Goal: Information Seeking & Learning: Find specific page/section

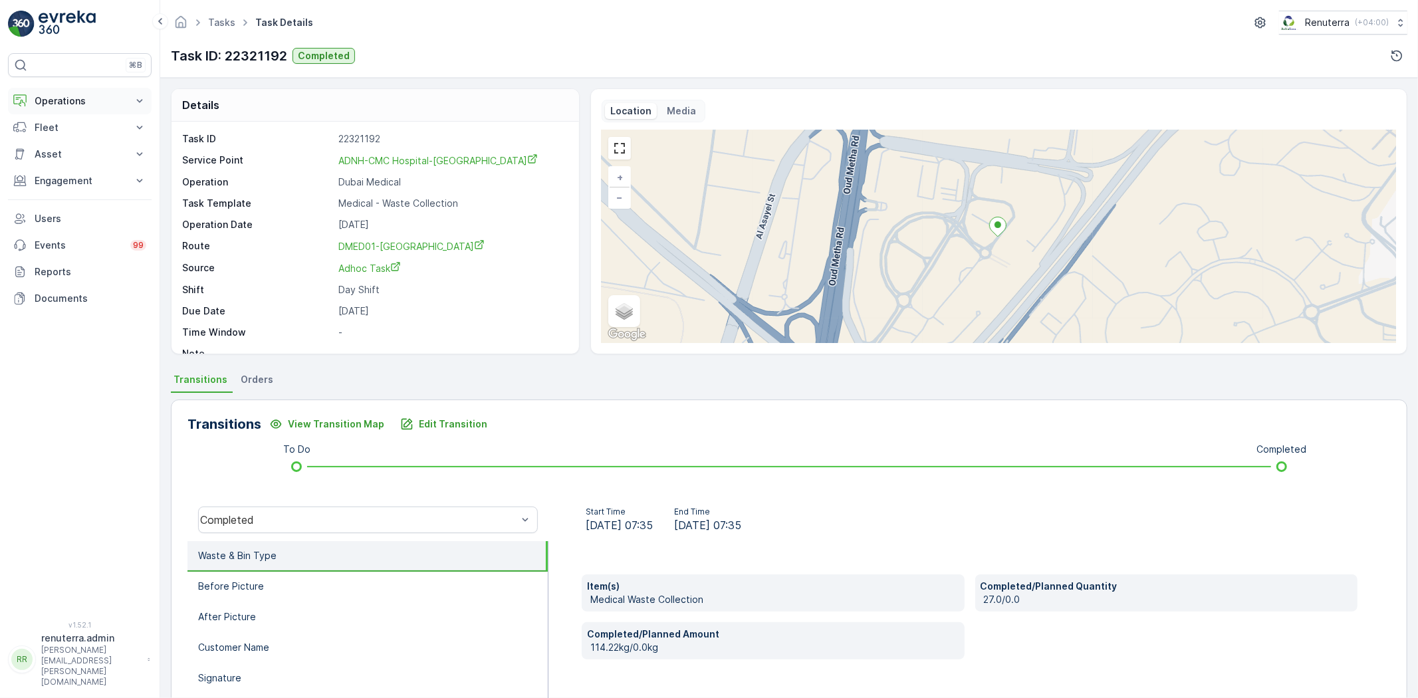
click at [68, 102] on p "Operations" at bounding box center [80, 100] width 90 height 13
click at [231, 25] on ul "Tasks" at bounding box center [228, 22] width 47 height 19
click at [229, 25] on link "Tasks" at bounding box center [221, 22] width 27 height 11
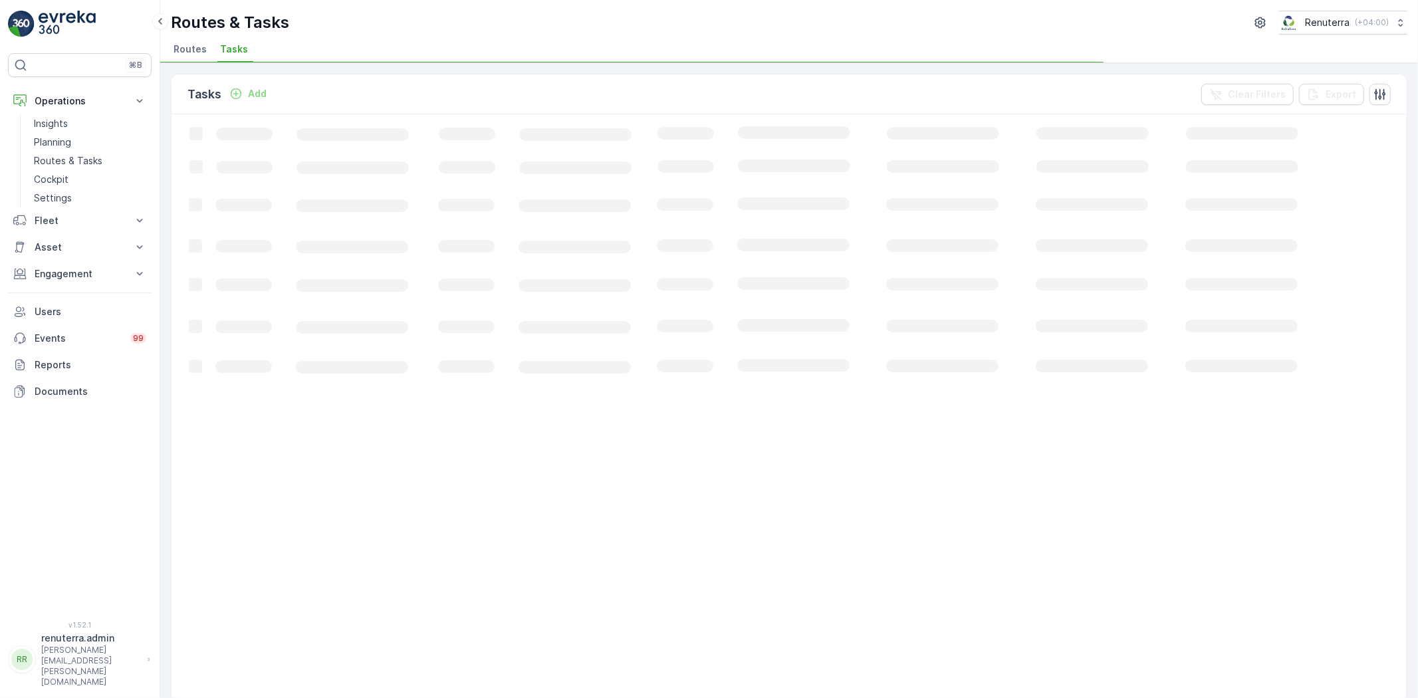
click at [195, 51] on span "Routes" at bounding box center [190, 49] width 33 height 13
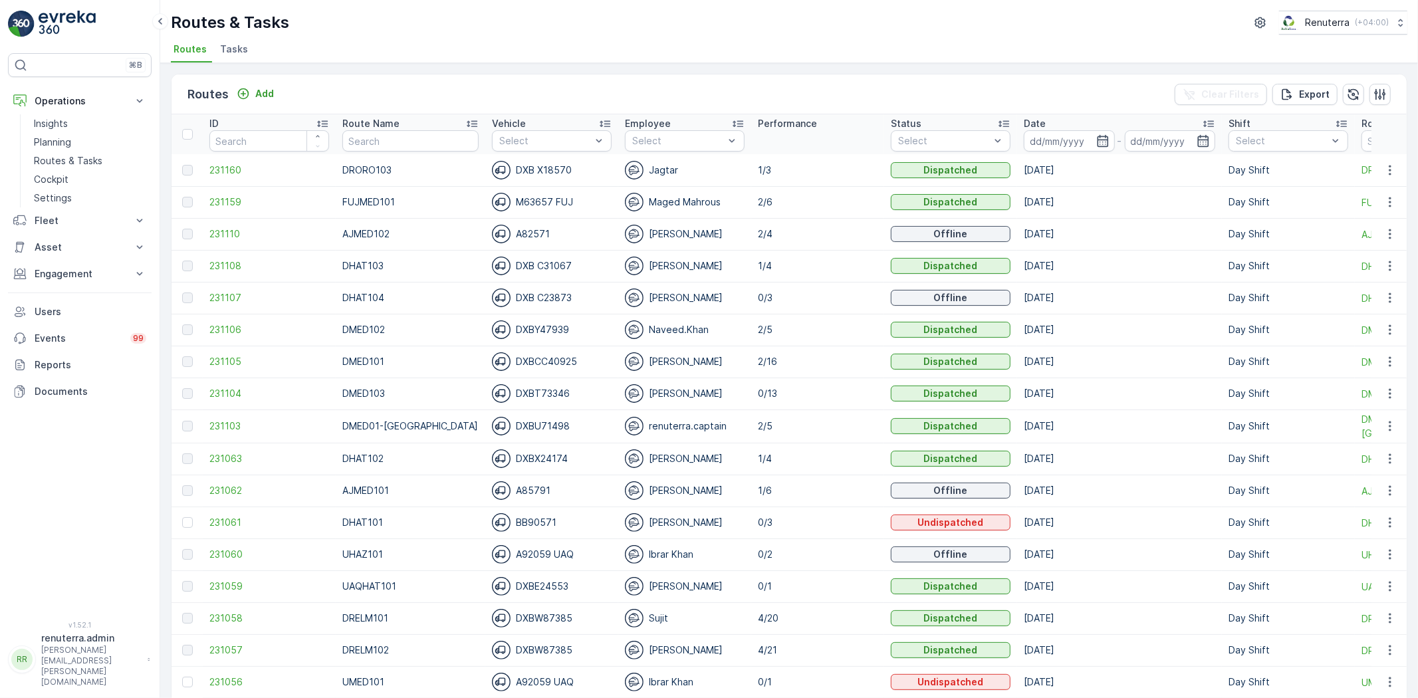
click at [373, 155] on td "DRORO103" at bounding box center [411, 170] width 150 height 32
click at [366, 146] on input "text" at bounding box center [410, 140] width 136 height 21
click at [1027, 142] on input at bounding box center [1069, 140] width 91 height 21
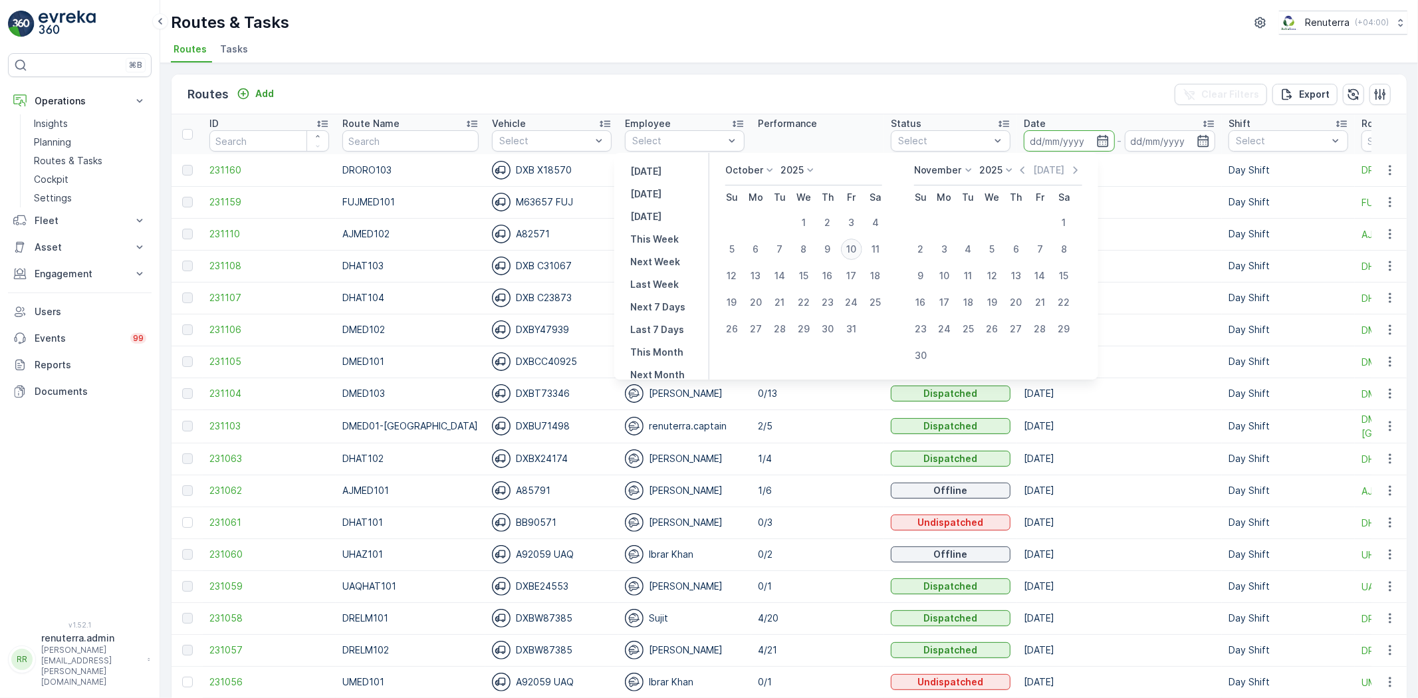
click at [852, 248] on div "10" at bounding box center [851, 249] width 21 height 21
type input "[DATE]"
click at [852, 248] on div "10" at bounding box center [851, 249] width 21 height 21
type input "[DATE]"
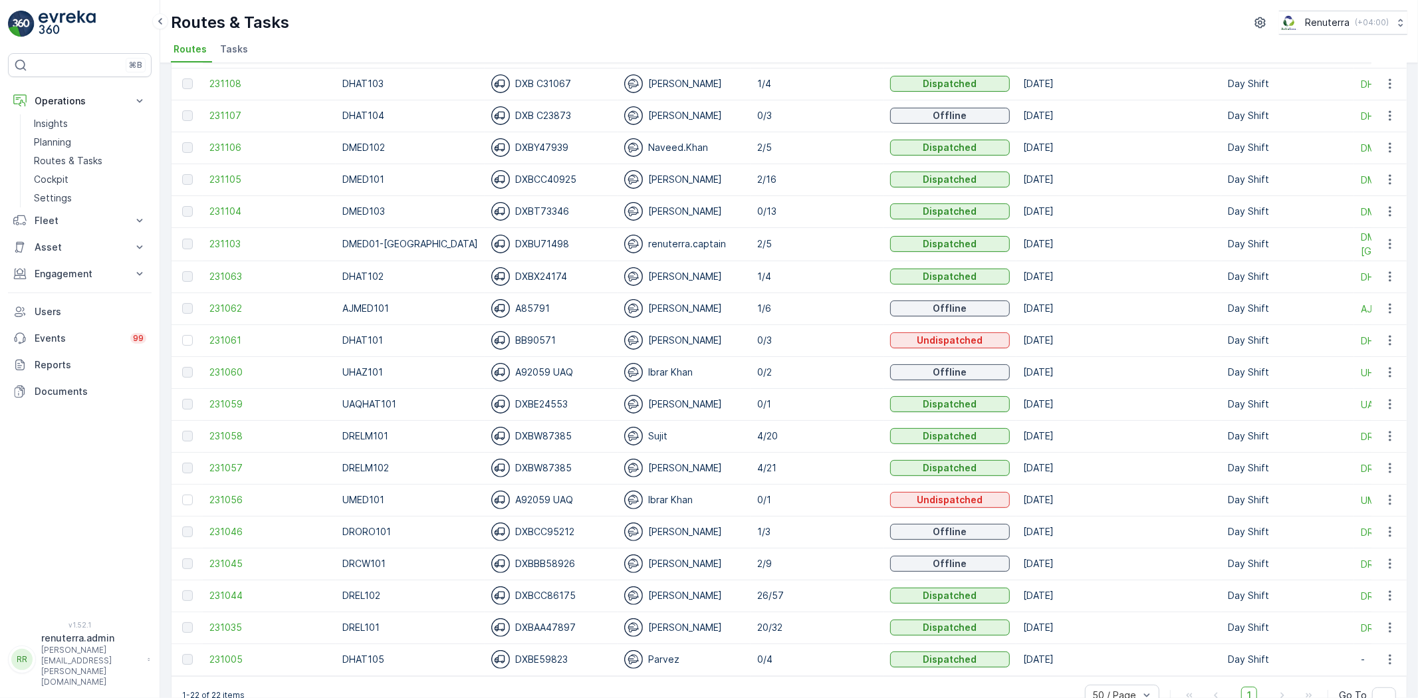
scroll to position [215, 0]
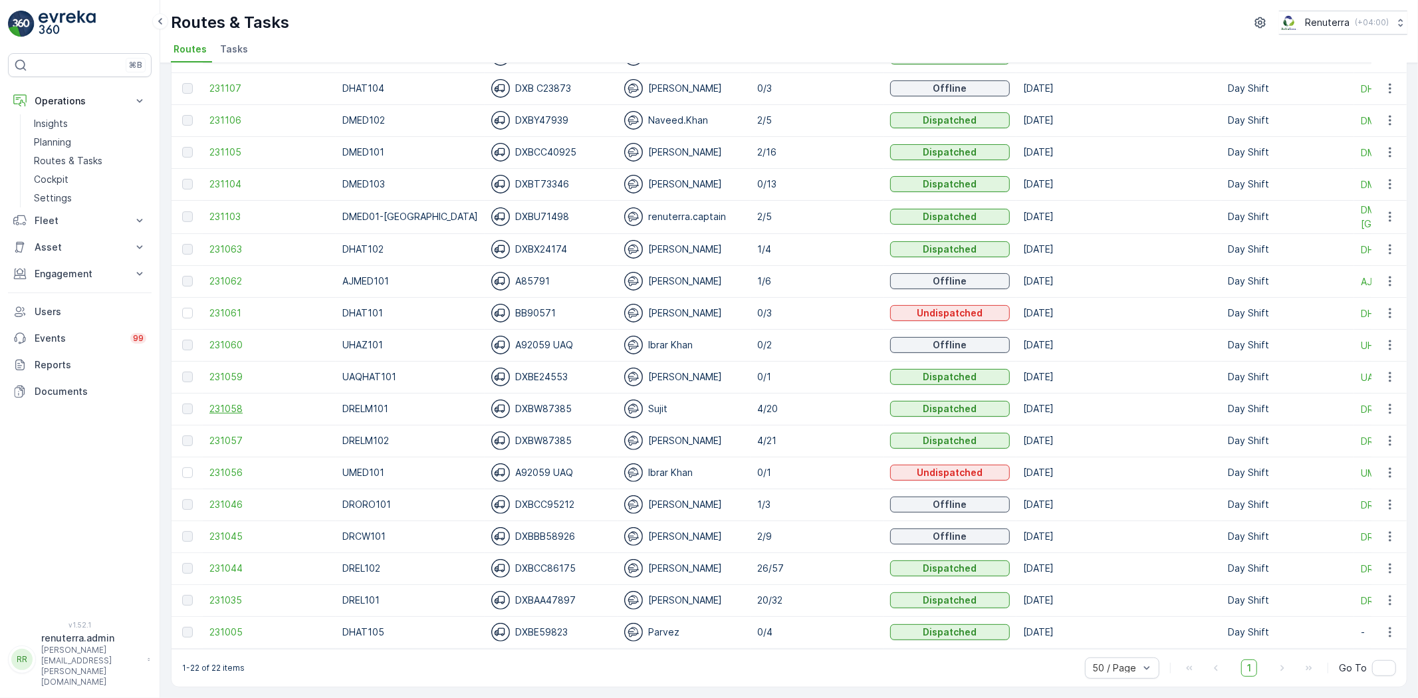
click at [228, 404] on span "231058" at bounding box center [269, 408] width 120 height 13
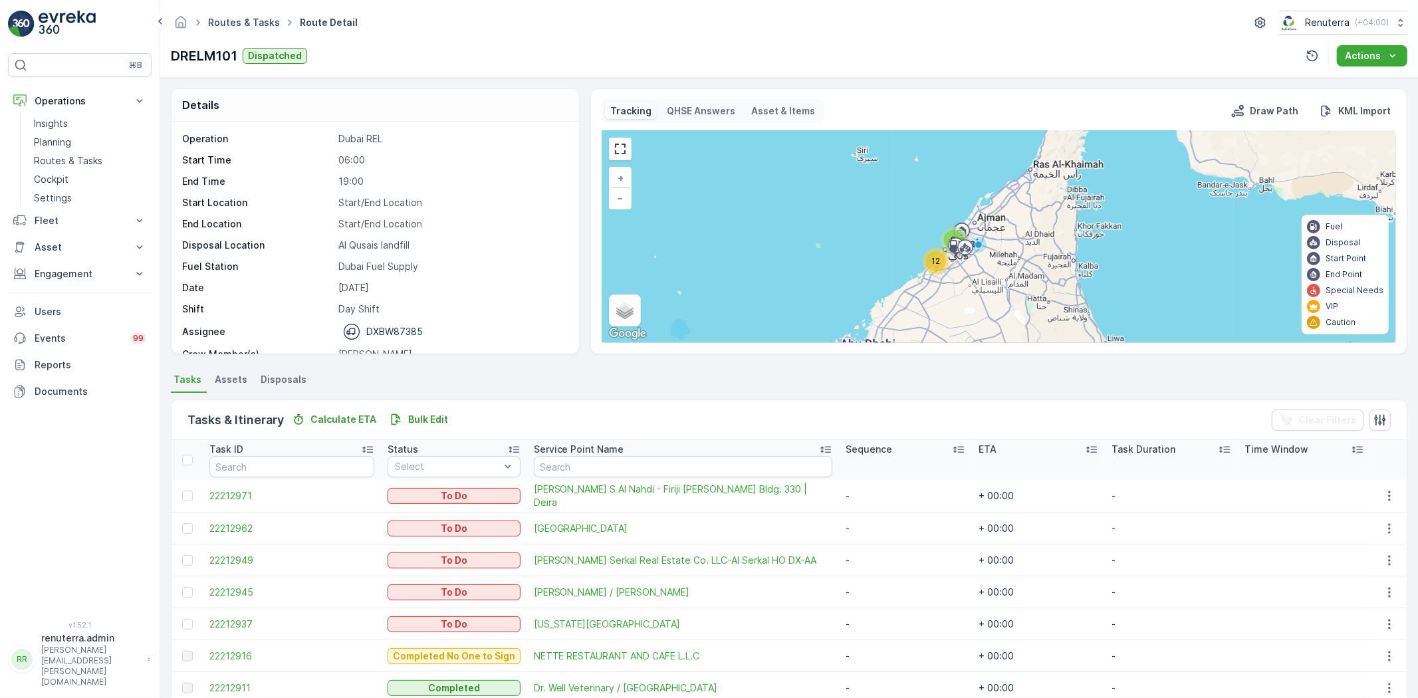
click at [246, 25] on link "Routes & Tasks" at bounding box center [244, 22] width 72 height 11
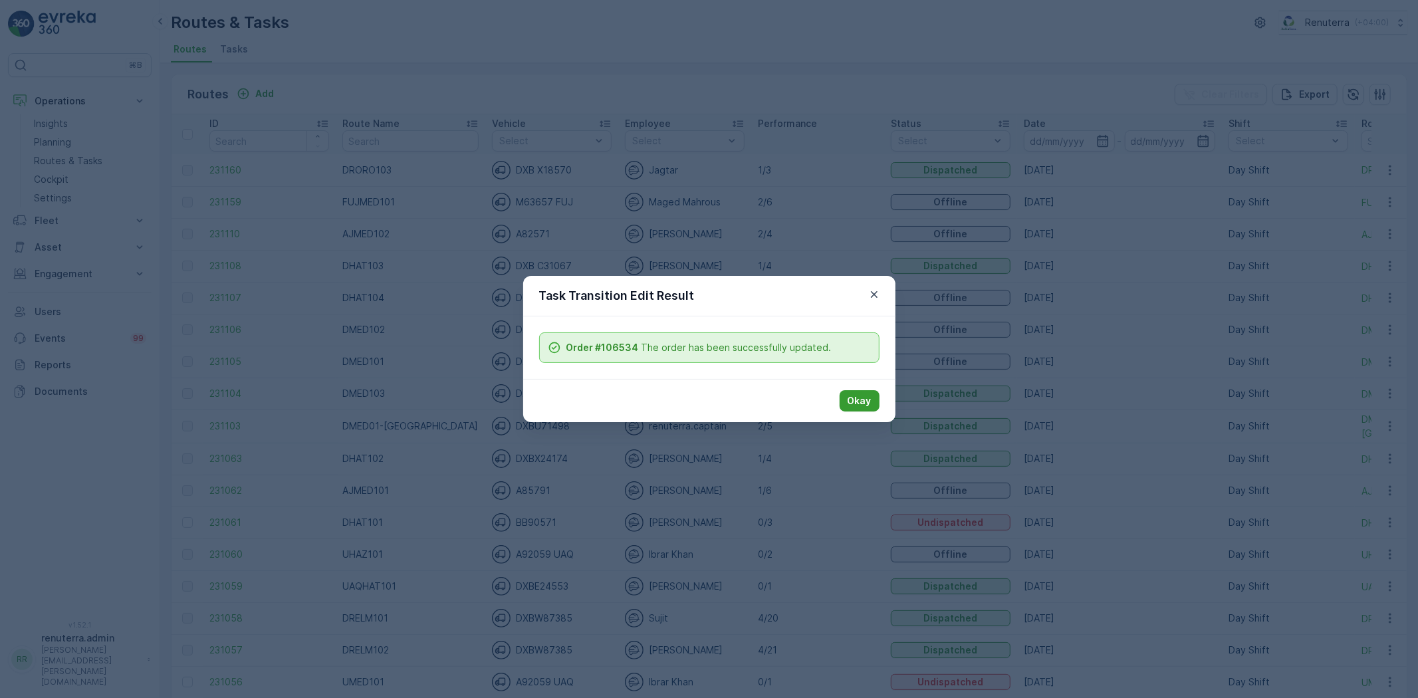
click at [872, 401] on button "Okay" at bounding box center [860, 400] width 40 height 21
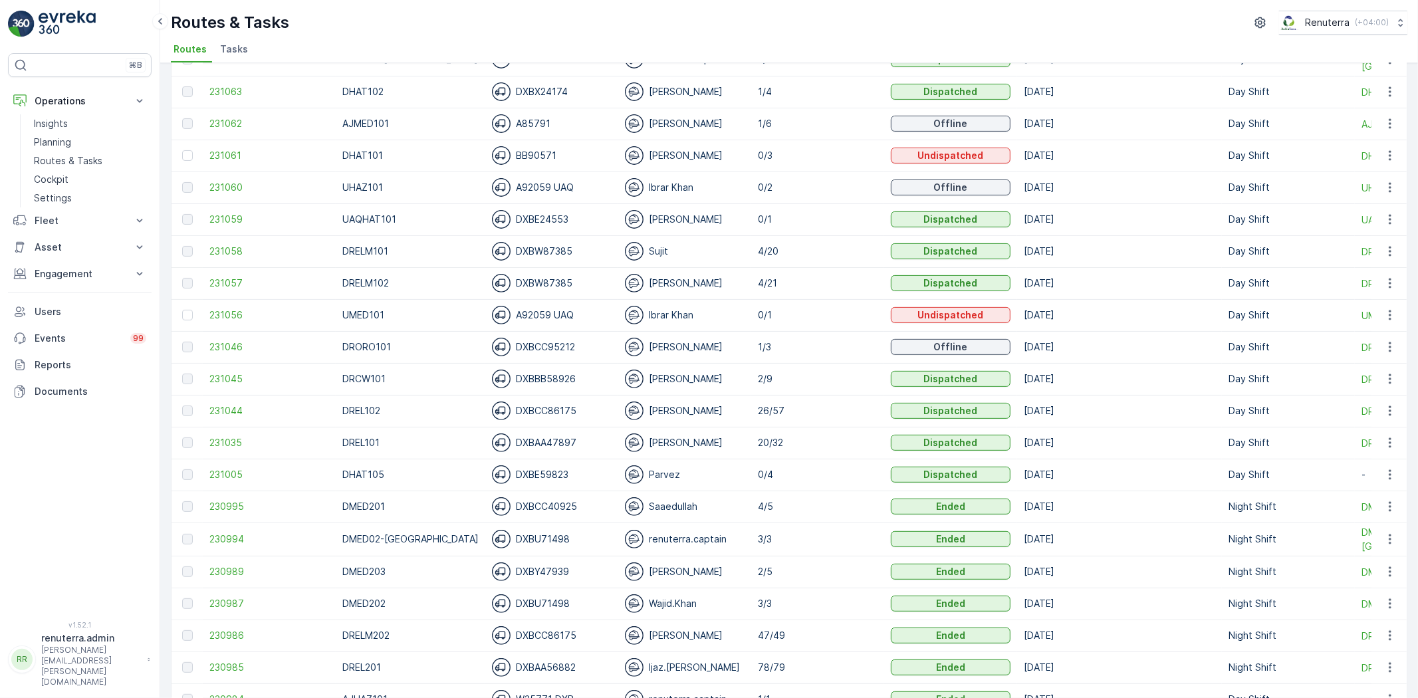
scroll to position [369, 0]
click at [227, 278] on span "231057" at bounding box center [269, 281] width 120 height 13
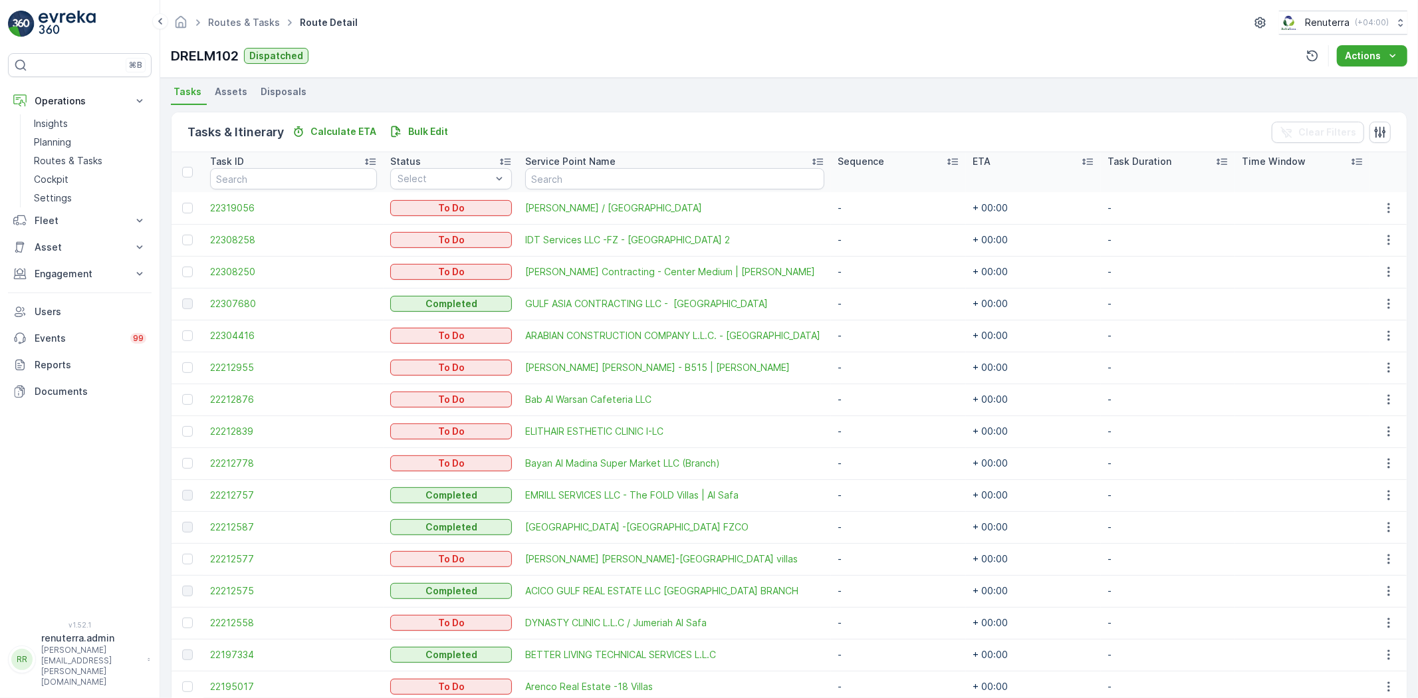
scroll to position [287, 0]
click at [249, 24] on link "Routes & Tasks" at bounding box center [244, 22] width 72 height 11
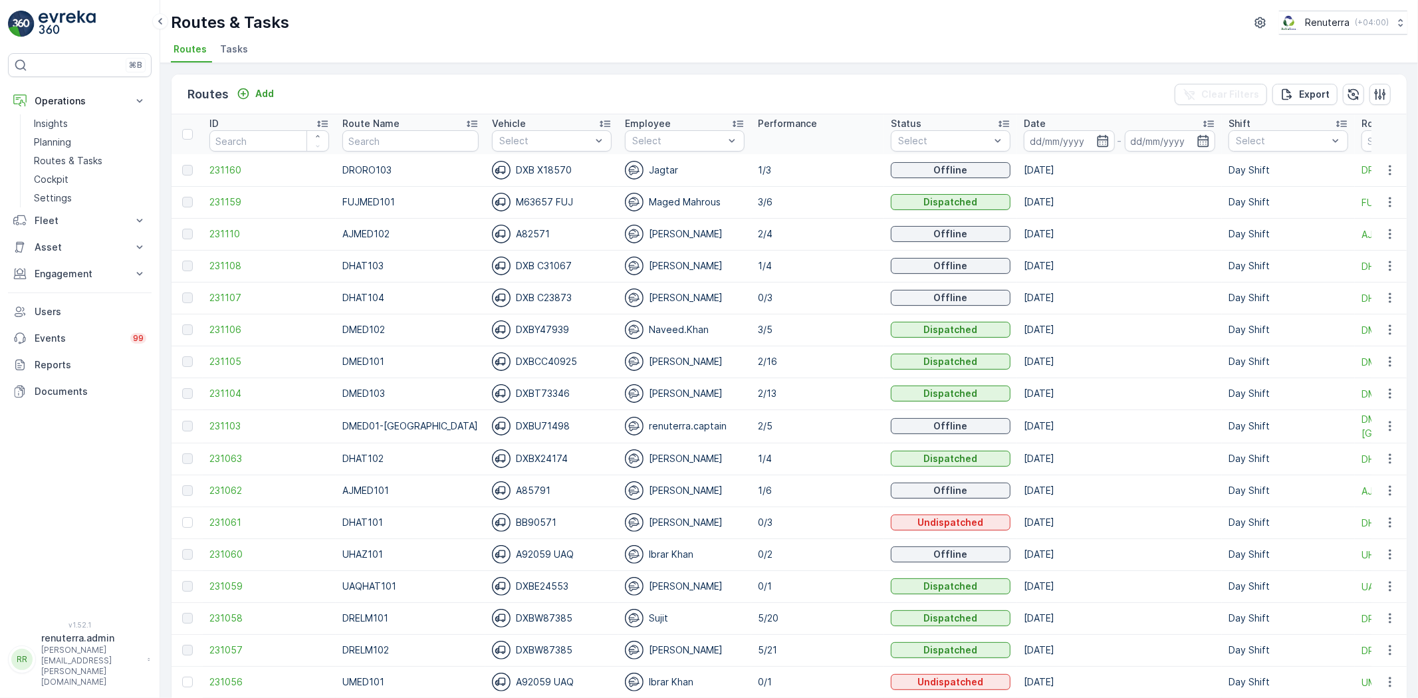
click at [415, 142] on input "text" at bounding box center [410, 140] width 136 height 21
type input "DREL101"
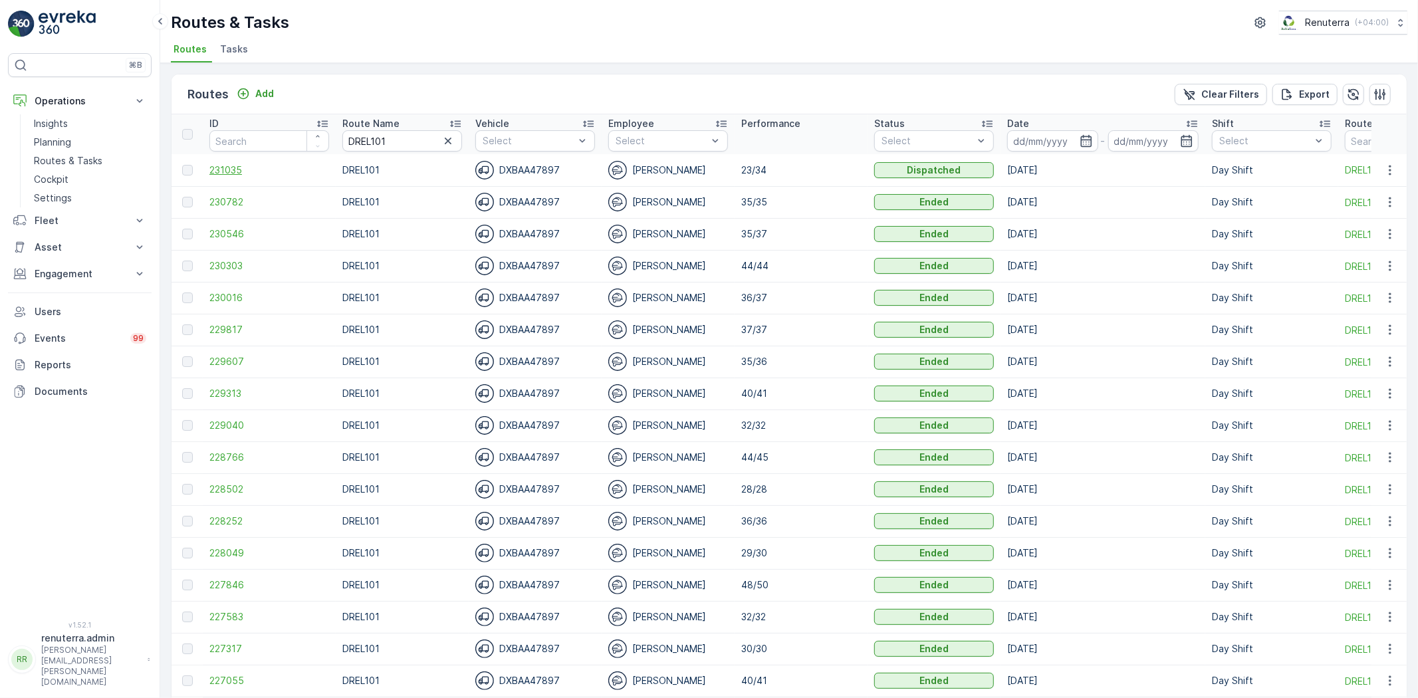
click at [229, 172] on span "231035" at bounding box center [269, 170] width 120 height 13
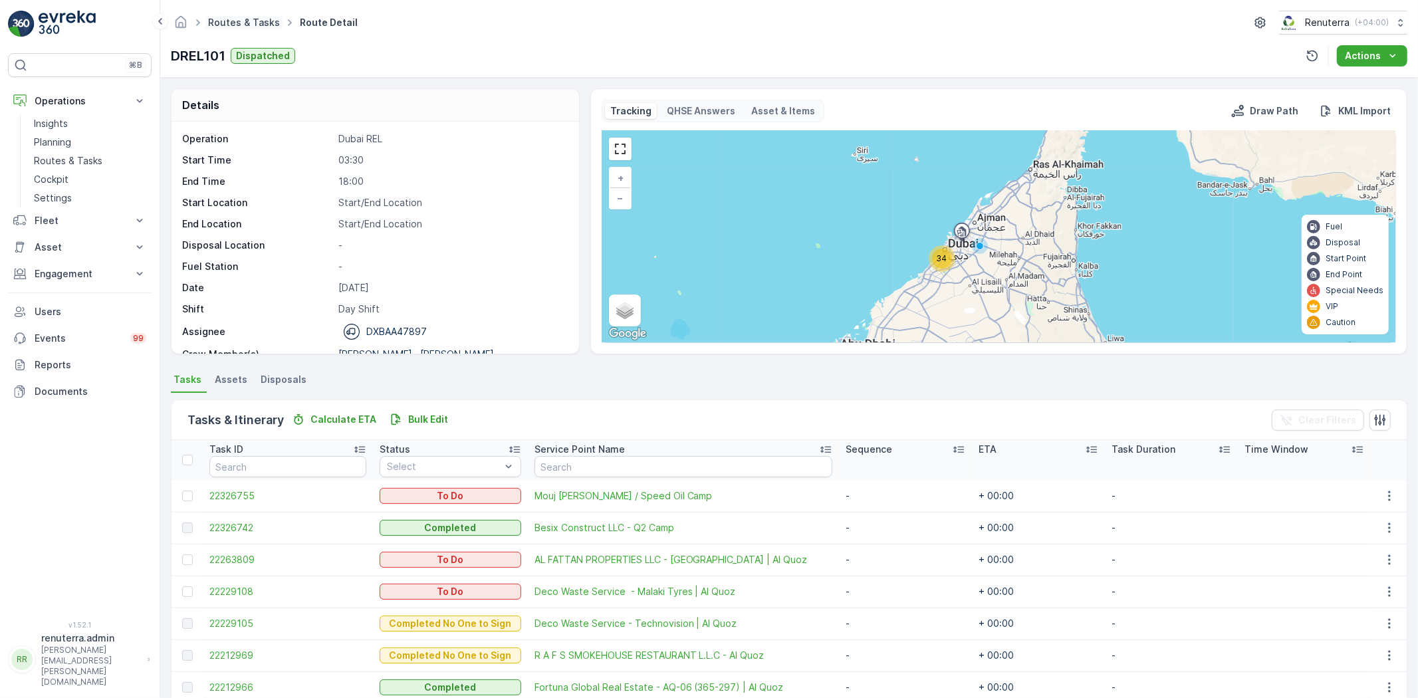
click at [224, 21] on link "Routes & Tasks" at bounding box center [244, 22] width 72 height 11
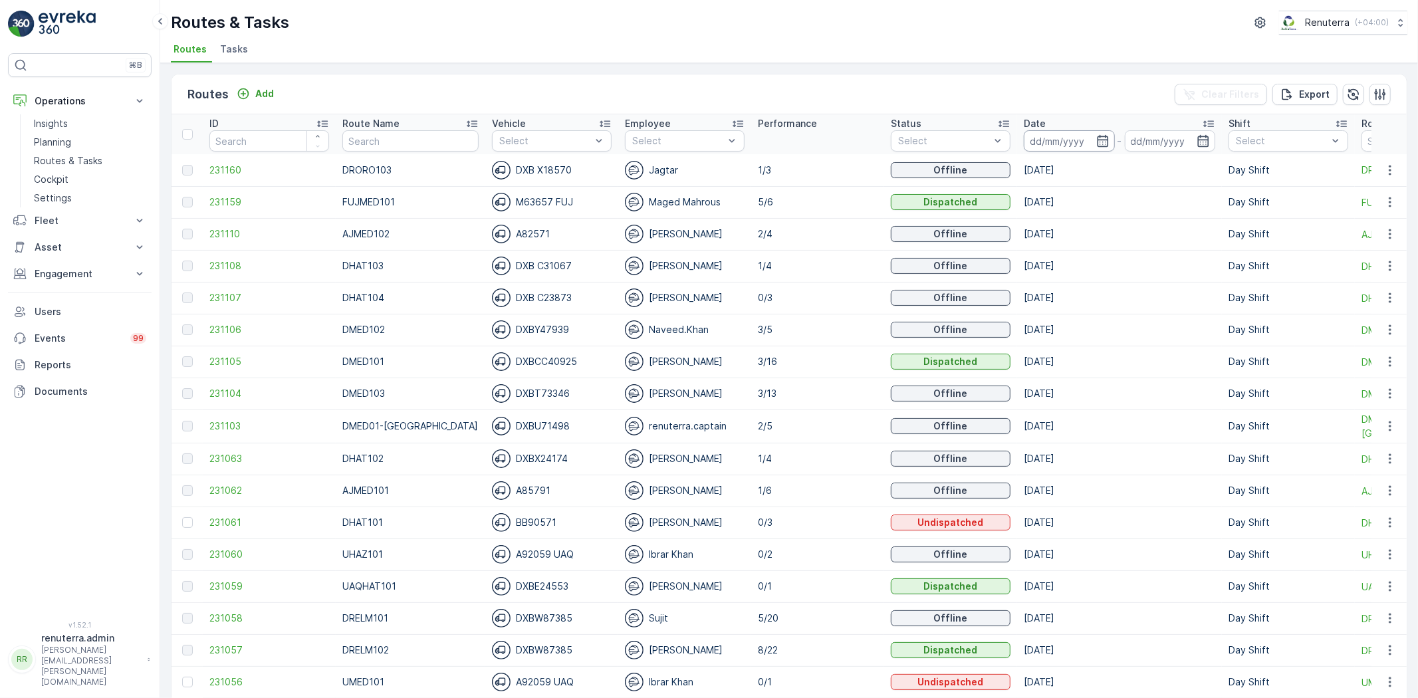
click at [1036, 148] on input at bounding box center [1069, 140] width 91 height 21
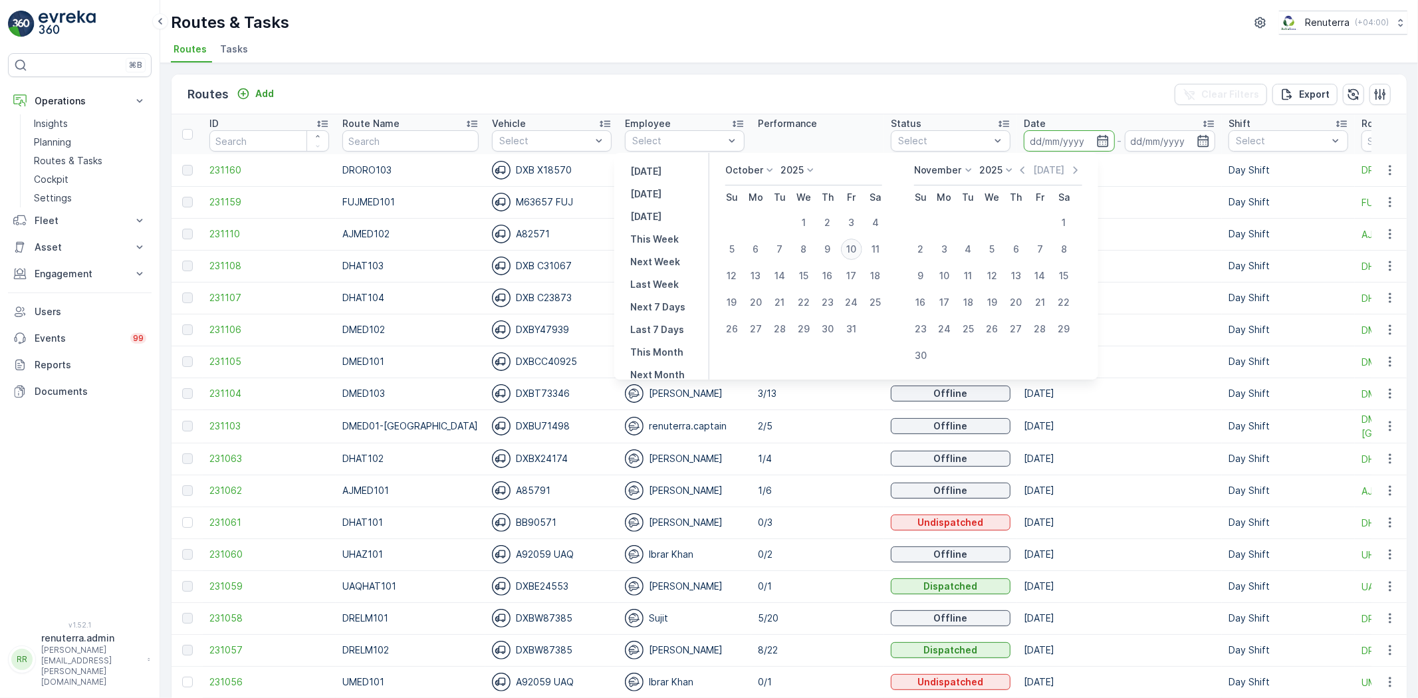
click at [862, 243] on div "10" at bounding box center [851, 249] width 21 height 21
type input "[DATE]"
click at [862, 243] on div "10" at bounding box center [851, 249] width 21 height 21
type input "[DATE]"
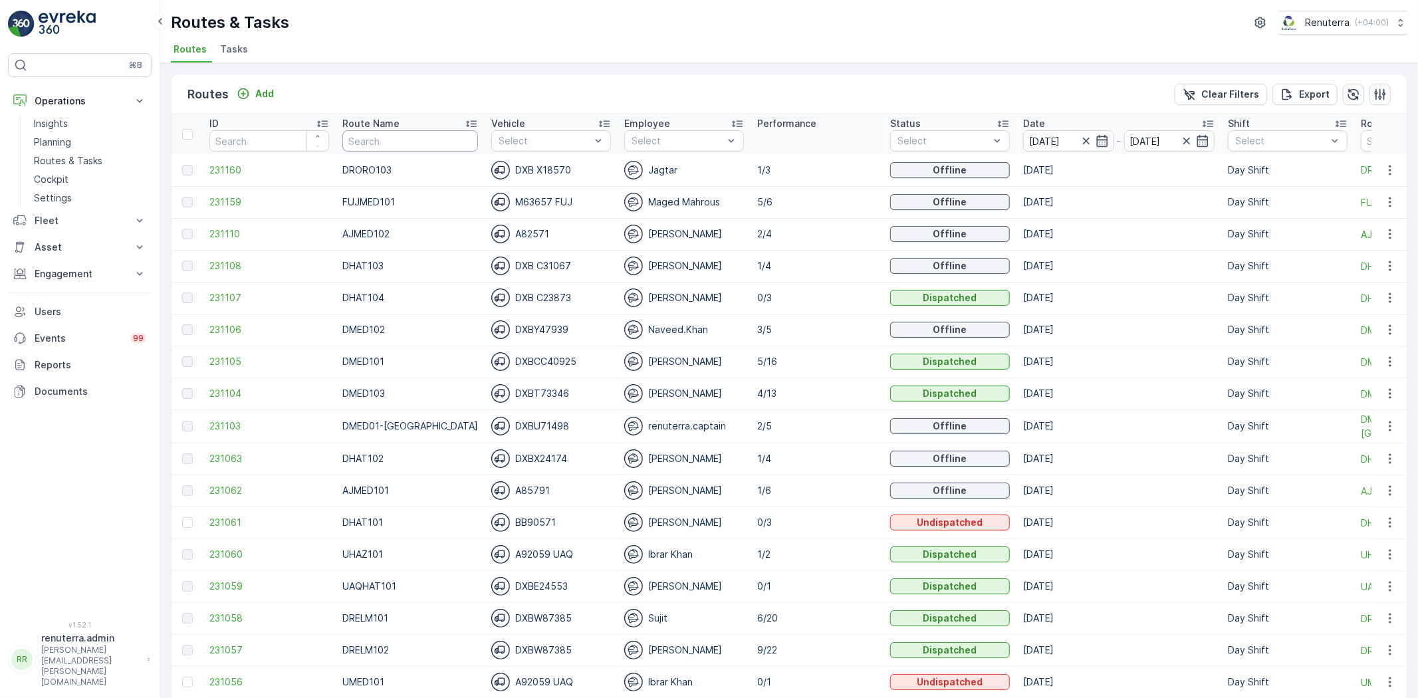
click at [423, 138] on input "text" at bounding box center [410, 140] width 136 height 21
type input "DHAT102"
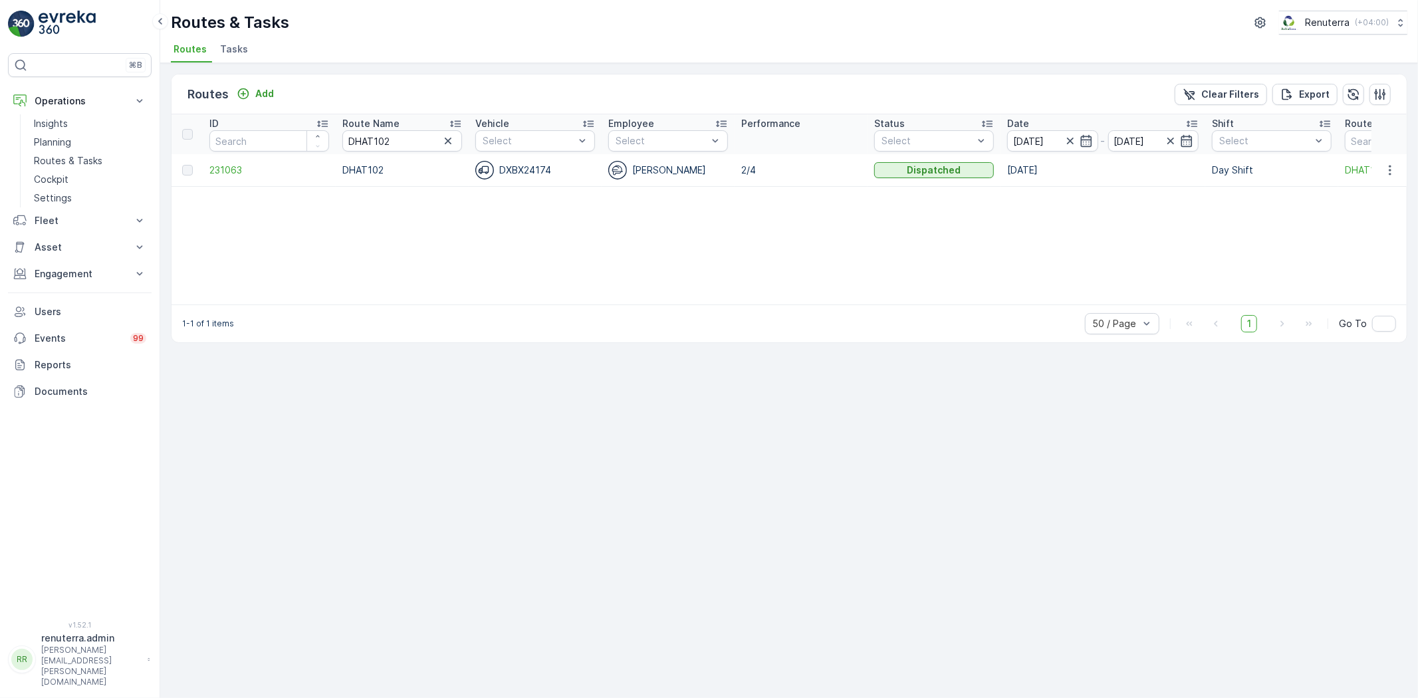
click at [233, 160] on td "231063" at bounding box center [269, 170] width 133 height 32
click at [233, 168] on span "231063" at bounding box center [269, 170] width 120 height 13
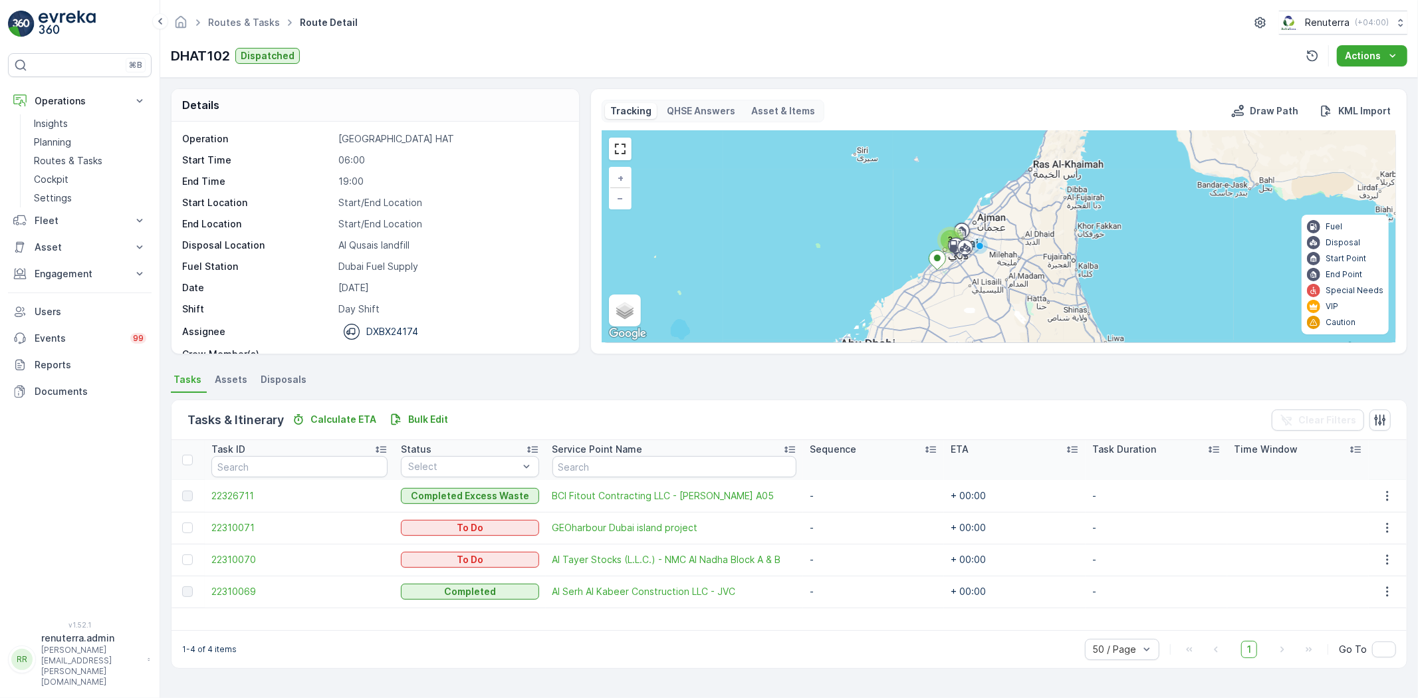
click at [600, 621] on div "Task ID Status Select Service Point Name Sequence ETA Task Duration Time Window…" at bounding box center [789, 535] width 1235 height 190
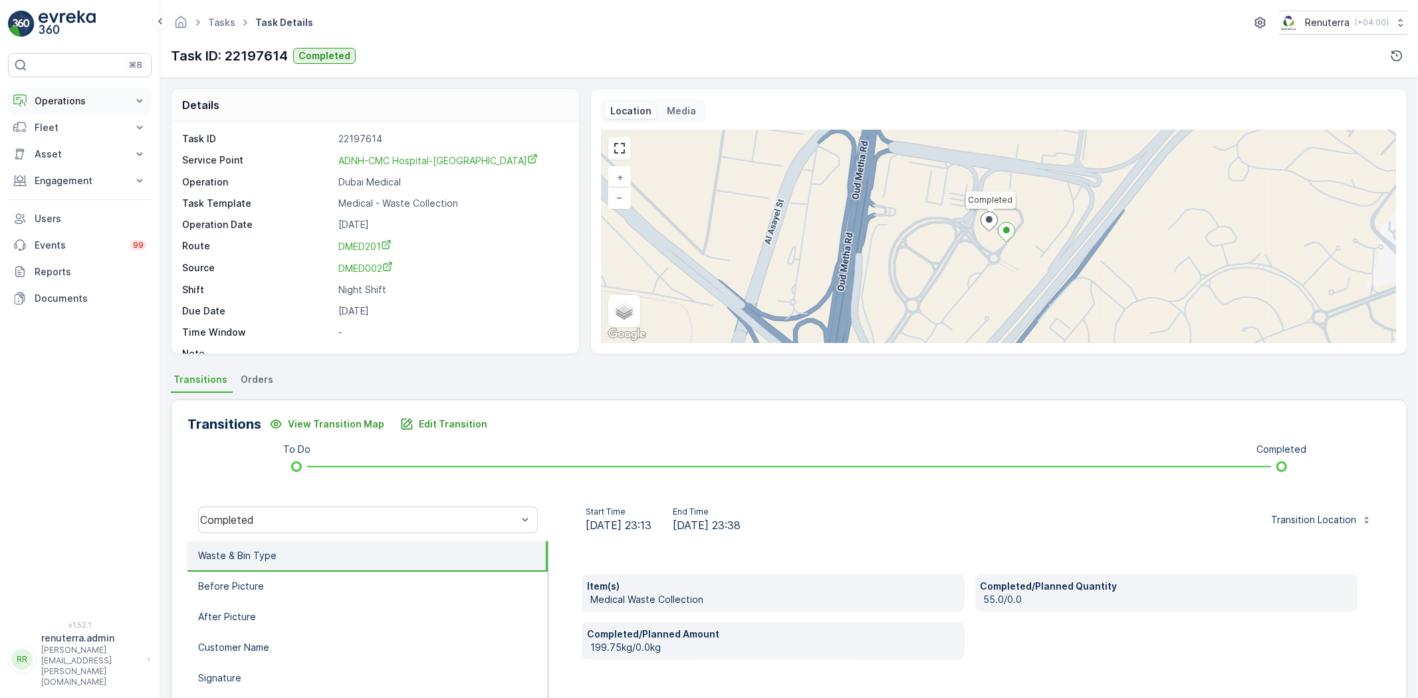
click at [64, 104] on p "Operations" at bounding box center [80, 100] width 90 height 13
click at [64, 140] on p "Planning" at bounding box center [52, 142] width 37 height 13
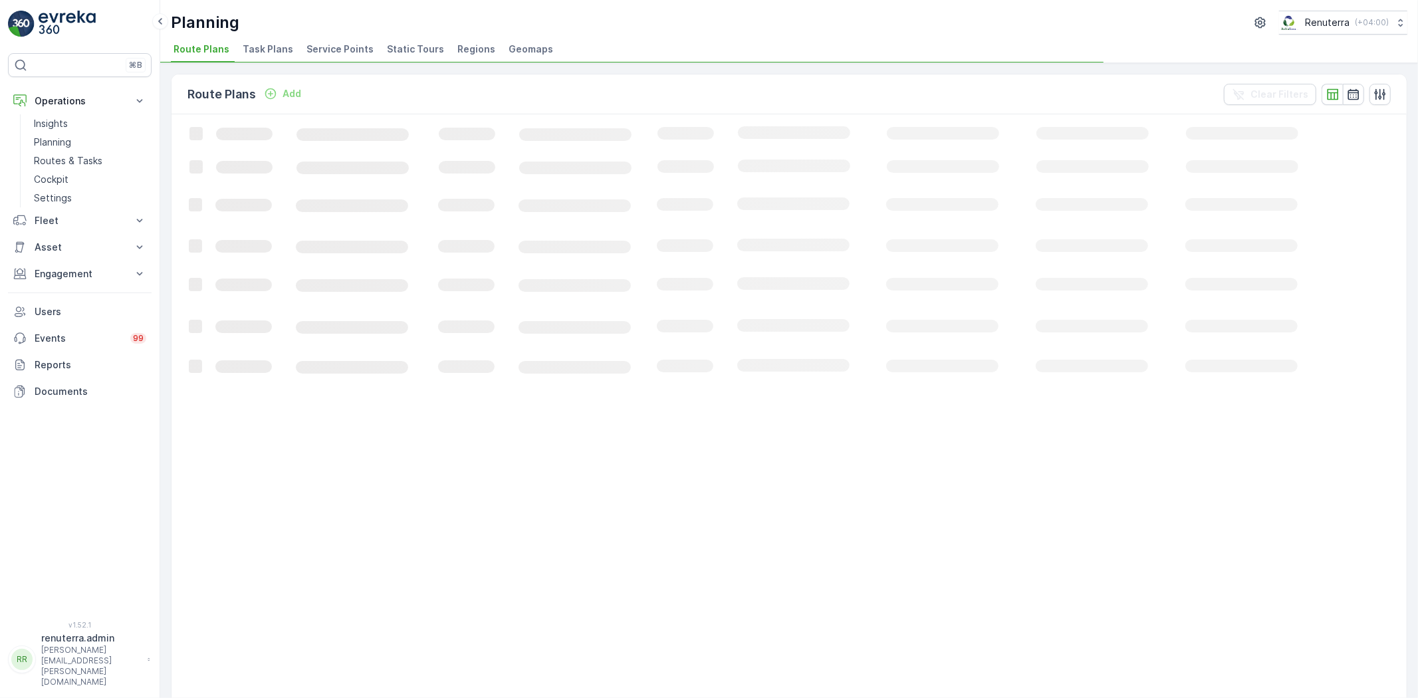
click at [333, 54] on span "Service Points" at bounding box center [339, 49] width 67 height 13
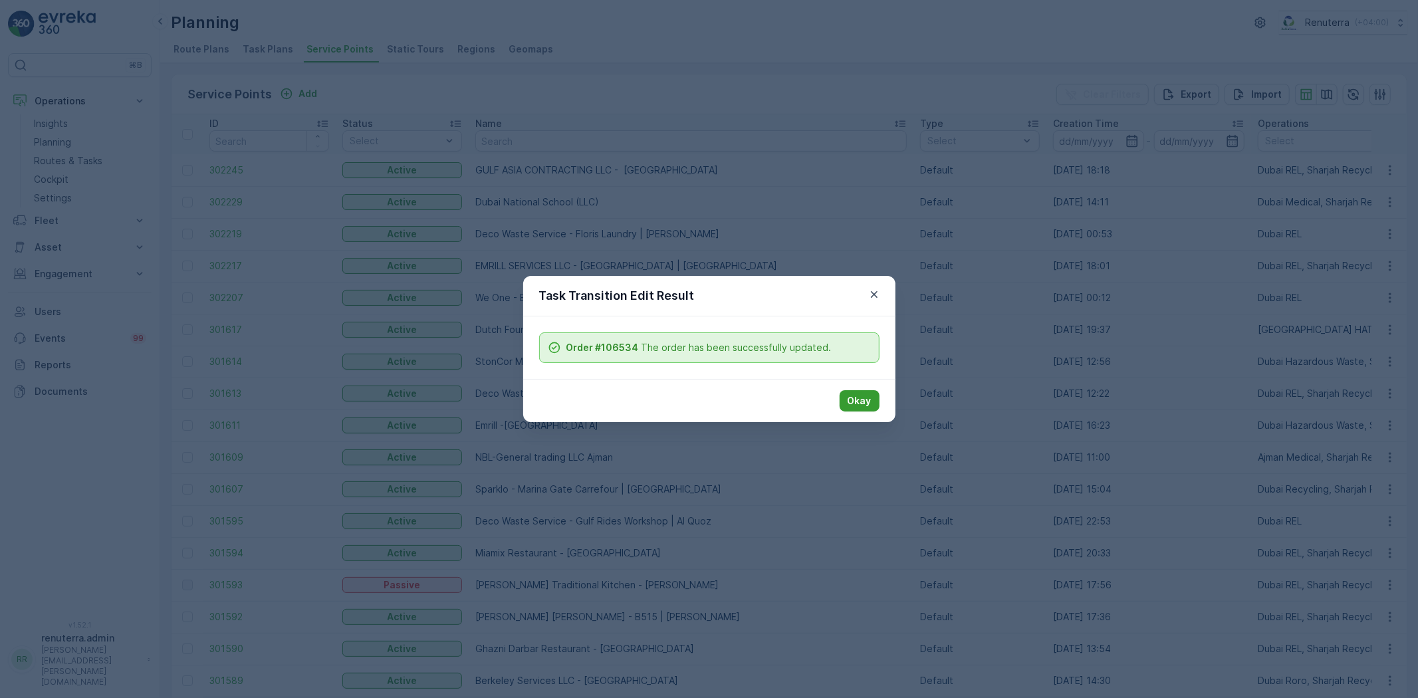
click at [862, 409] on button "Okay" at bounding box center [860, 400] width 40 height 21
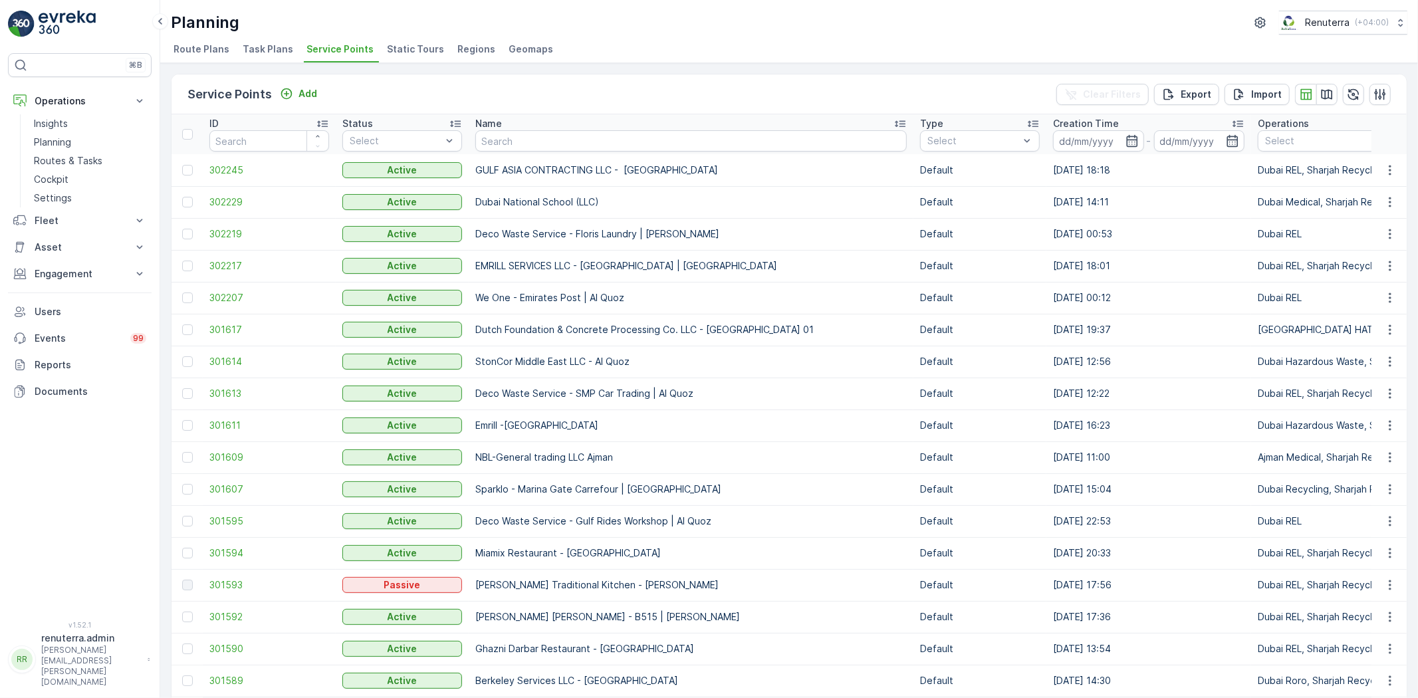
click at [537, 157] on td "GULF ASIA CONTRACTING LLC - [GEOGRAPHIC_DATA]" at bounding box center [691, 170] width 445 height 32
click at [531, 144] on input "text" at bounding box center [690, 140] width 431 height 21
click at [515, 148] on input "text" at bounding box center [690, 140] width 431 height 21
click at [215, 178] on td "302245" at bounding box center [269, 170] width 133 height 32
click at [218, 176] on span "302245" at bounding box center [269, 170] width 120 height 13
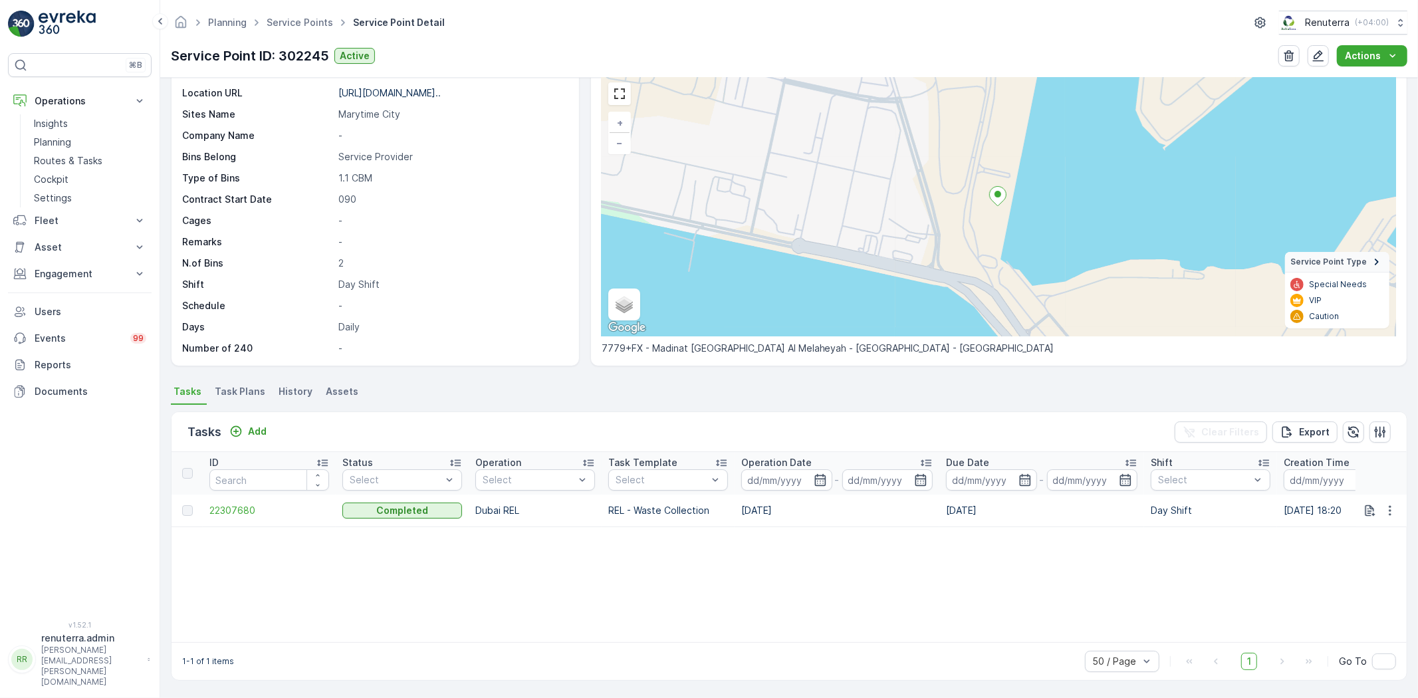
scroll to position [55, 0]
click at [251, 426] on p "Add" at bounding box center [257, 431] width 19 height 13
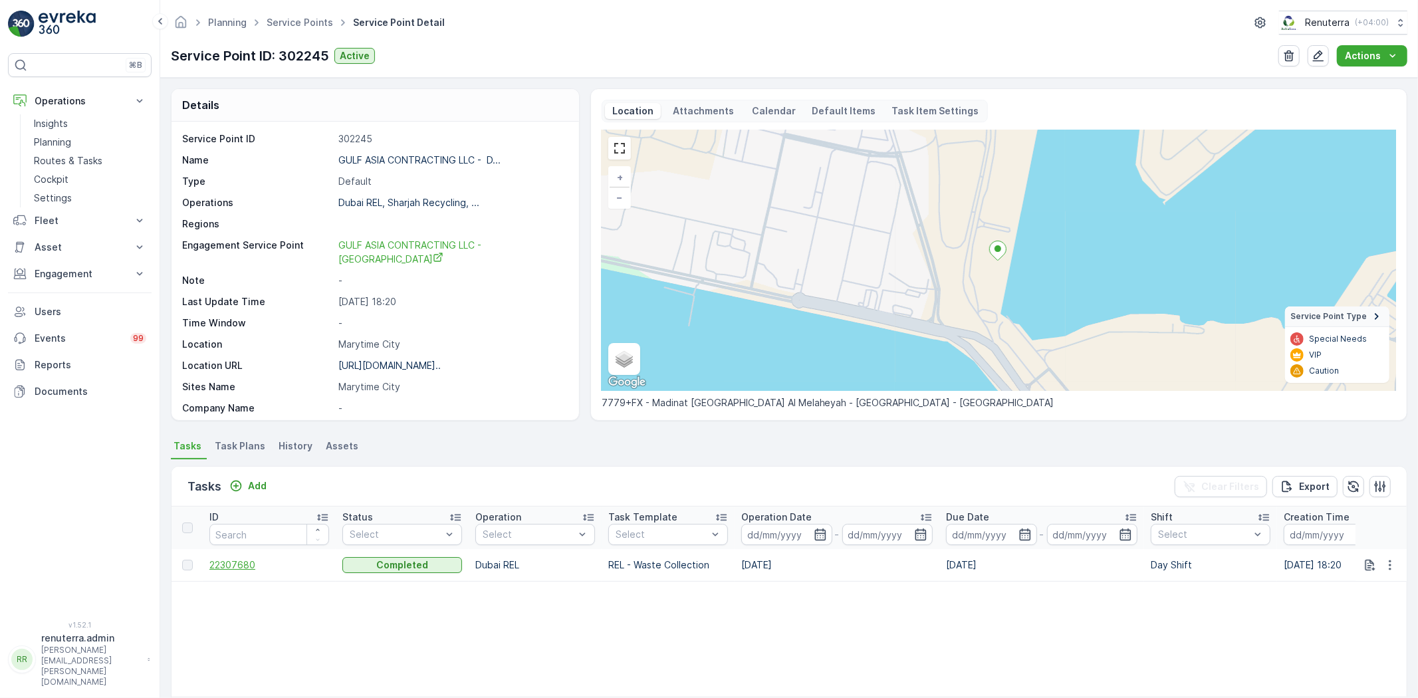
click at [211, 564] on span "22307680" at bounding box center [269, 564] width 120 height 13
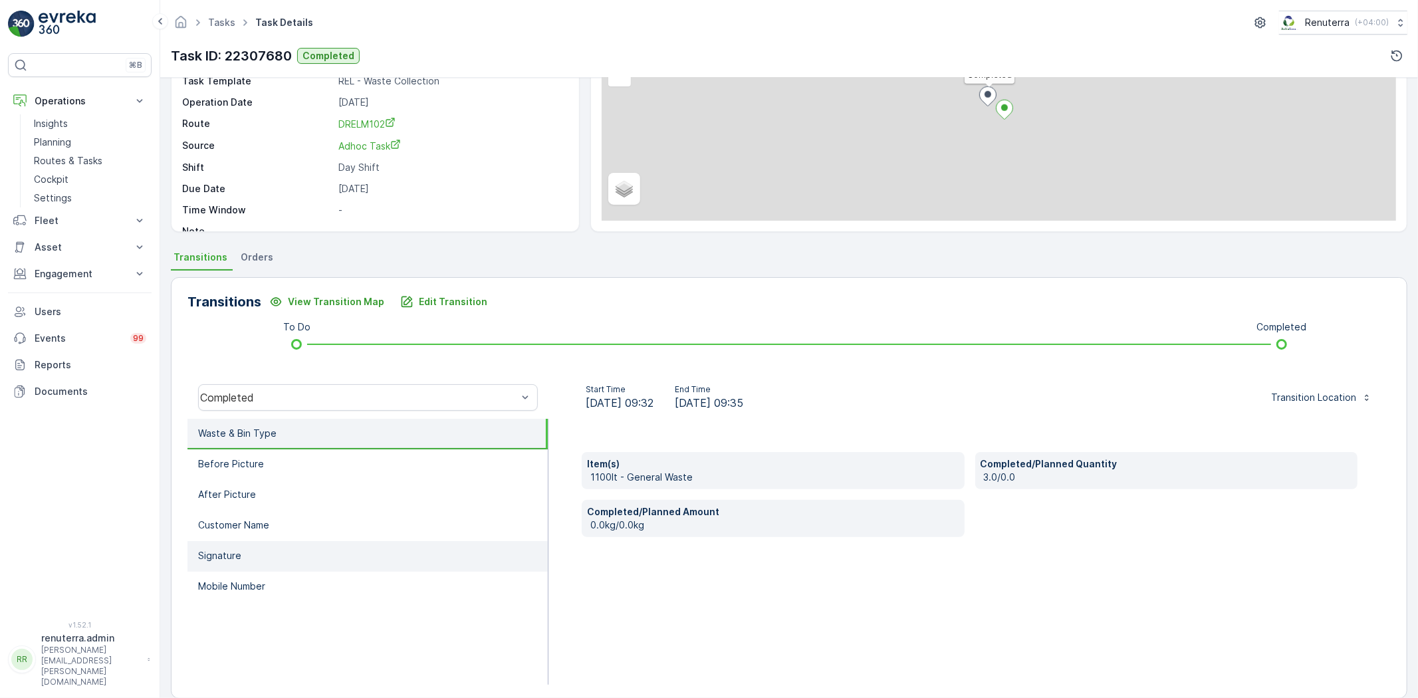
scroll to position [140, 0]
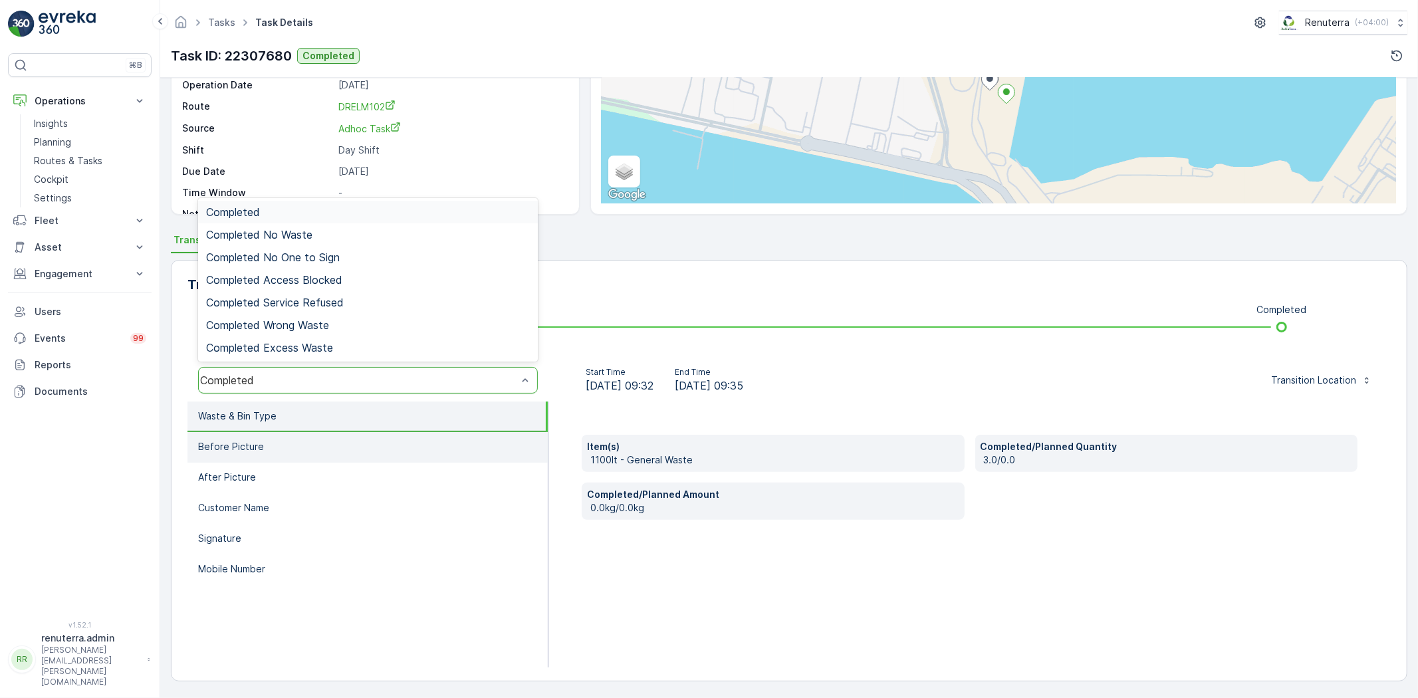
click at [351, 443] on li "Before Picture" at bounding box center [367, 447] width 360 height 31
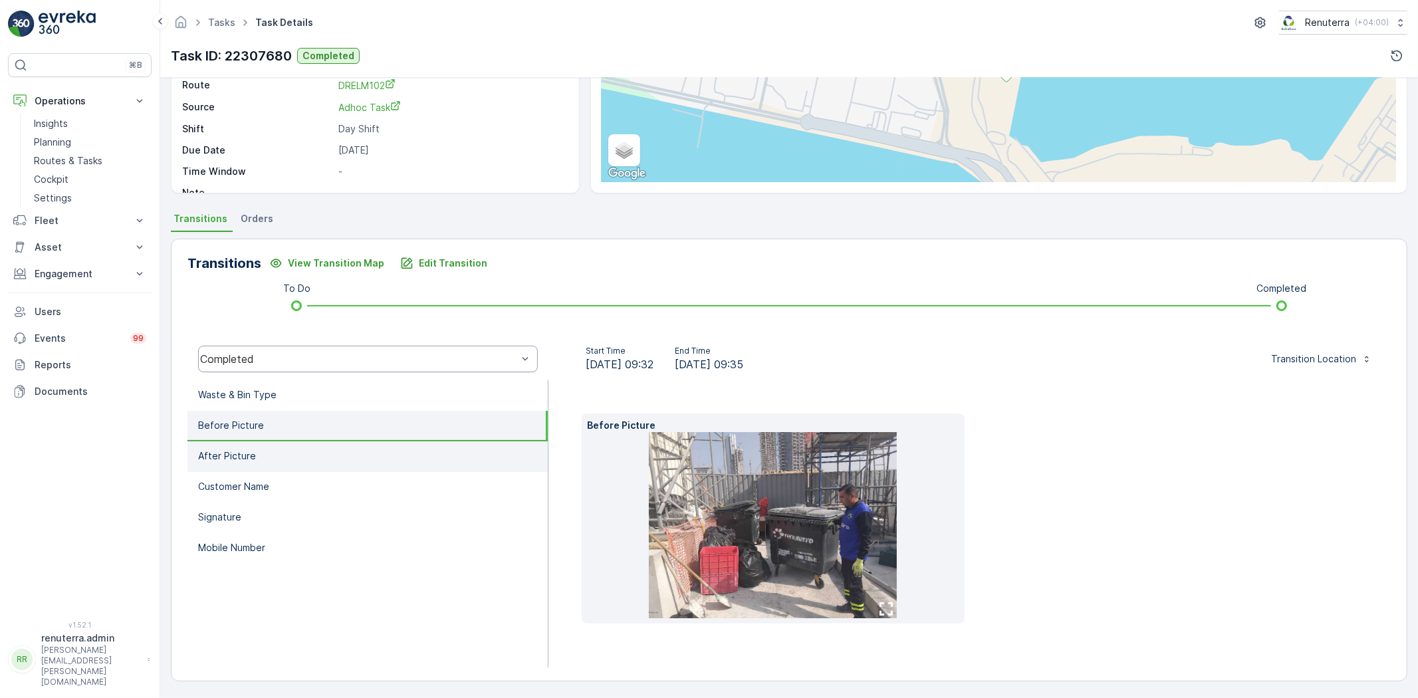
click at [351, 457] on li "After Picture" at bounding box center [367, 456] width 360 height 31
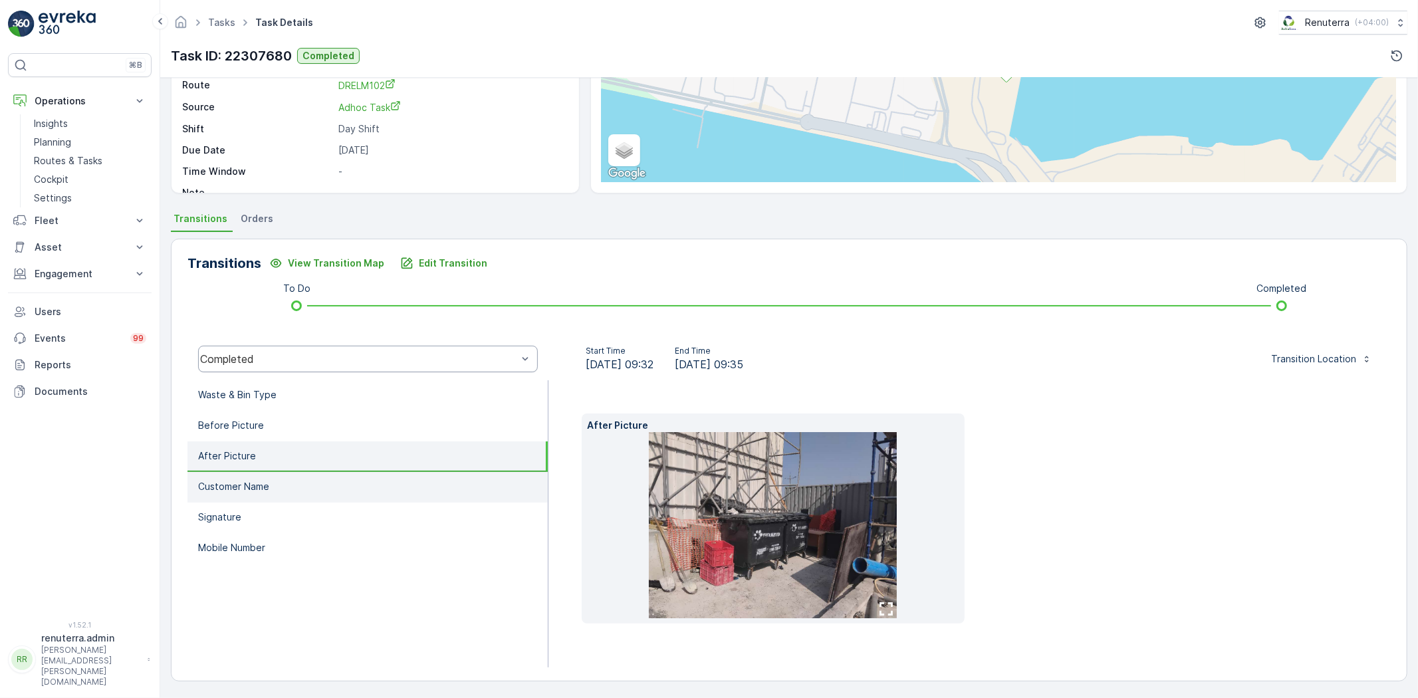
click at [371, 479] on li "Customer Name" at bounding box center [367, 487] width 360 height 31
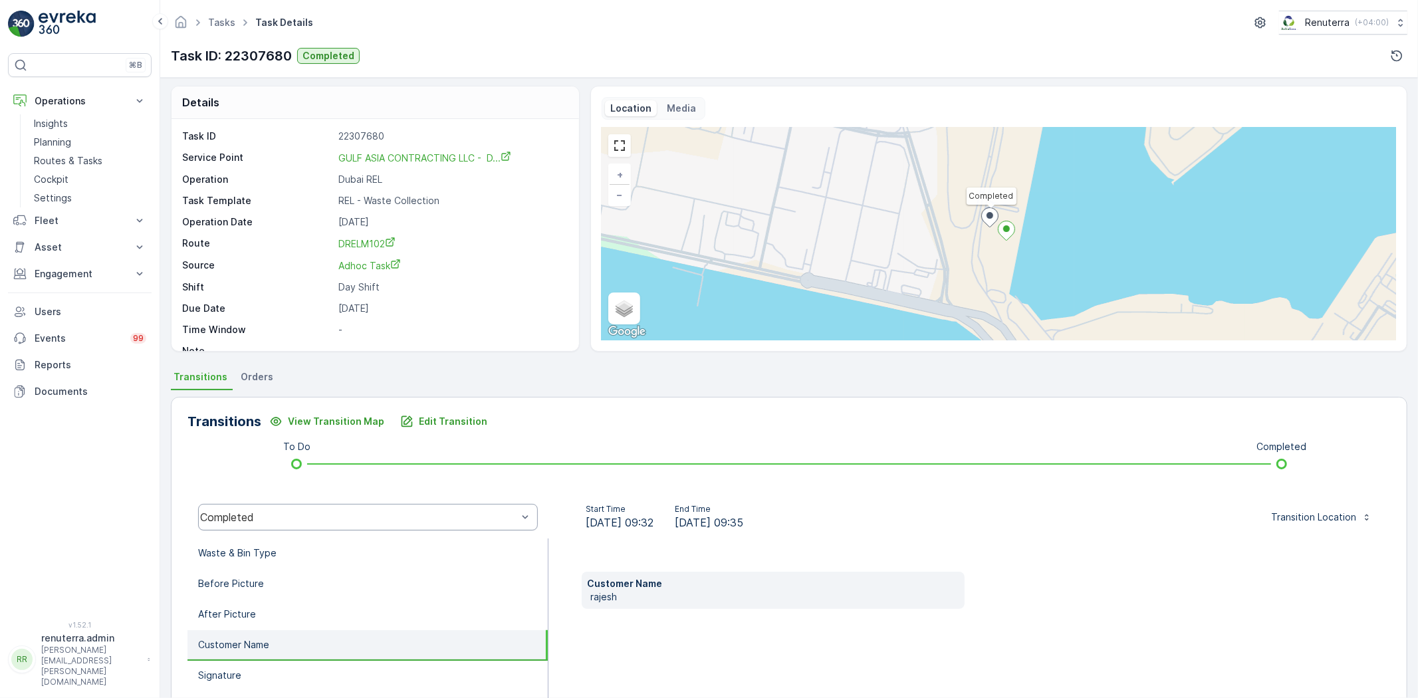
scroll to position [0, 0]
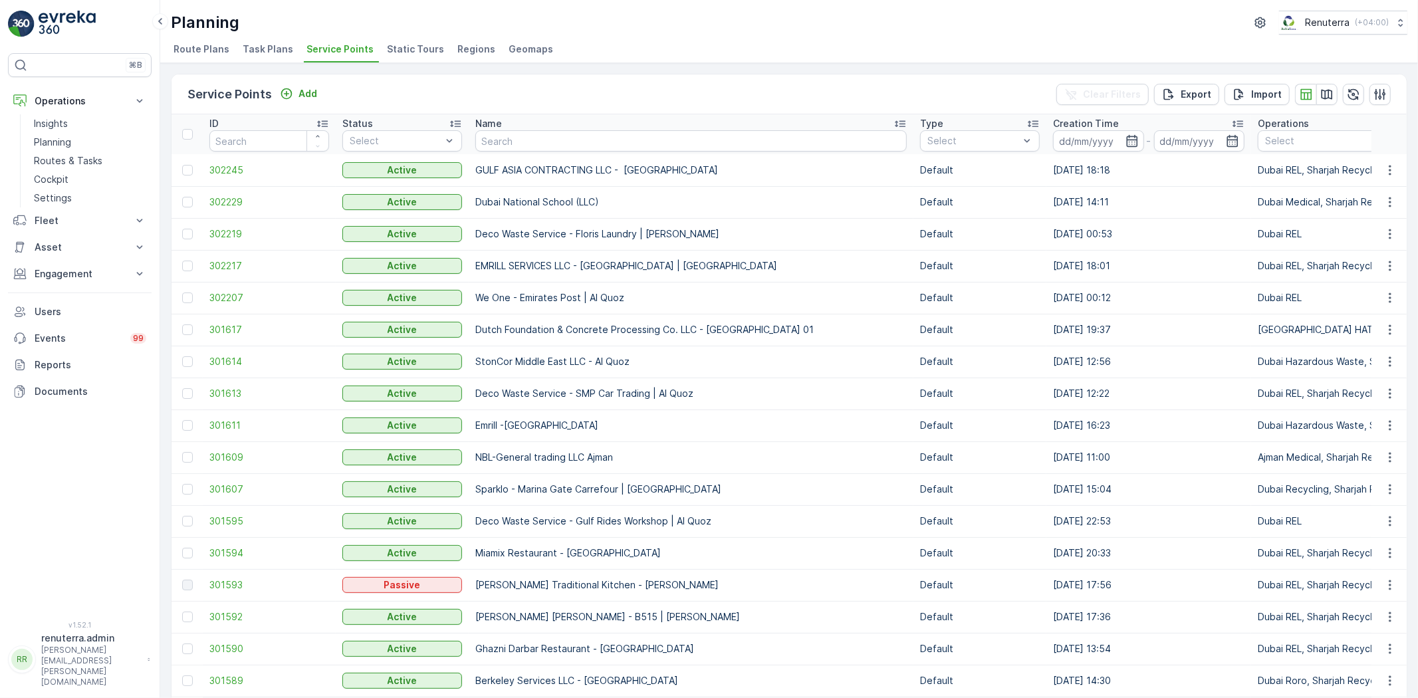
click at [516, 148] on input "text" at bounding box center [690, 140] width 431 height 21
type input "Saudi"
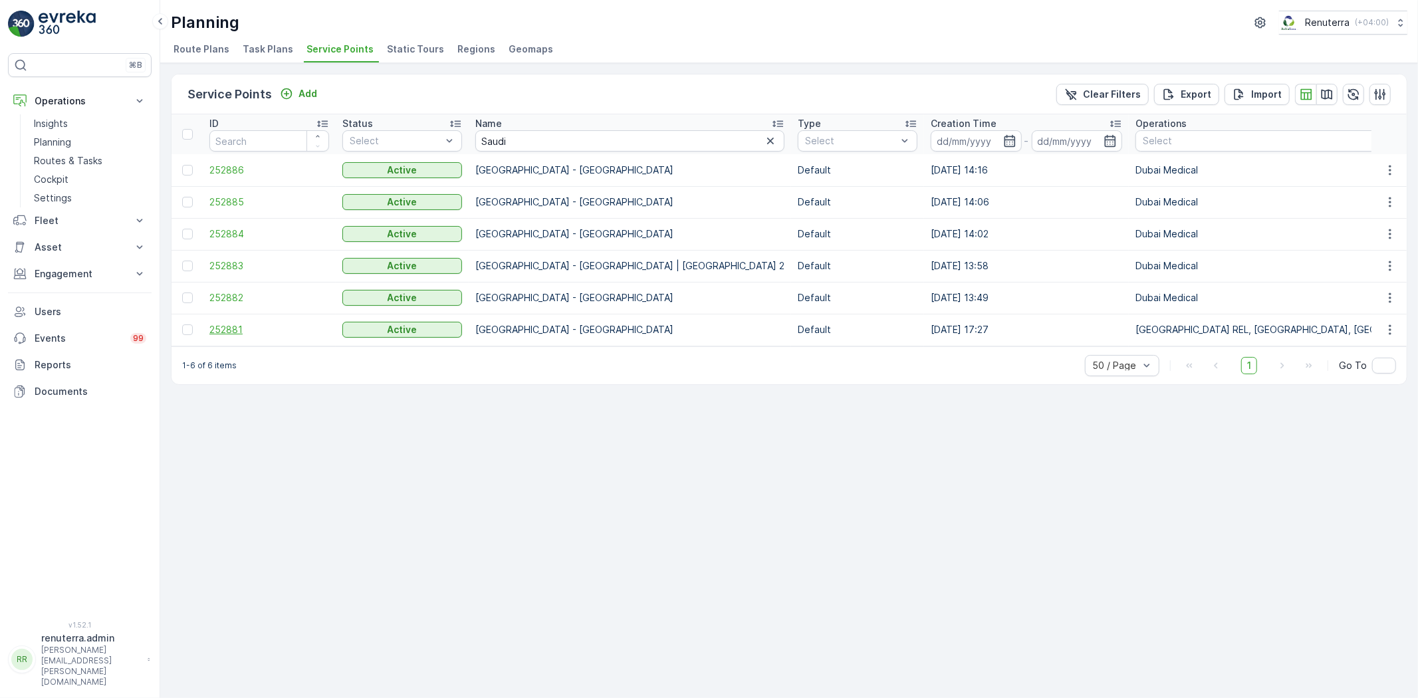
click at [227, 328] on span "252881" at bounding box center [269, 329] width 120 height 13
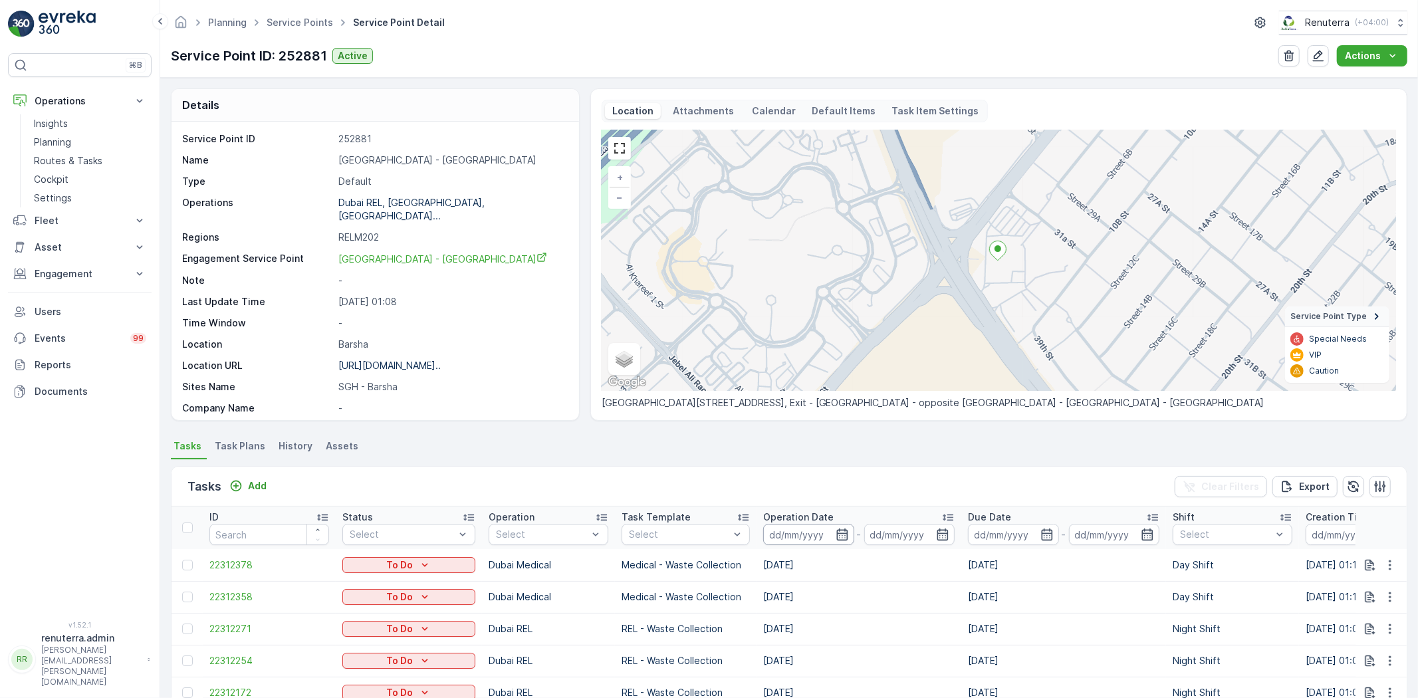
click at [784, 531] on input at bounding box center [808, 534] width 91 height 21
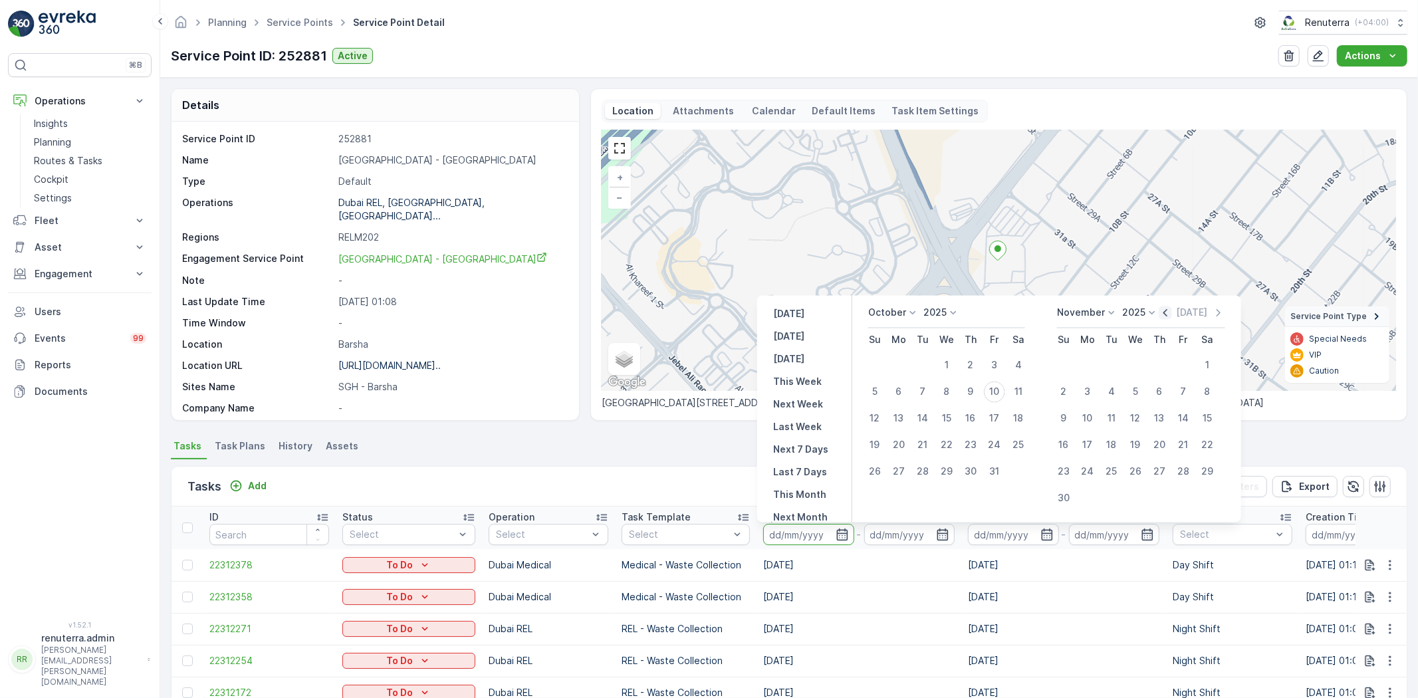
click at [1161, 310] on icon "button" at bounding box center [1165, 312] width 13 height 13
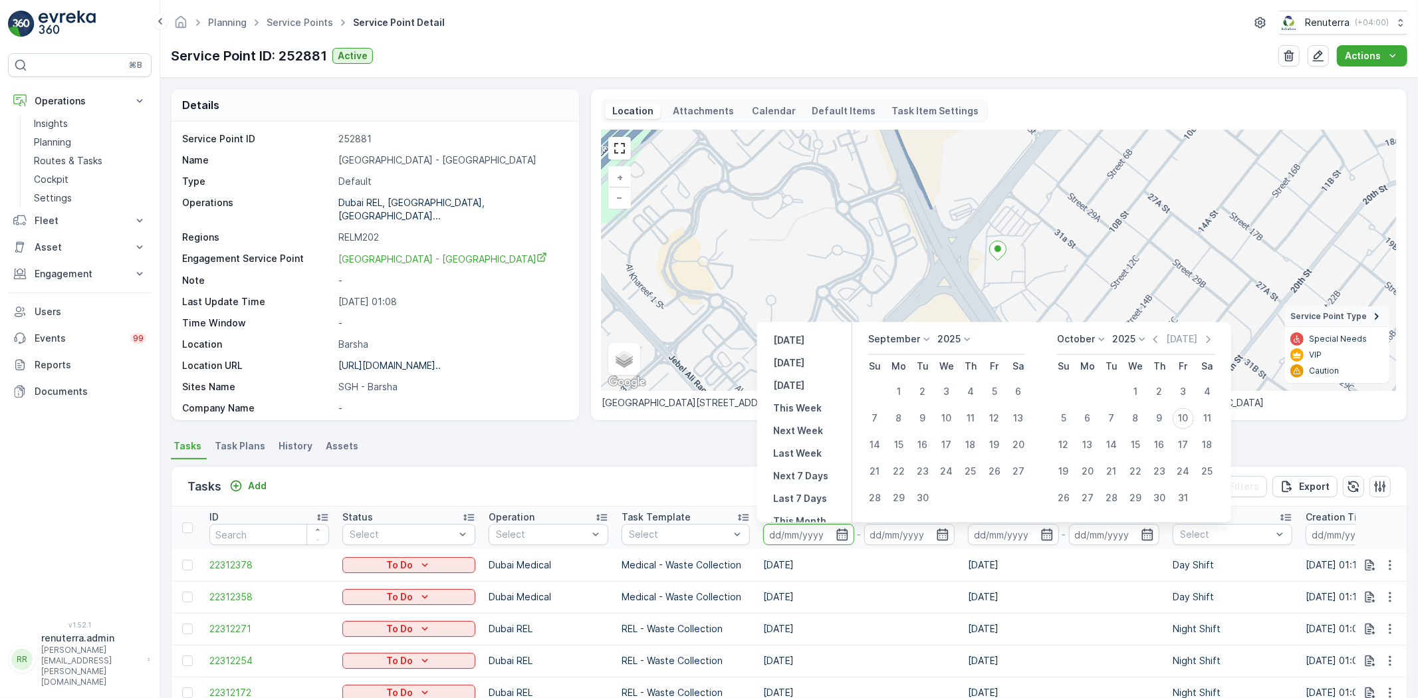
click at [883, 389] on td at bounding box center [875, 392] width 24 height 27
click at [891, 391] on div "1" at bounding box center [898, 392] width 21 height 21
type input "[DATE]"
click at [923, 503] on div "30" at bounding box center [922, 498] width 21 height 21
type input "[DATE]"
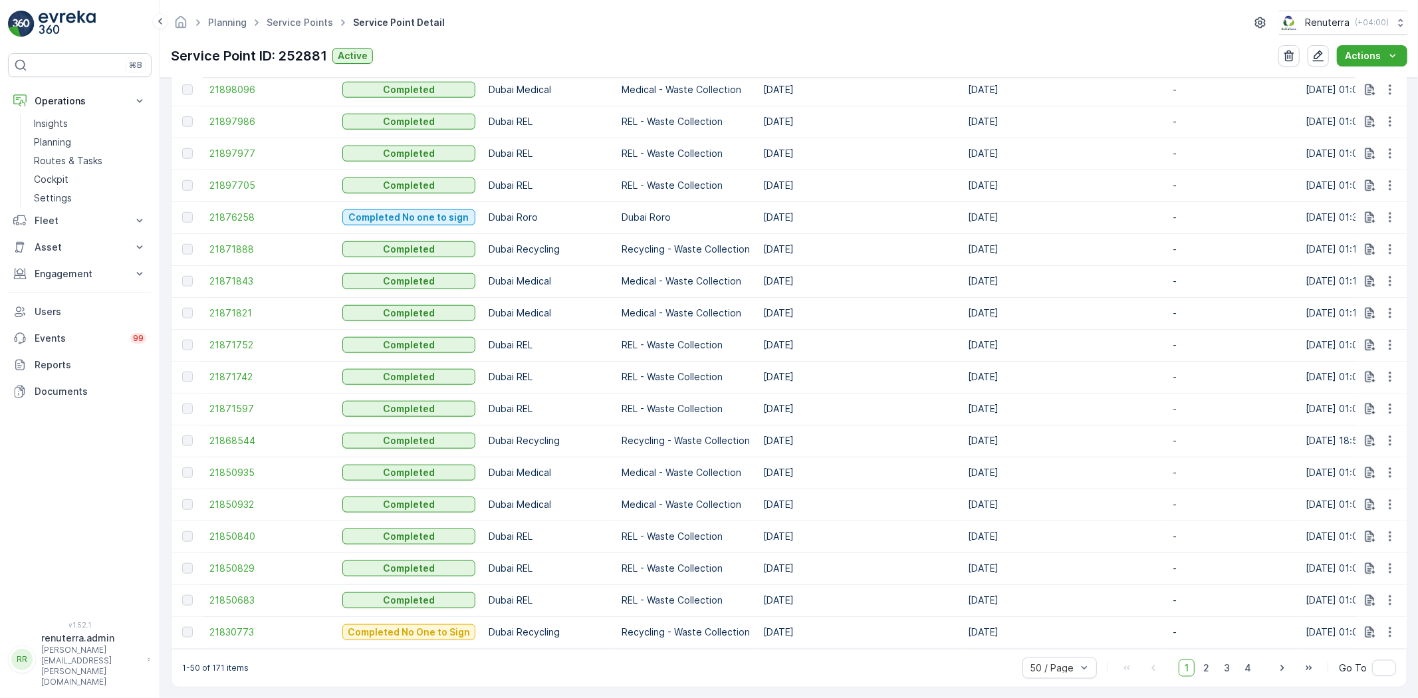
scroll to position [1509, 0]
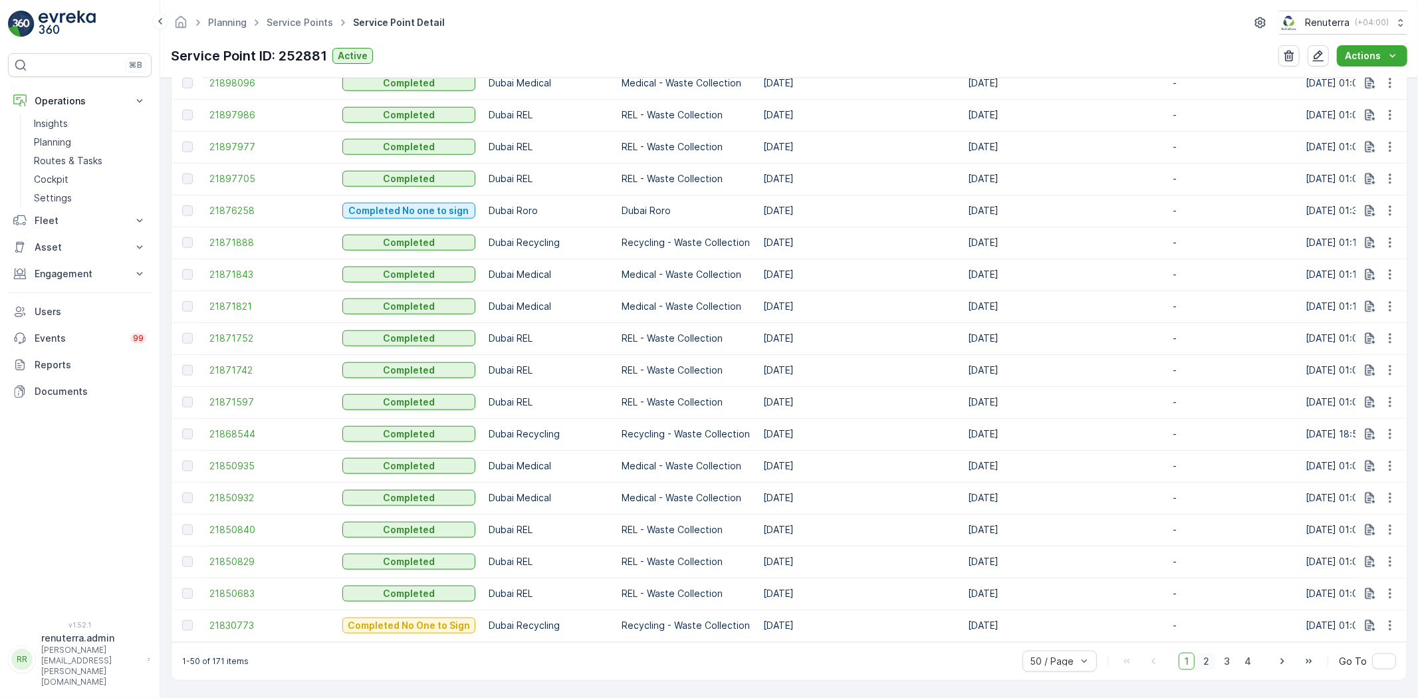
click at [1202, 663] on span "2" at bounding box center [1206, 661] width 18 height 17
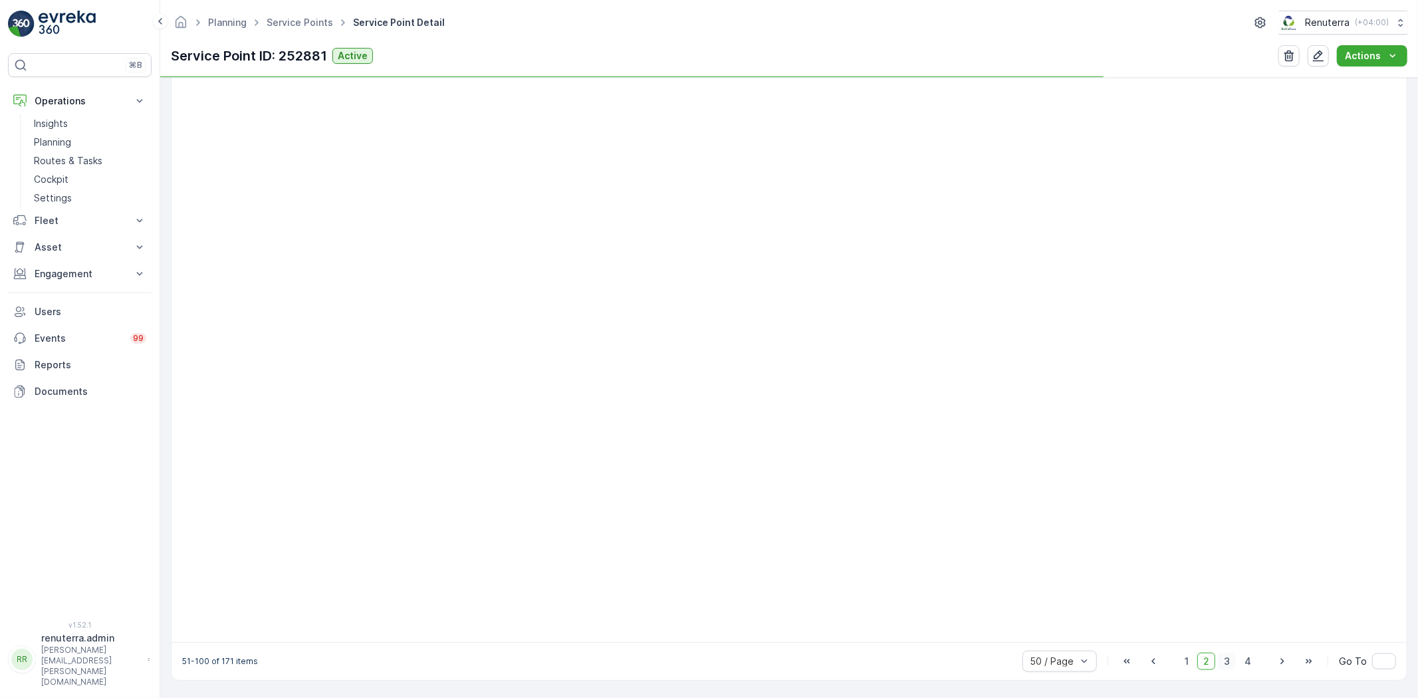
scroll to position [1306, 0]
click at [1232, 654] on span "3" at bounding box center [1227, 661] width 18 height 17
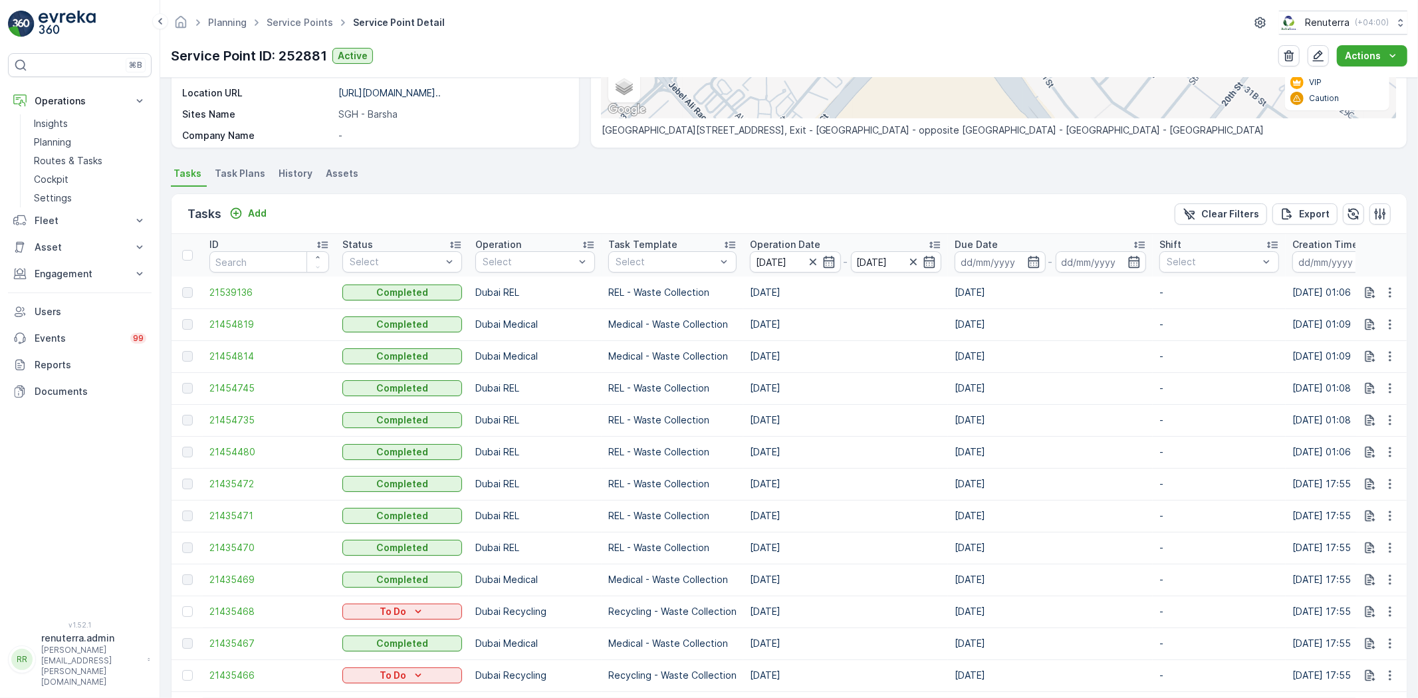
scroll to position [271, 0]
click at [774, 269] on input "[DATE]" at bounding box center [795, 263] width 91 height 21
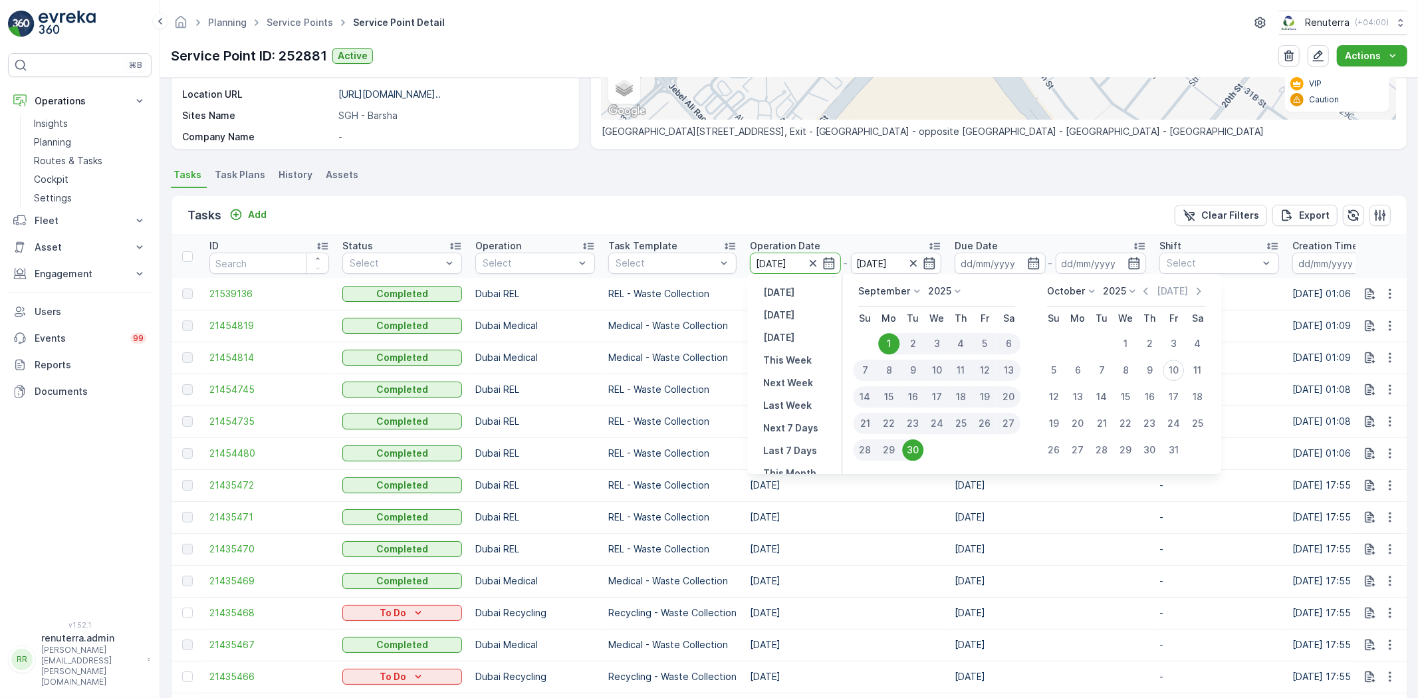
click at [993, 370] on div "12" at bounding box center [985, 370] width 24 height 21
type input "[DATE]"
click at [993, 370] on div "12" at bounding box center [984, 370] width 21 height 21
type input "[DATE]"
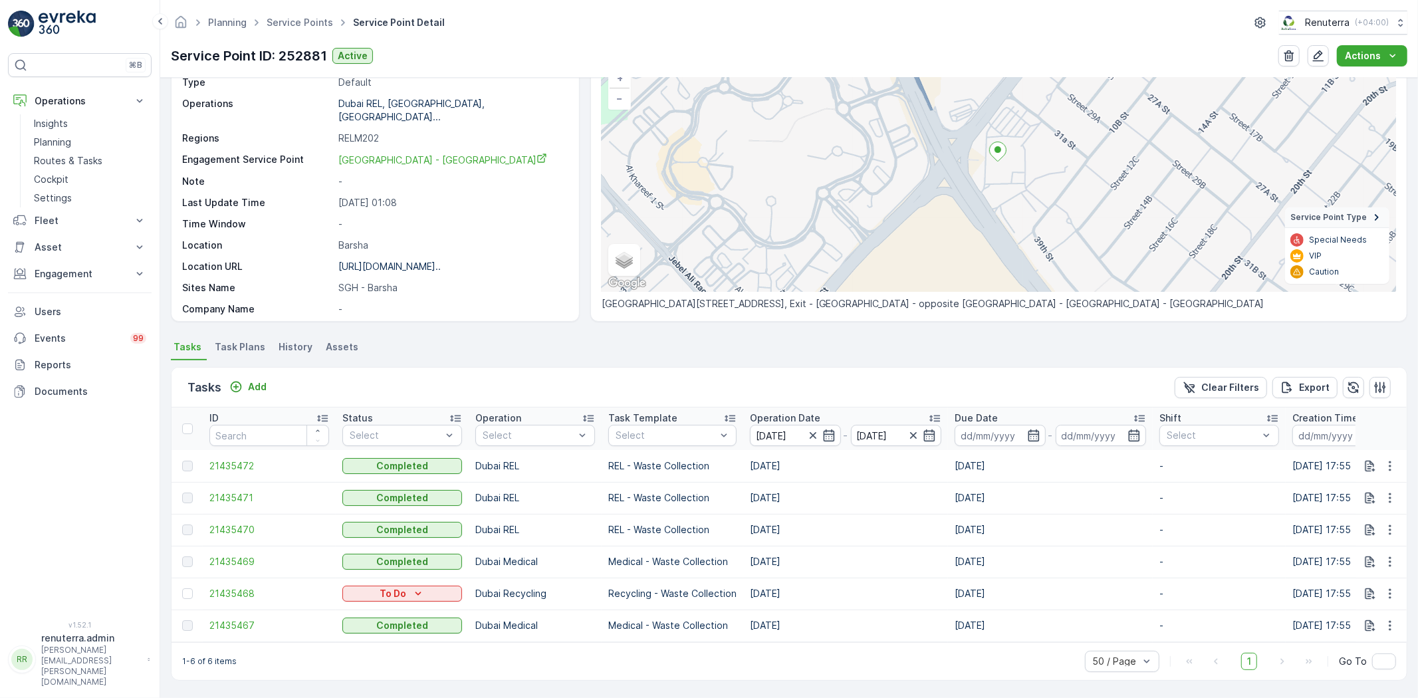
scroll to position [105, 0]
click at [231, 555] on span "21435469" at bounding box center [269, 561] width 120 height 13
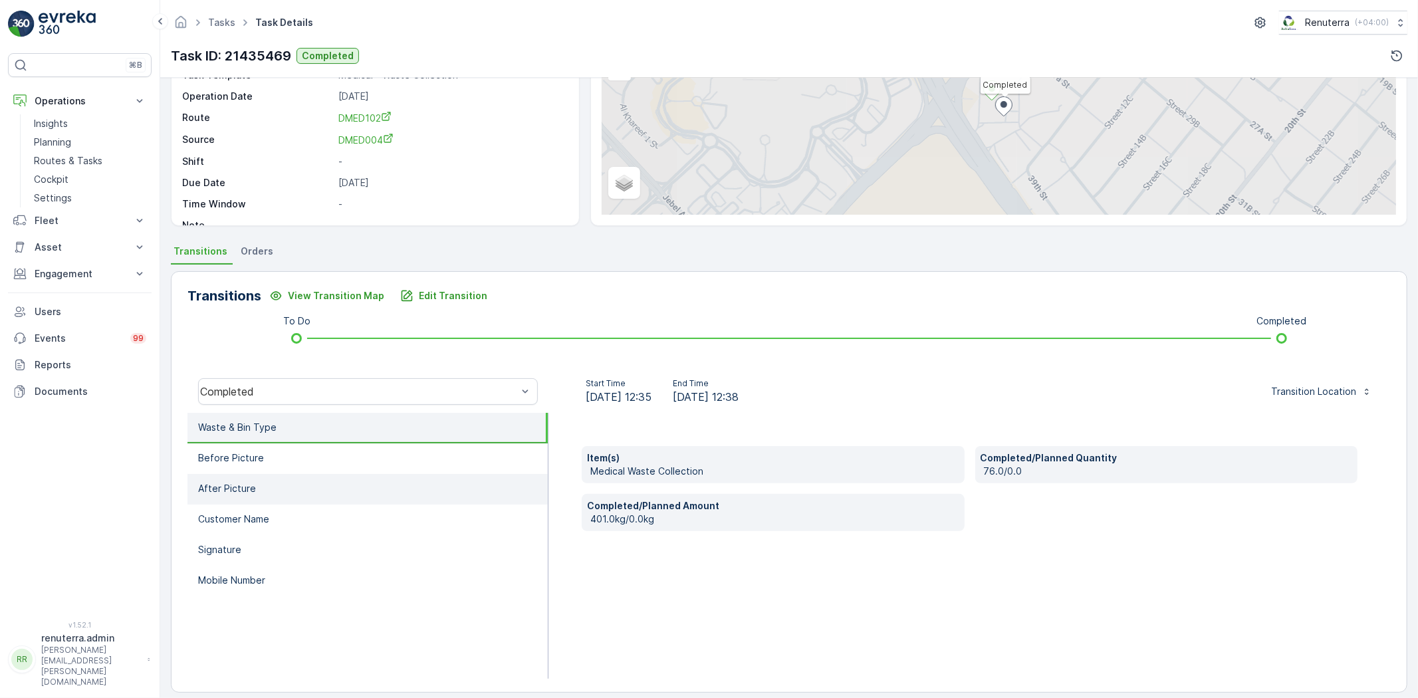
scroll to position [140, 0]
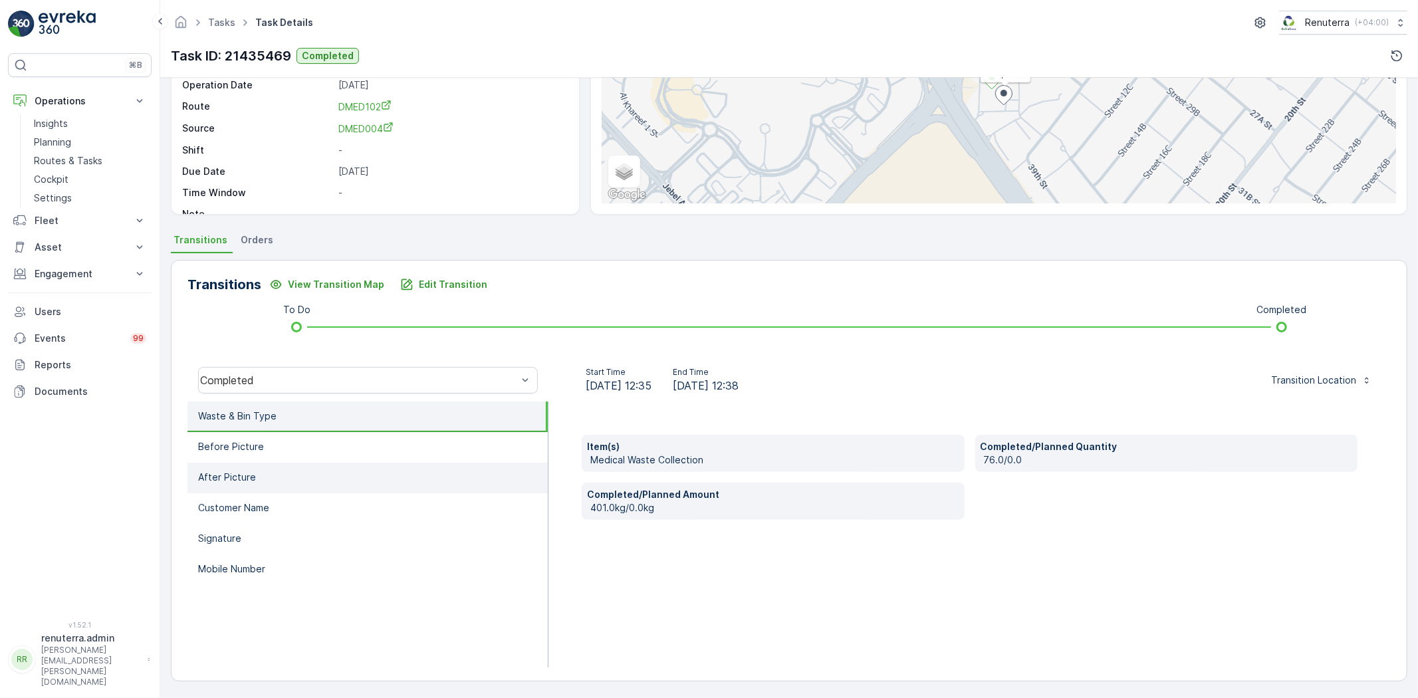
click at [304, 464] on li "After Picture" at bounding box center [367, 478] width 360 height 31
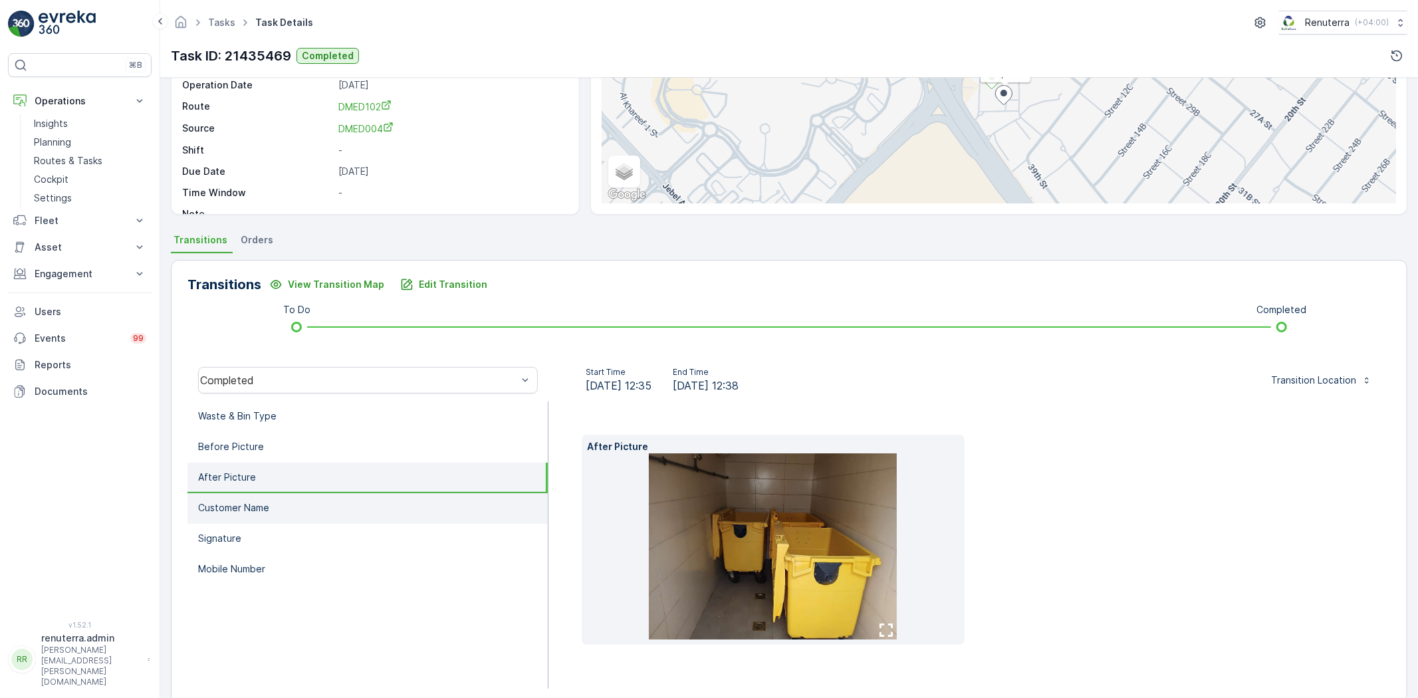
click at [308, 512] on li "Customer Name" at bounding box center [367, 508] width 360 height 31
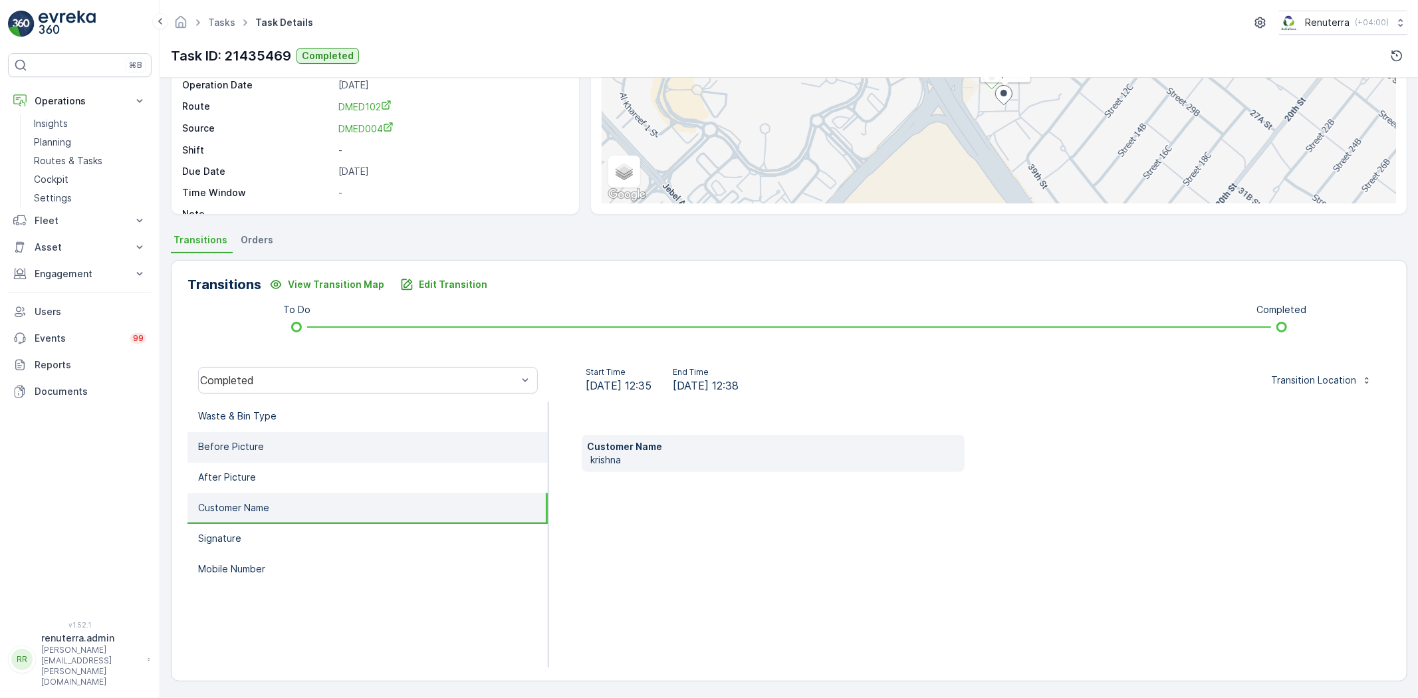
drag, startPoint x: 291, startPoint y: 475, endPoint x: 277, endPoint y: 455, distance: 23.8
click at [289, 474] on li "After Picture" at bounding box center [367, 478] width 360 height 31
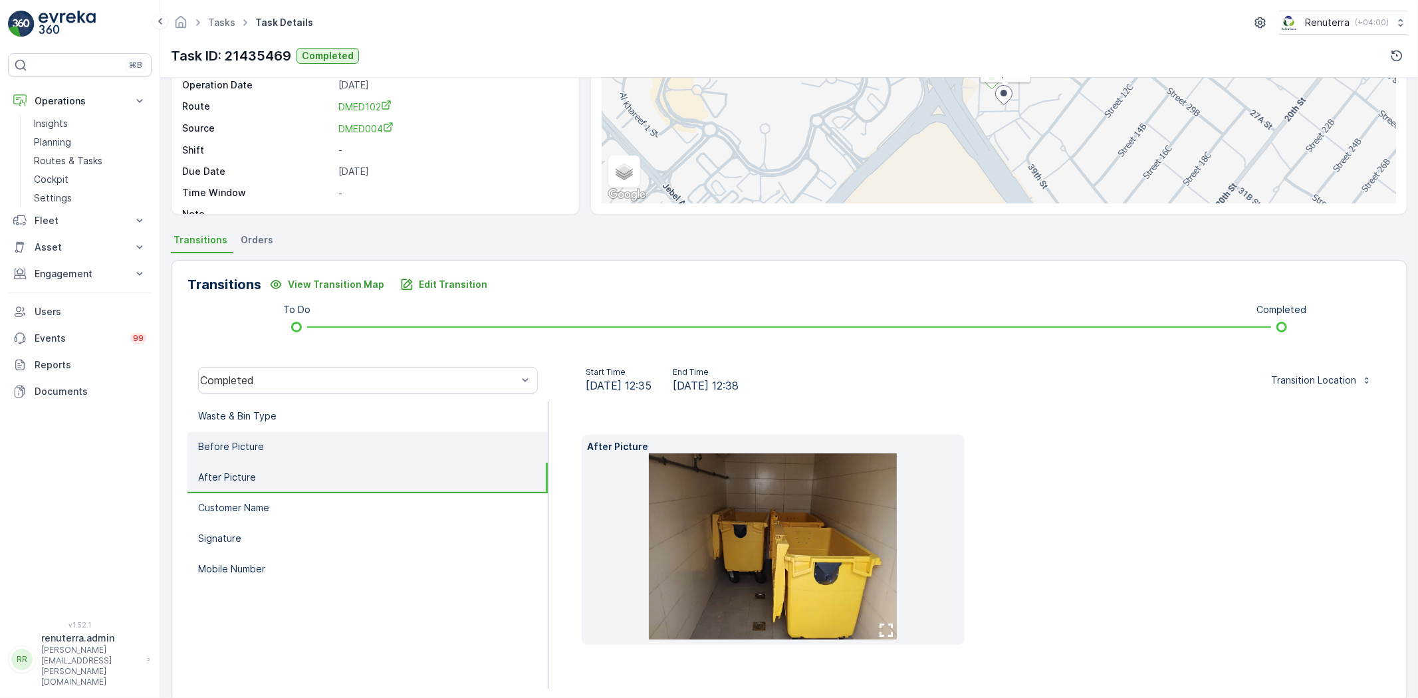
click at [273, 449] on li "Before Picture" at bounding box center [367, 447] width 360 height 31
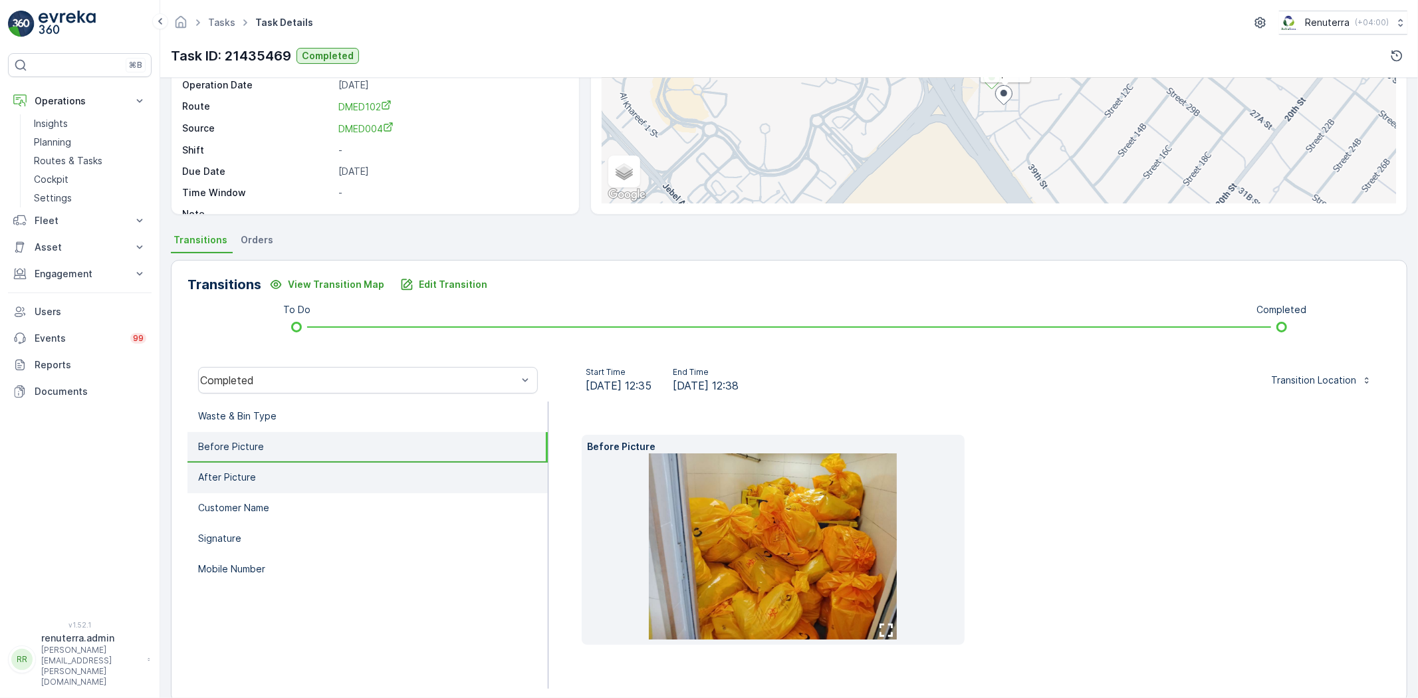
click at [291, 477] on li "After Picture" at bounding box center [367, 478] width 360 height 31
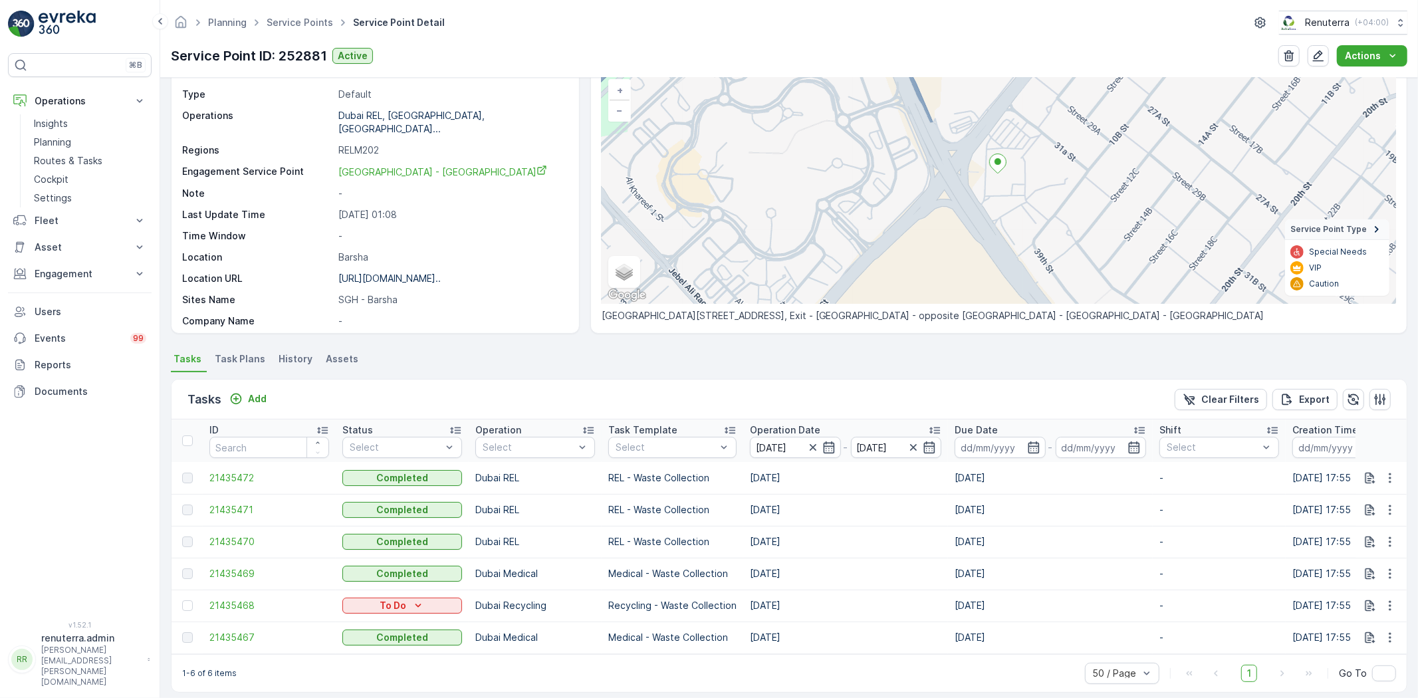
scroll to position [104, 0]
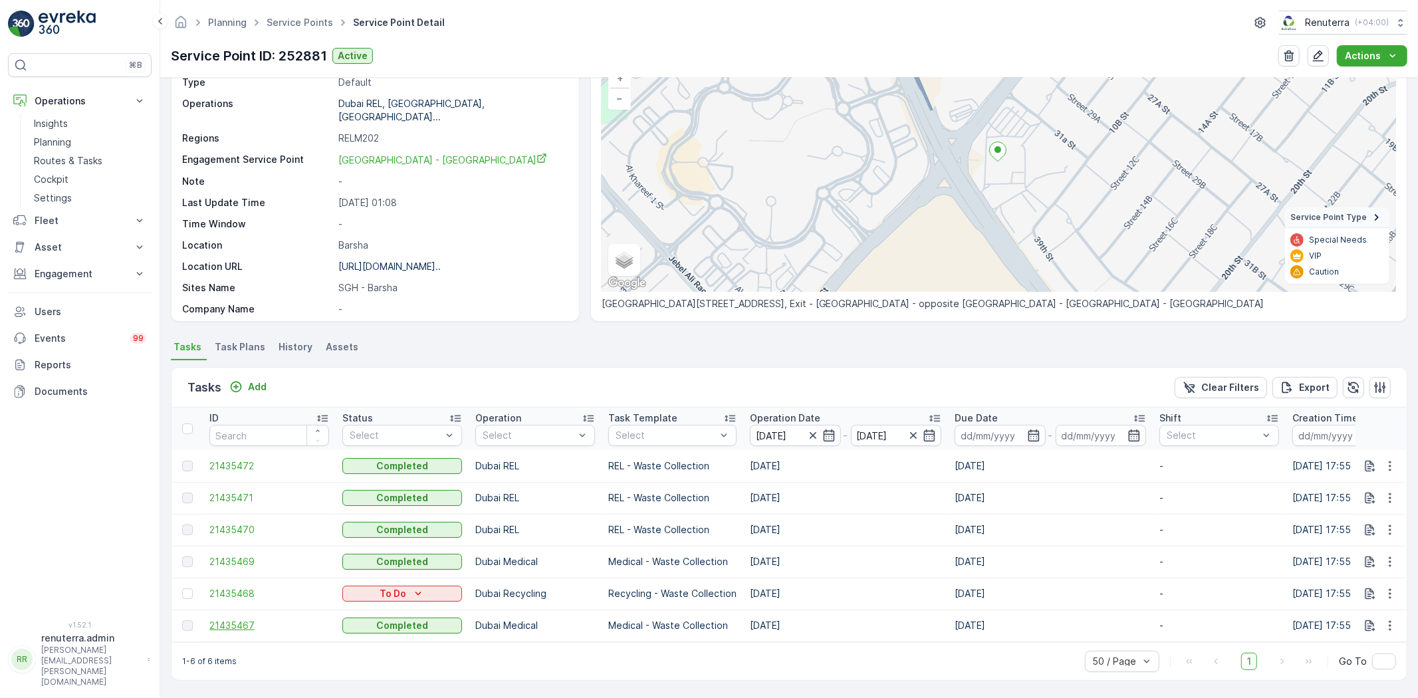
click at [227, 625] on span "21435467" at bounding box center [269, 625] width 120 height 13
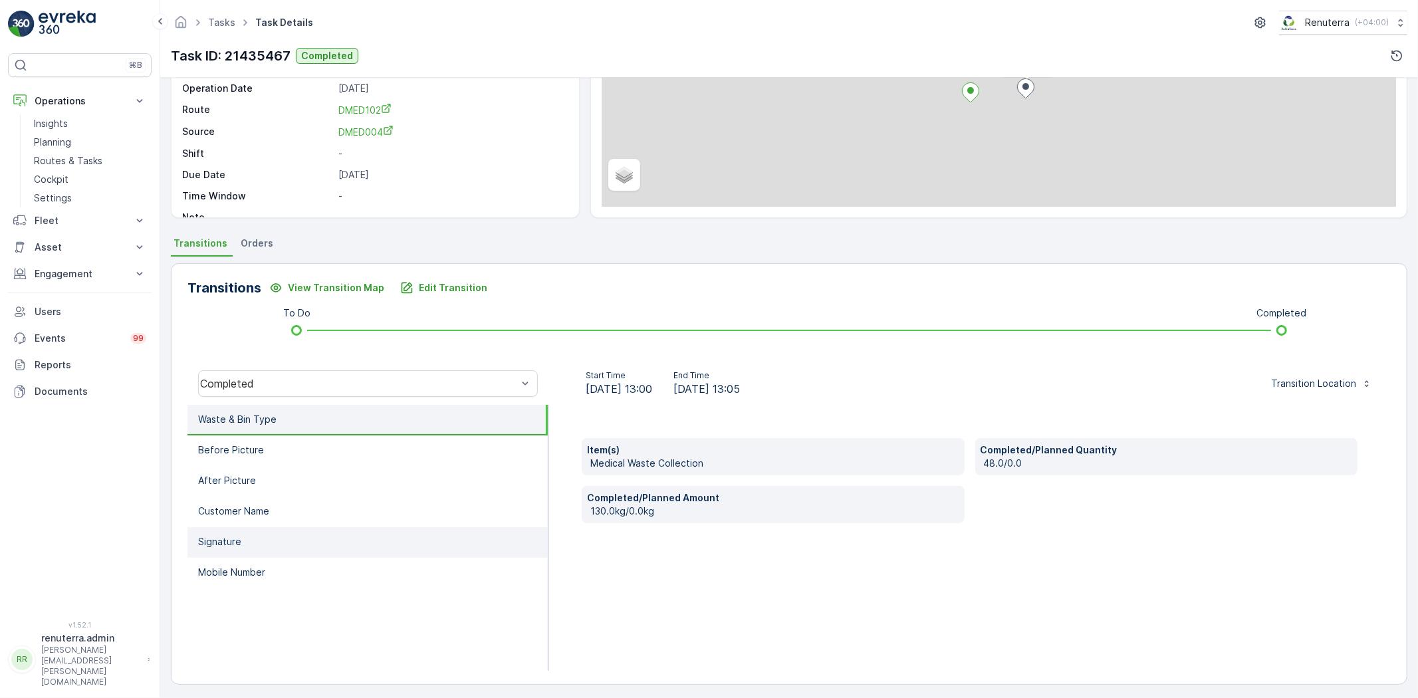
scroll to position [140, 0]
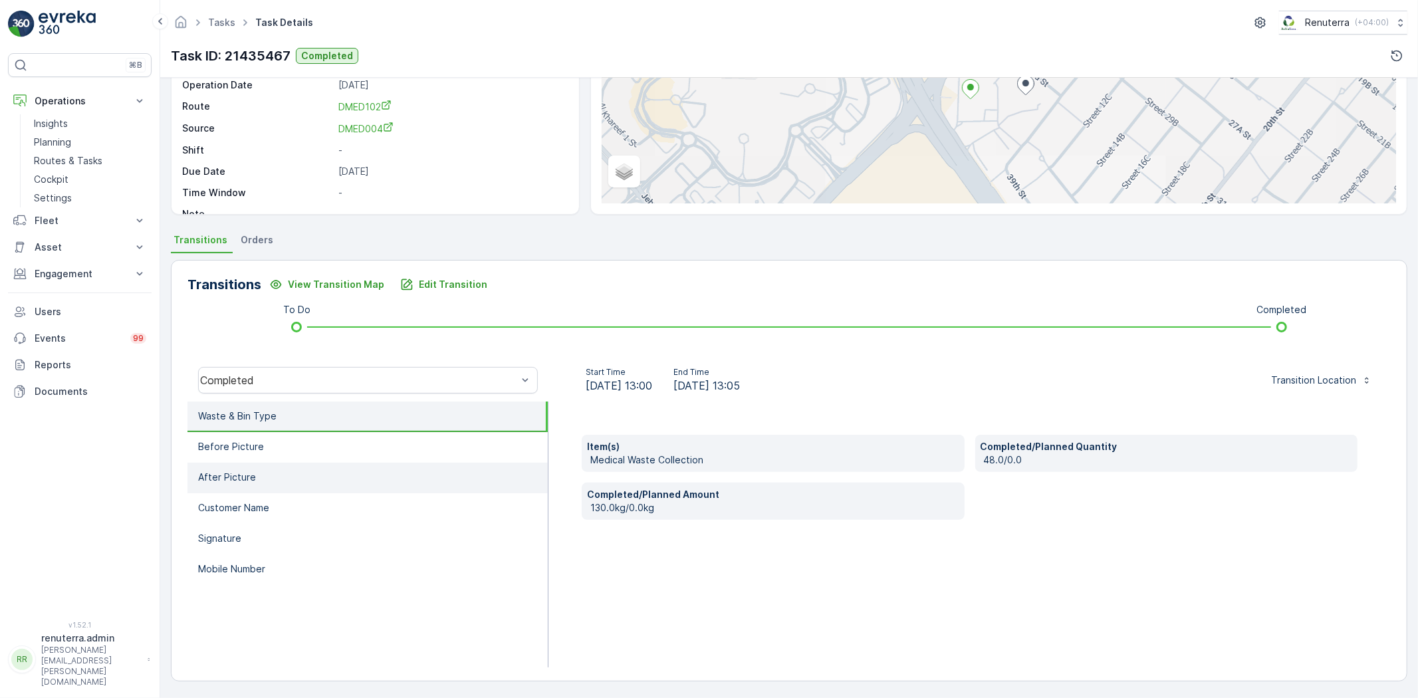
click at [313, 464] on li "After Picture" at bounding box center [367, 478] width 360 height 31
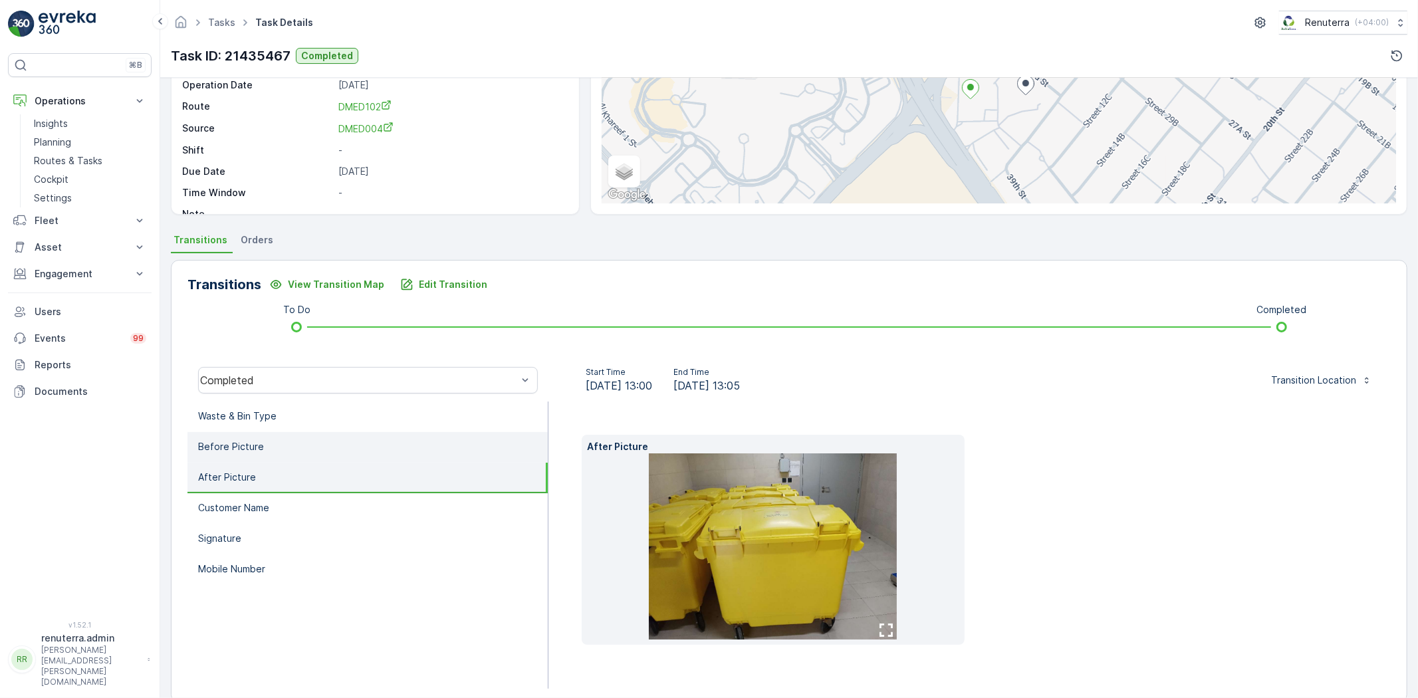
click at [304, 443] on li "Before Picture" at bounding box center [367, 447] width 360 height 31
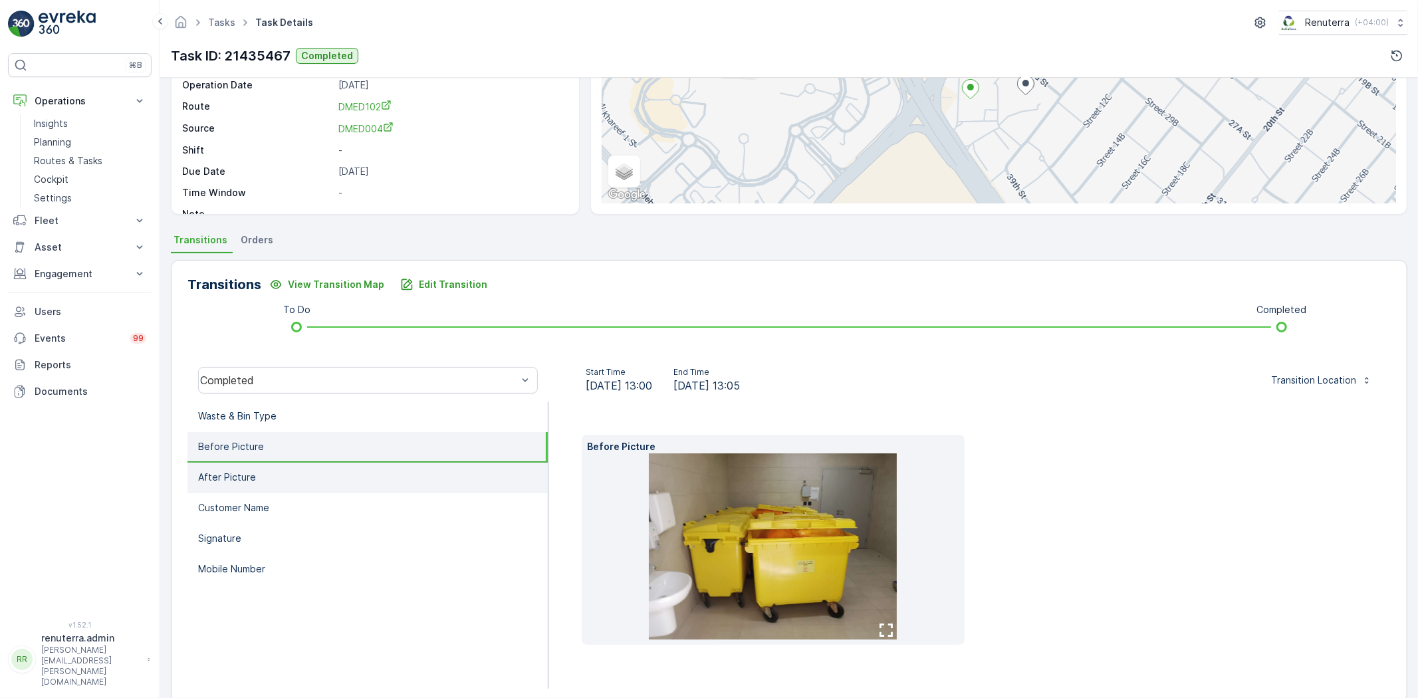
click at [308, 463] on li "After Picture" at bounding box center [367, 478] width 360 height 31
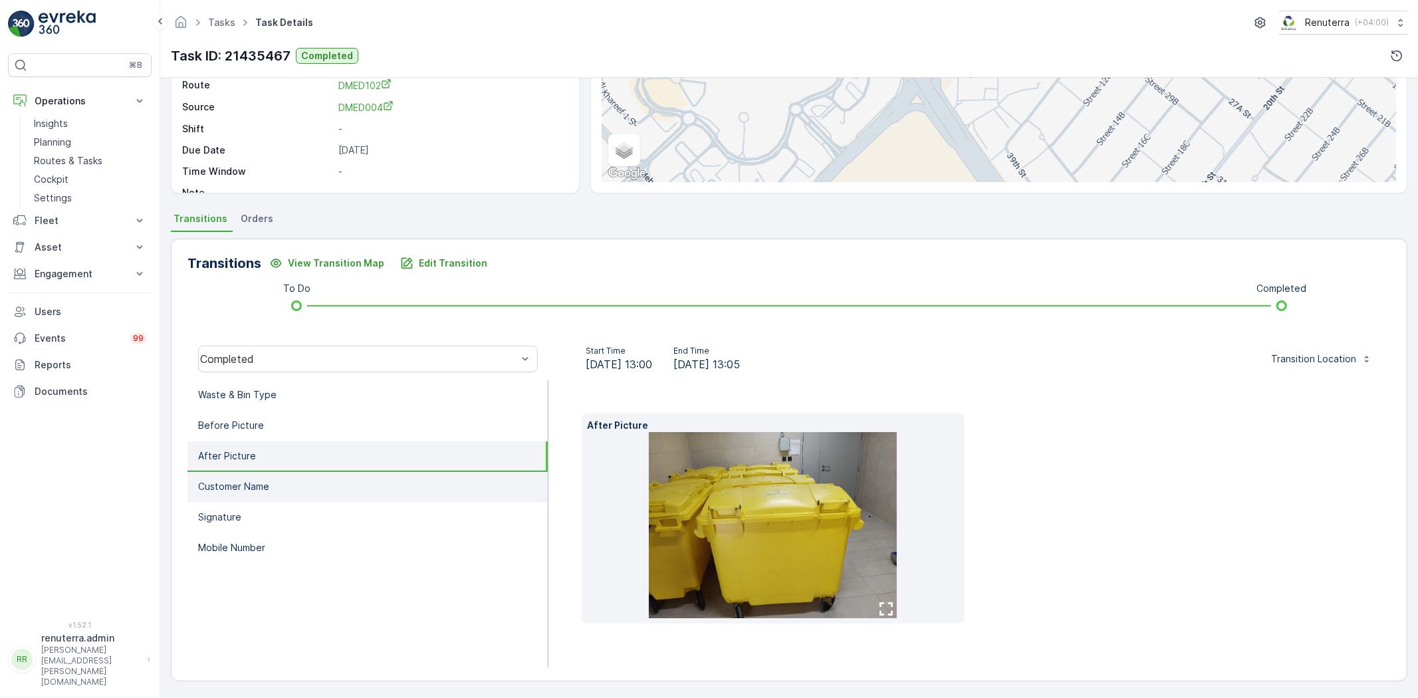
click at [307, 483] on li "Customer Name" at bounding box center [367, 487] width 360 height 31
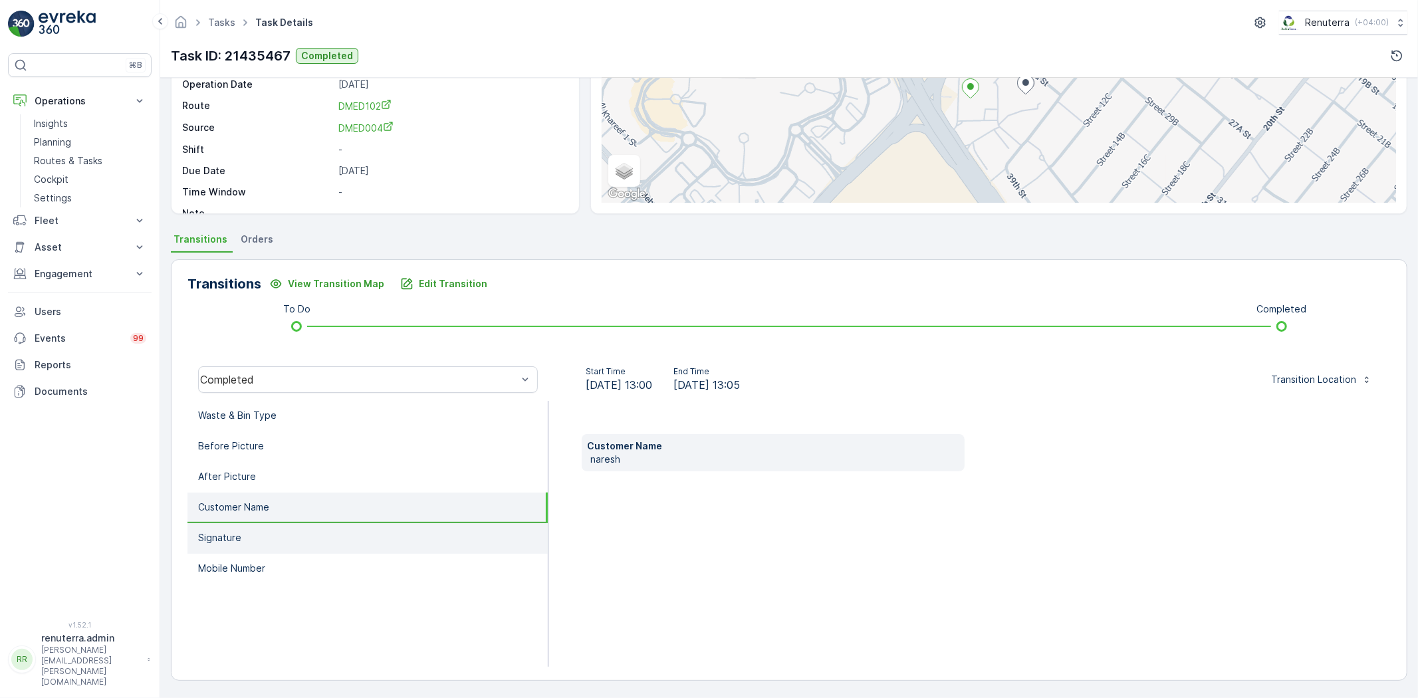
drag, startPoint x: 320, startPoint y: 522, endPoint x: 320, endPoint y: 533, distance: 10.7
click at [319, 523] on li "Signature" at bounding box center [367, 538] width 360 height 31
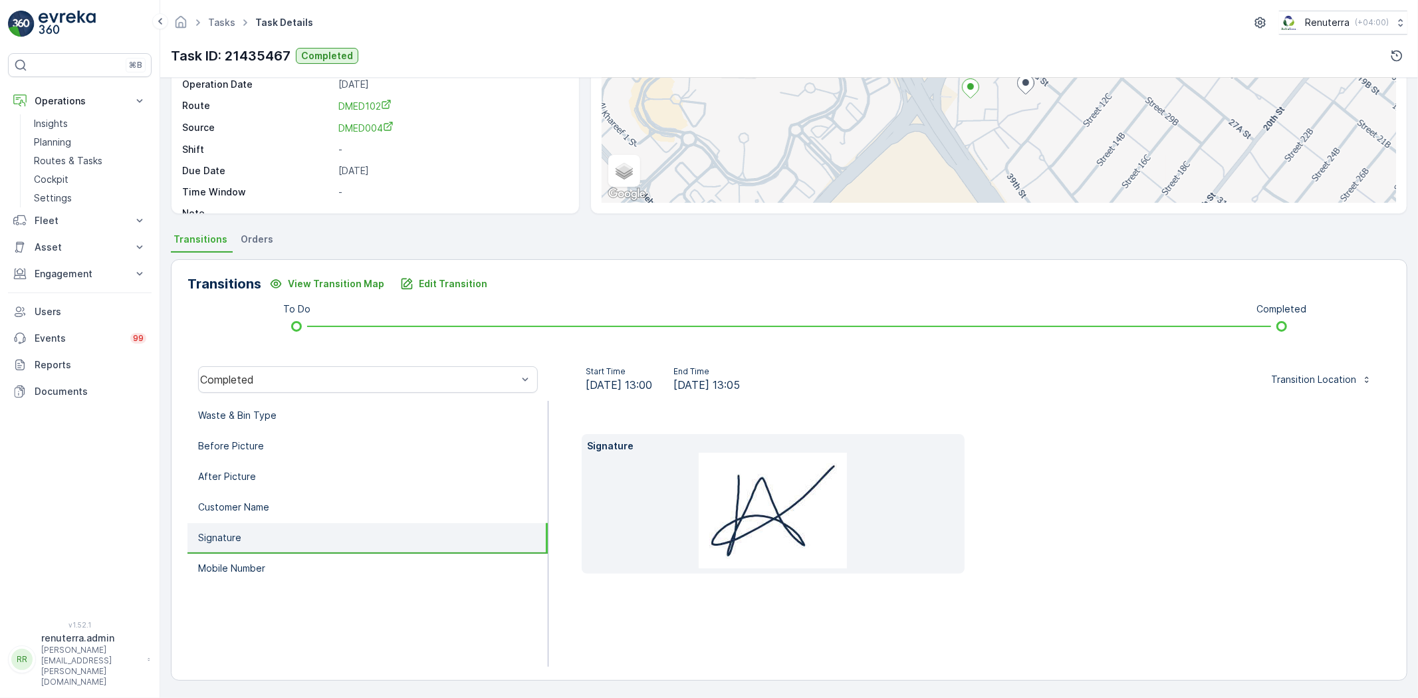
click at [318, 536] on li "Signature" at bounding box center [367, 538] width 360 height 31
click at [314, 544] on li "Signature" at bounding box center [367, 538] width 360 height 31
click at [307, 539] on li "Signature" at bounding box center [367, 538] width 360 height 31
drag, startPoint x: 299, startPoint y: 579, endPoint x: 284, endPoint y: 535, distance: 46.5
click at [295, 576] on li "Mobile Number" at bounding box center [367, 569] width 360 height 31
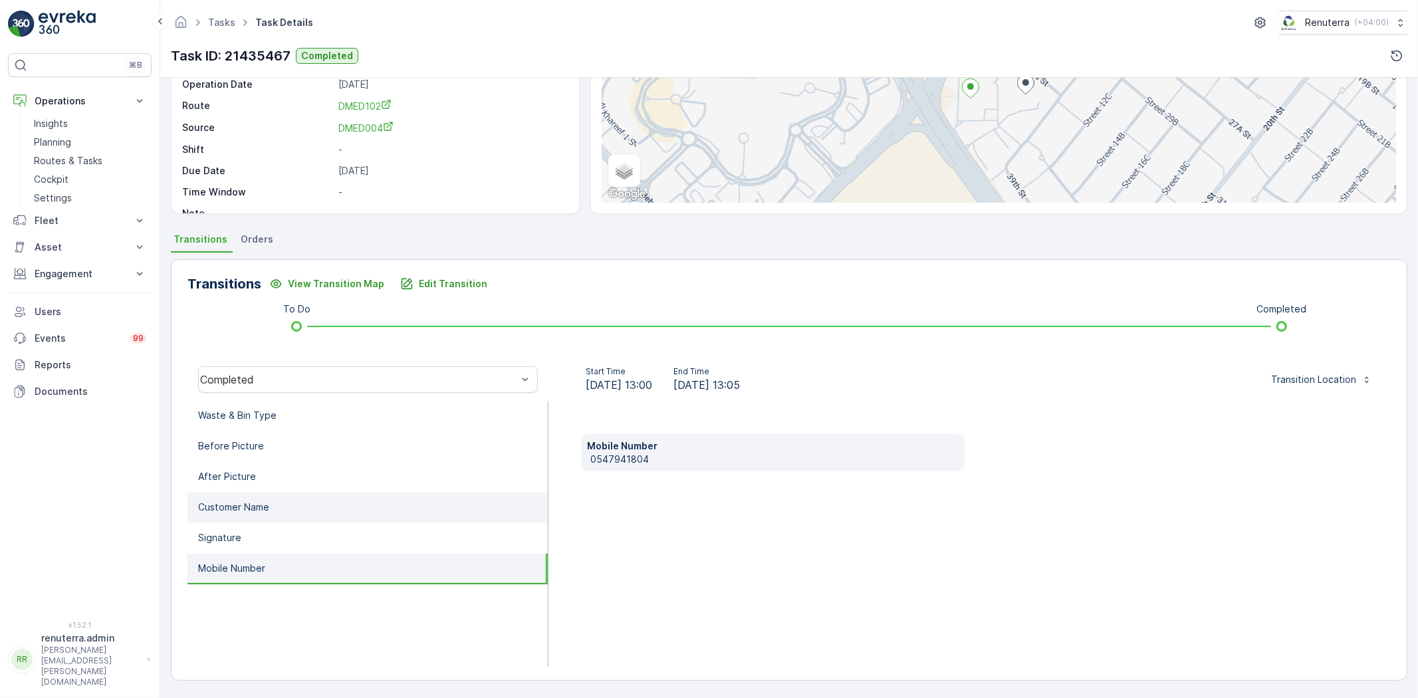
click at [278, 517] on li "Customer Name" at bounding box center [367, 508] width 360 height 31
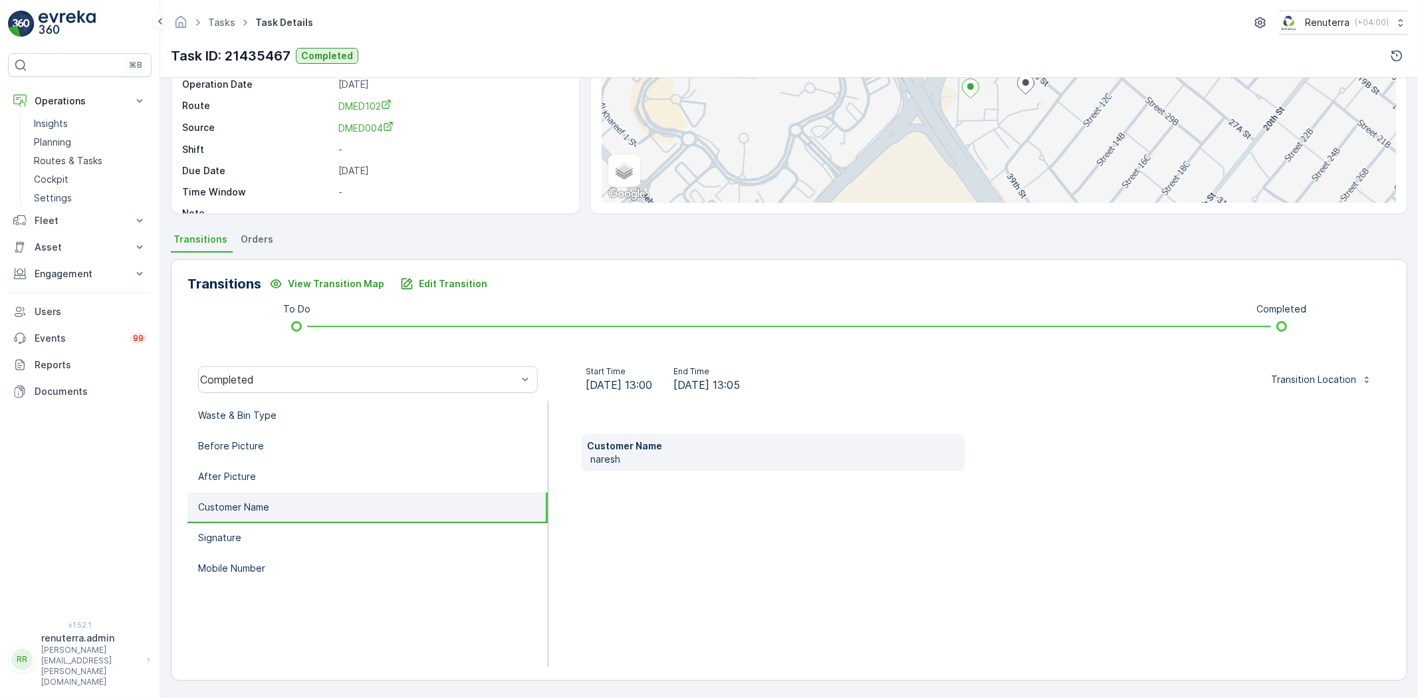
click at [277, 510] on li "Customer Name" at bounding box center [367, 508] width 360 height 31
click at [267, 483] on li "After Picture" at bounding box center [367, 477] width 360 height 31
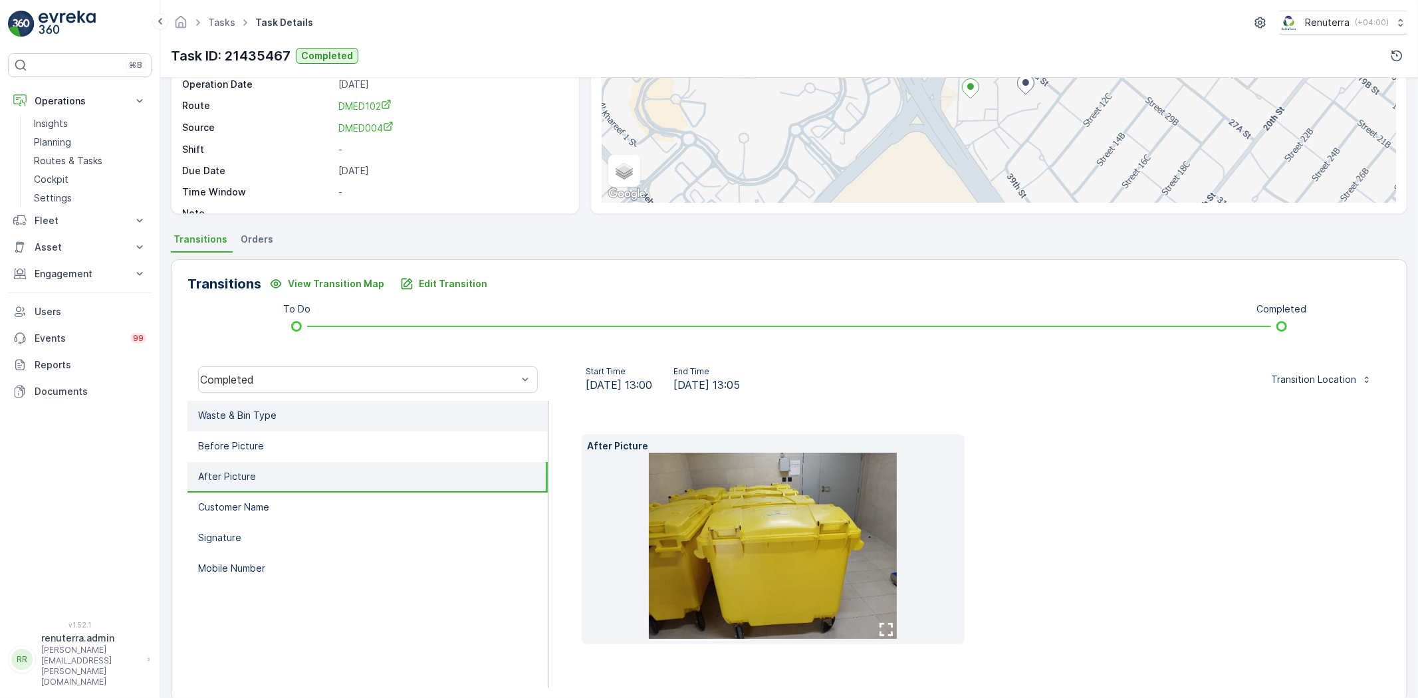
click at [262, 429] on li "Waste & Bin Type" at bounding box center [367, 416] width 360 height 31
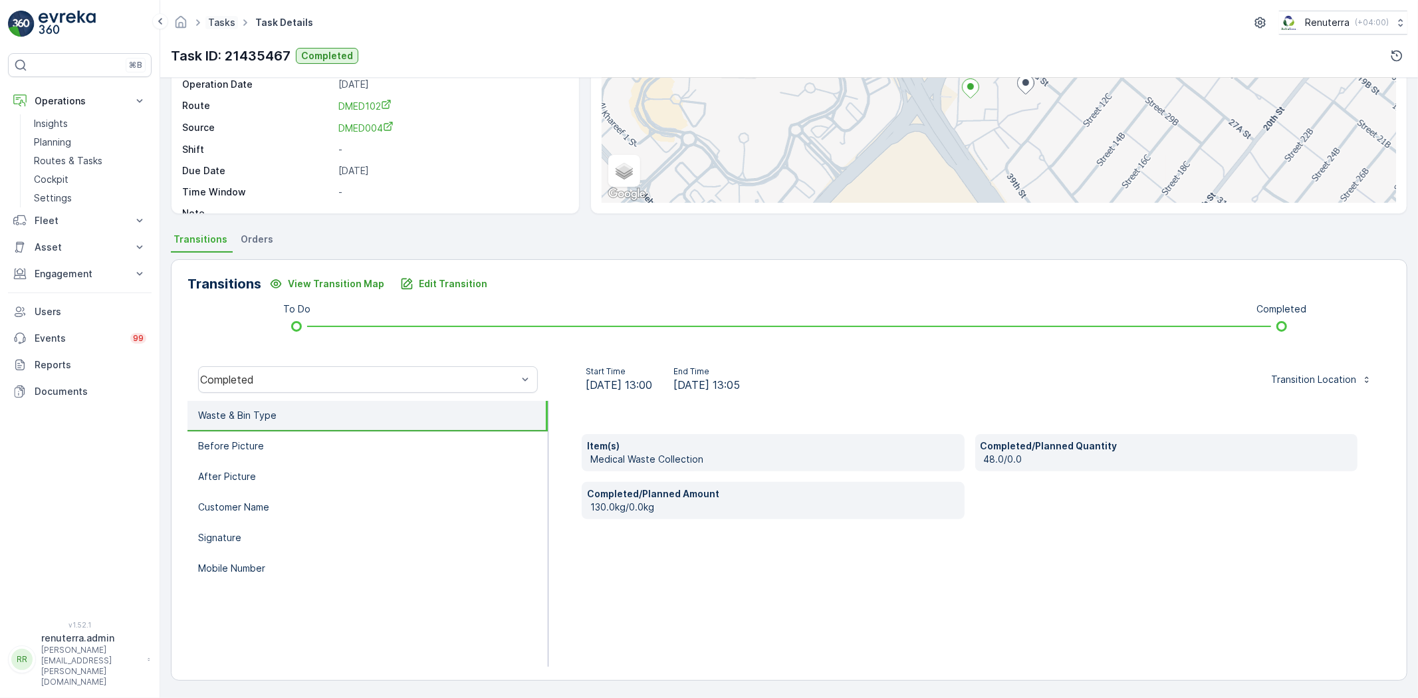
click at [227, 22] on link "Tasks" at bounding box center [221, 22] width 27 height 11
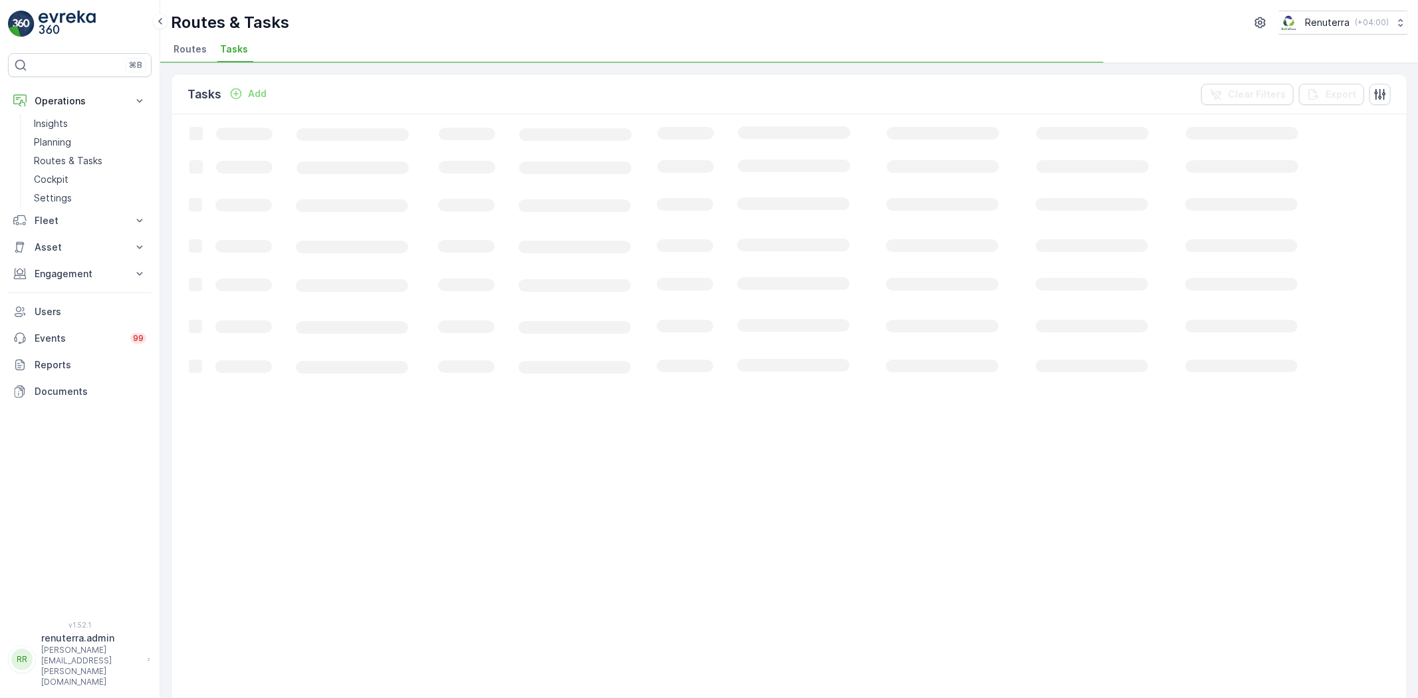
click at [178, 60] on li "Routes" at bounding box center [191, 51] width 41 height 23
click at [74, 136] on link "Planning" at bounding box center [90, 142] width 123 height 19
drag, startPoint x: 334, startPoint y: 49, endPoint x: 363, endPoint y: 15, distance: 43.8
click at [334, 48] on span "Service Points" at bounding box center [339, 49] width 67 height 13
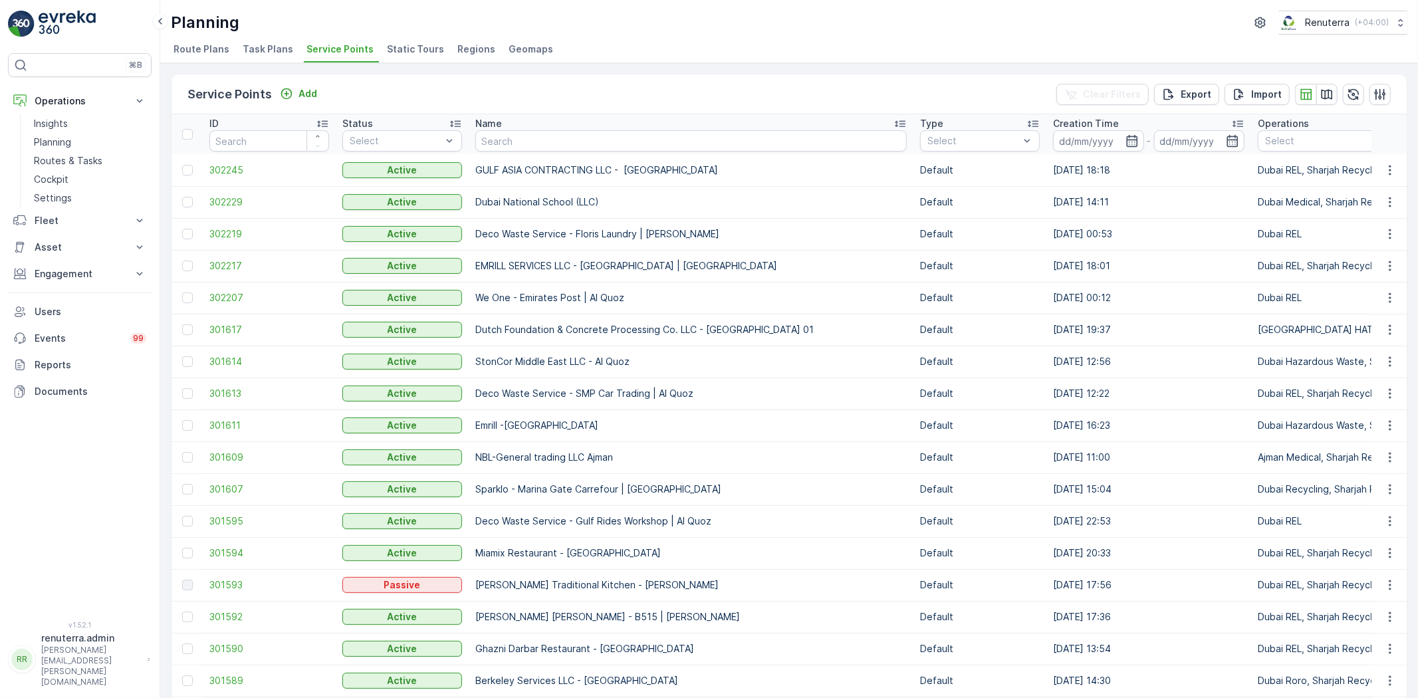
click at [479, 138] on input "text" at bounding box center [690, 140] width 431 height 21
type input "Saudi"
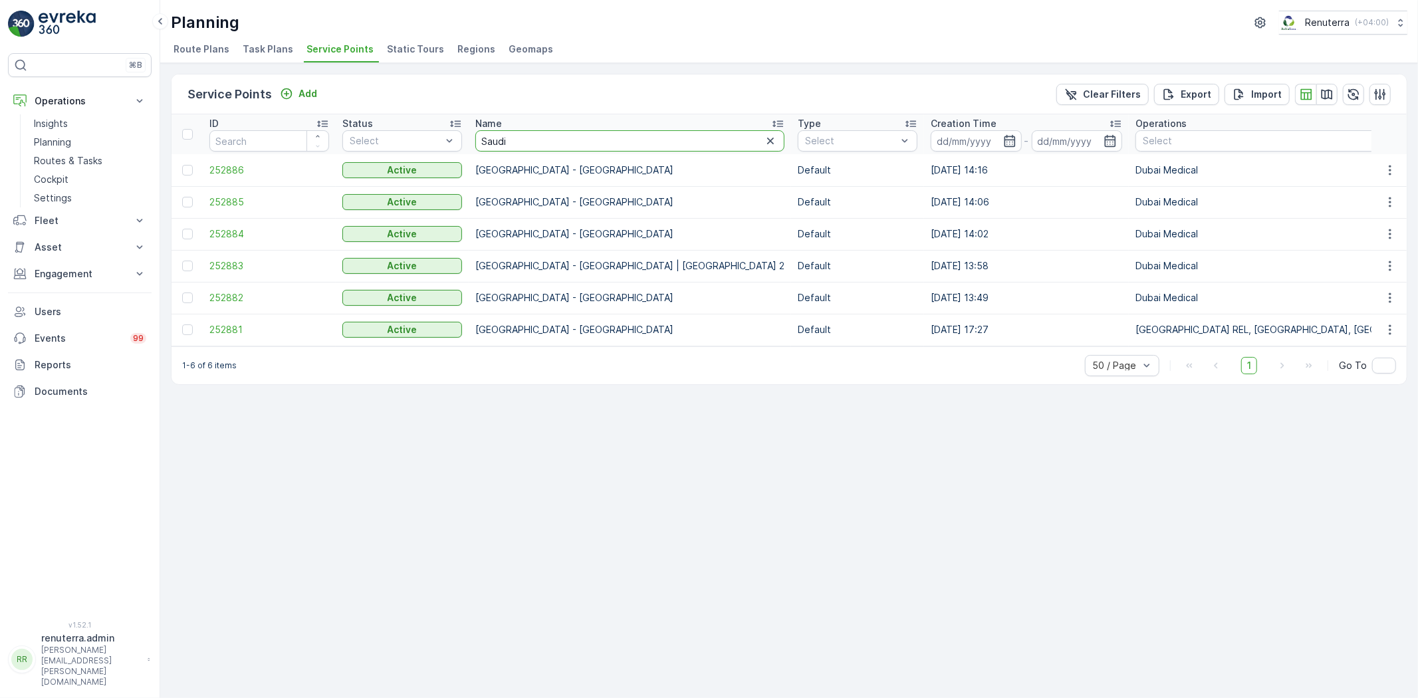
drag, startPoint x: 502, startPoint y: 133, endPoint x: 464, endPoint y: 128, distance: 38.2
type input "Ston"
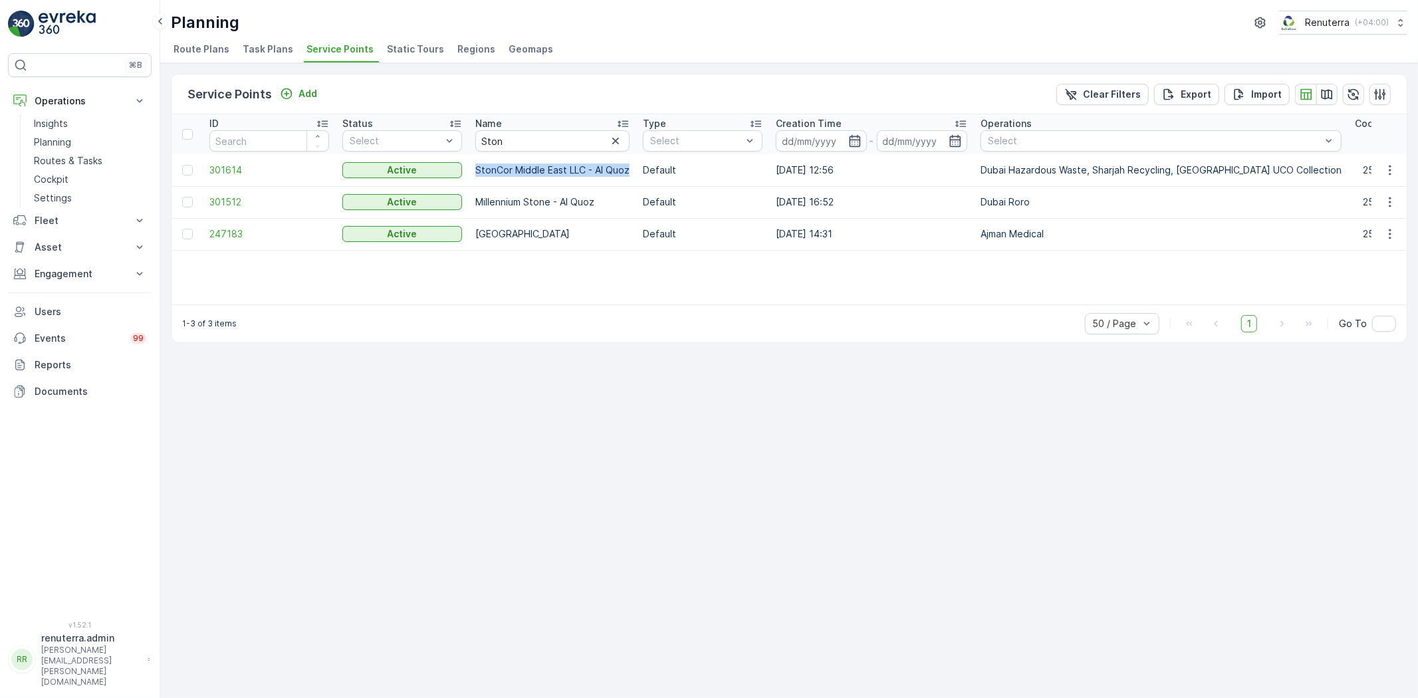
drag, startPoint x: 473, startPoint y: 157, endPoint x: 648, endPoint y: 161, distance: 174.2
click at [636, 158] on td "StonCor Middle East LLC - Al Quoz" at bounding box center [553, 170] width 168 height 32
copy p "StonCor Middle East LLC - Al Quoz"
drag, startPoint x: 517, startPoint y: 136, endPoint x: 441, endPoint y: 138, distance: 76.5
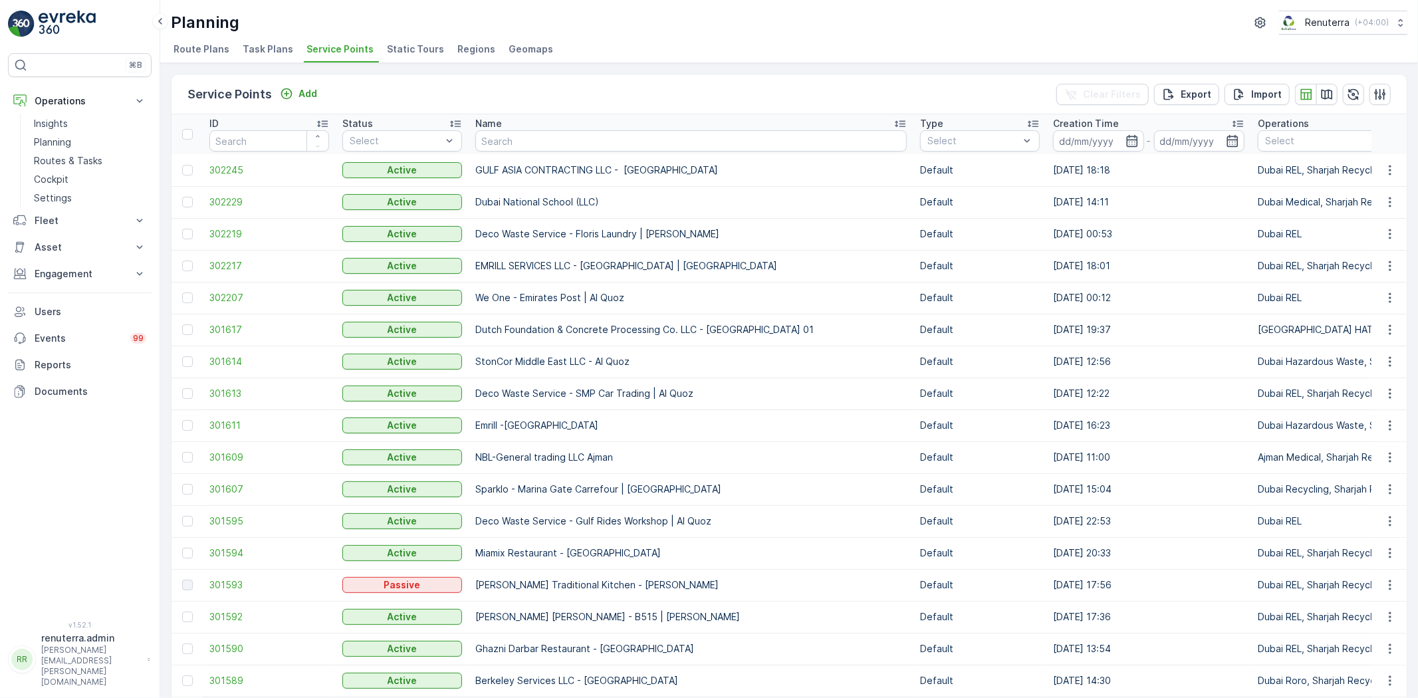
click at [520, 140] on input "text" at bounding box center [690, 140] width 431 height 21
click at [499, 140] on input "text" at bounding box center [690, 140] width 431 height 21
type input "[PERSON_NAME]"
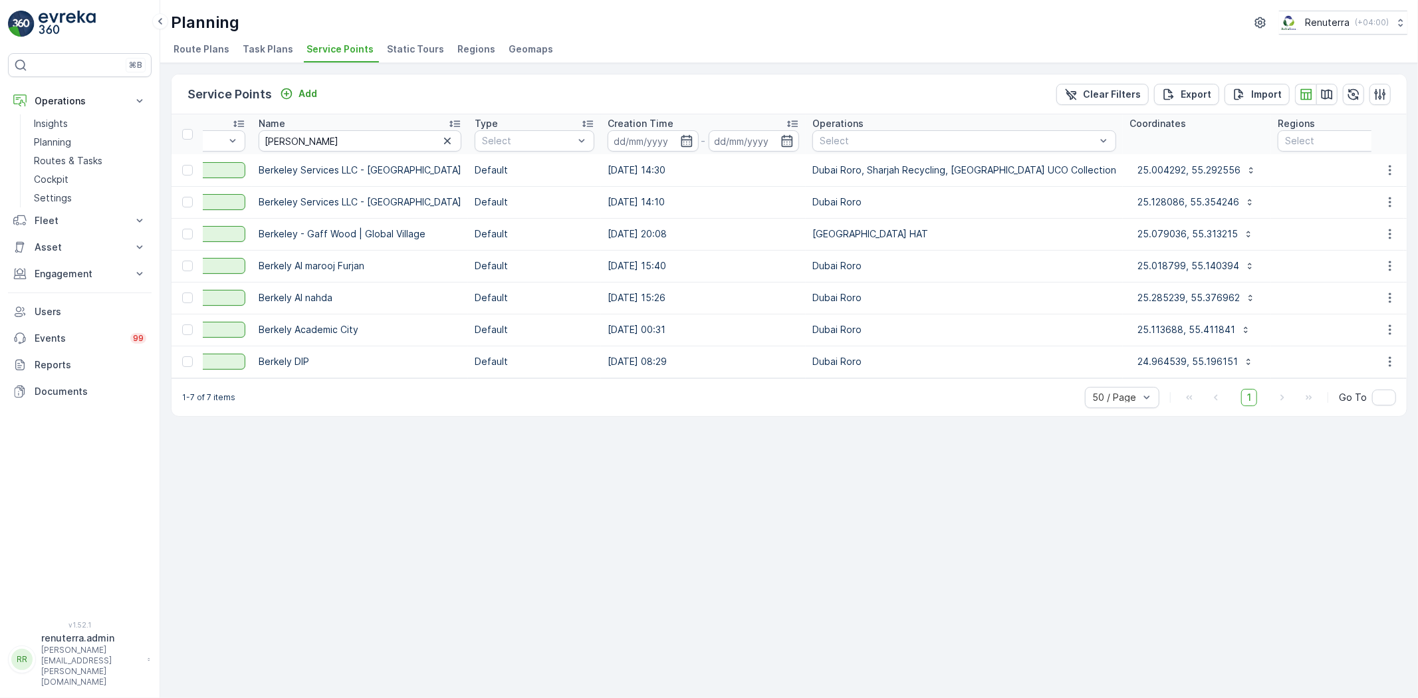
scroll to position [0, 181]
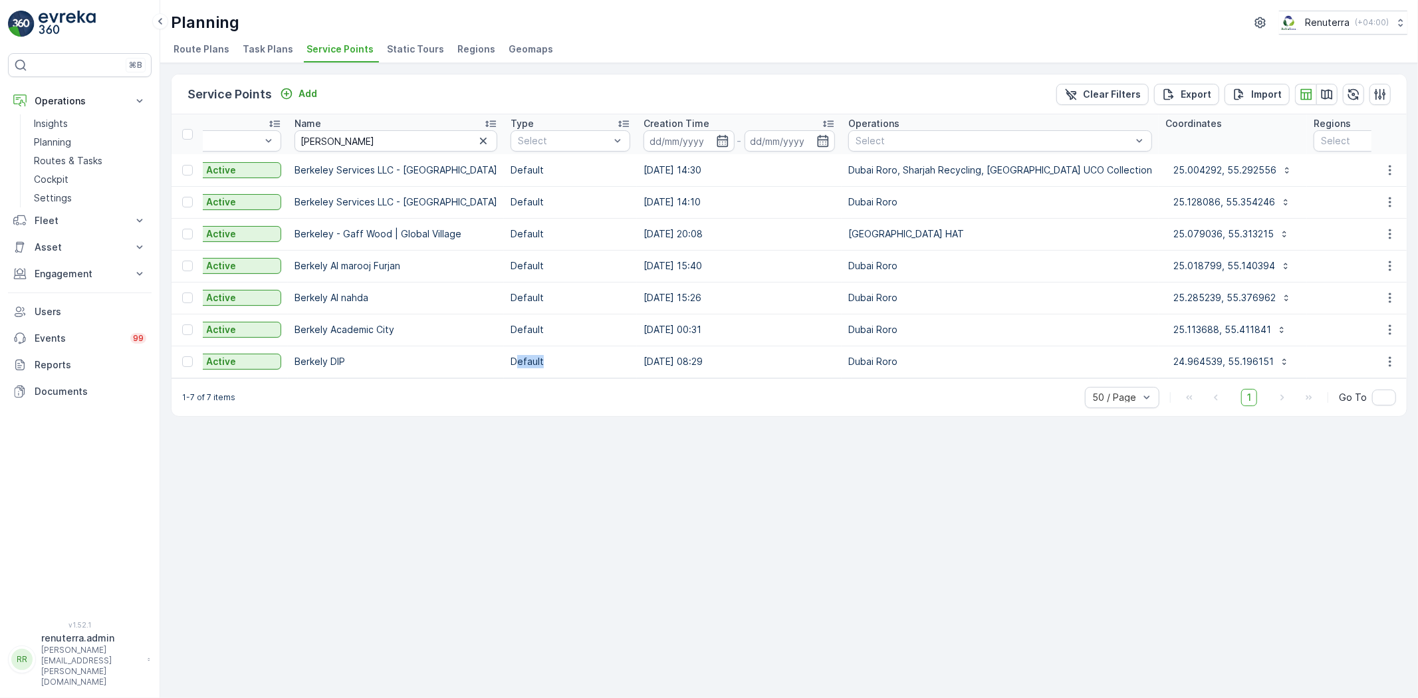
drag, startPoint x: 568, startPoint y: 374, endPoint x: 488, endPoint y: 348, distance: 84.5
click at [504, 348] on td "Default" at bounding box center [570, 362] width 133 height 32
click at [542, 439] on div "Service Points Add Clear Filters Export Import ID Status Select Name [PERSON_NA…" at bounding box center [789, 380] width 1258 height 635
drag, startPoint x: 301, startPoint y: 142, endPoint x: 342, endPoint y: 138, distance: 42.1
click at [288, 137] on th "Name [PERSON_NAME]" at bounding box center [396, 134] width 216 height 40
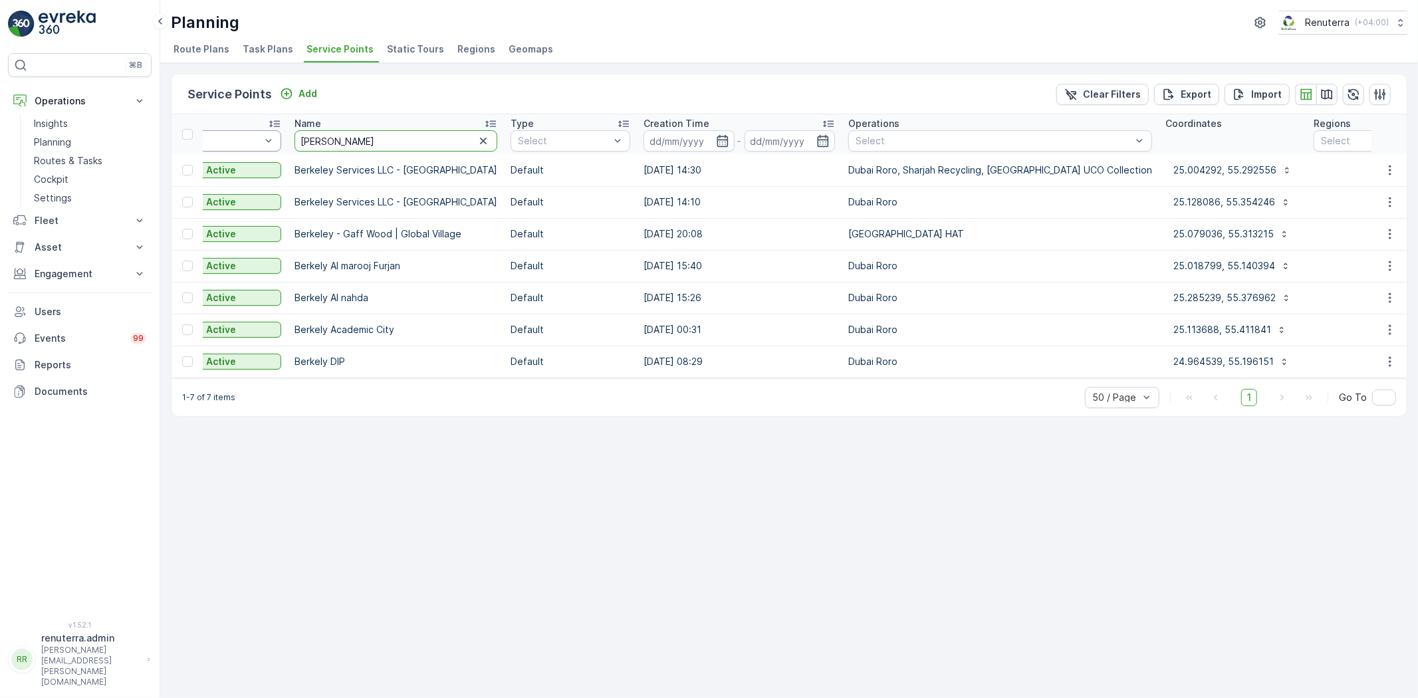
drag, startPoint x: 295, startPoint y: 134, endPoint x: 277, endPoint y: 134, distance: 17.3
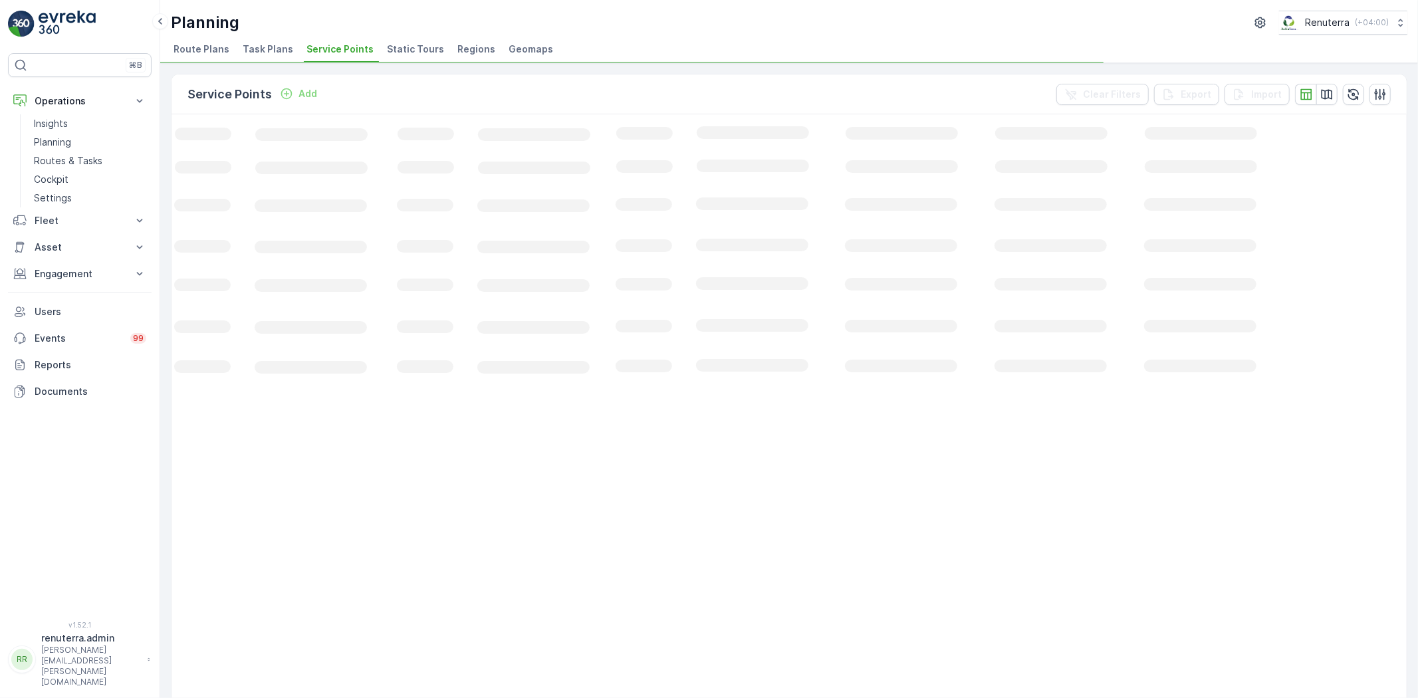
scroll to position [0, 44]
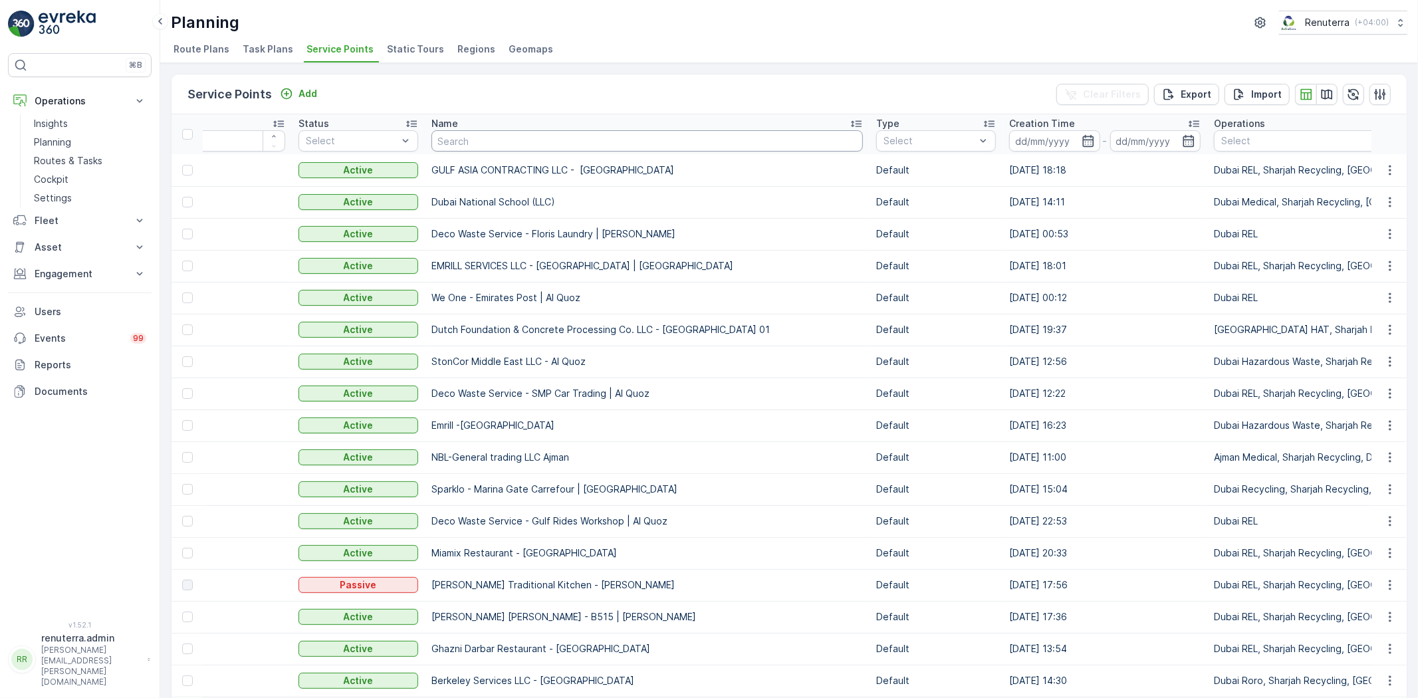
click at [507, 135] on input "text" at bounding box center [646, 140] width 431 height 21
type input "BCI"
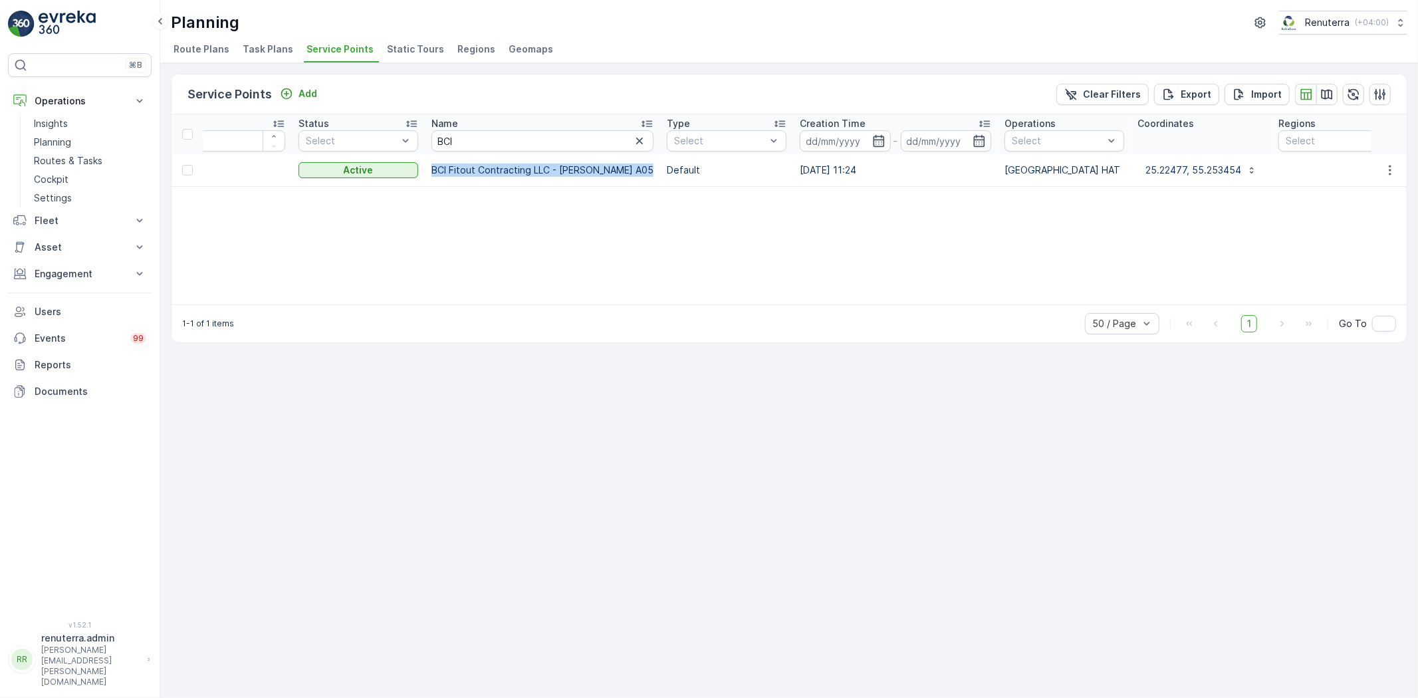
drag, startPoint x: 419, startPoint y: 165, endPoint x: 612, endPoint y: 174, distance: 193.7
copy tr "BCI Fitout Contracting LLC - [PERSON_NAME] A05"
drag, startPoint x: 480, startPoint y: 136, endPoint x: 373, endPoint y: 114, distance: 109.3
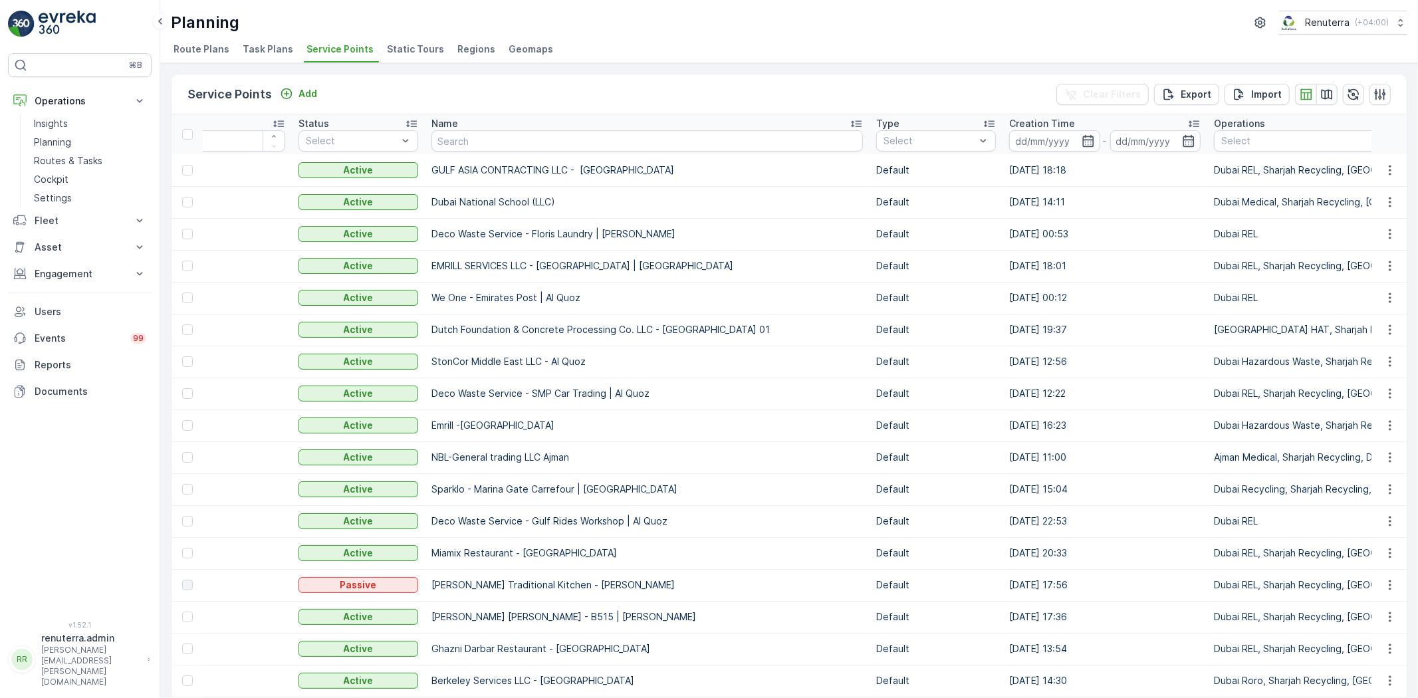
click at [509, 148] on input "text" at bounding box center [646, 140] width 431 height 21
click at [487, 144] on input "text" at bounding box center [646, 140] width 431 height 21
type input "Saud"
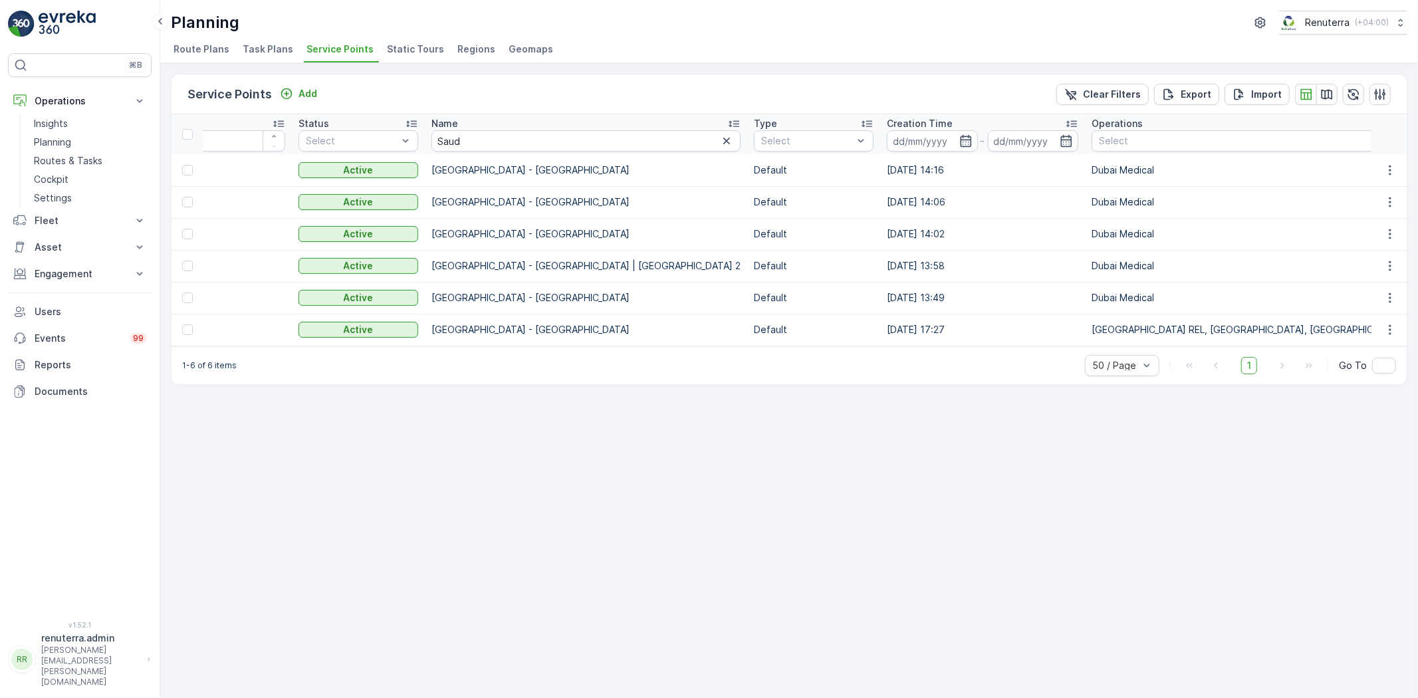
scroll to position [0, 33]
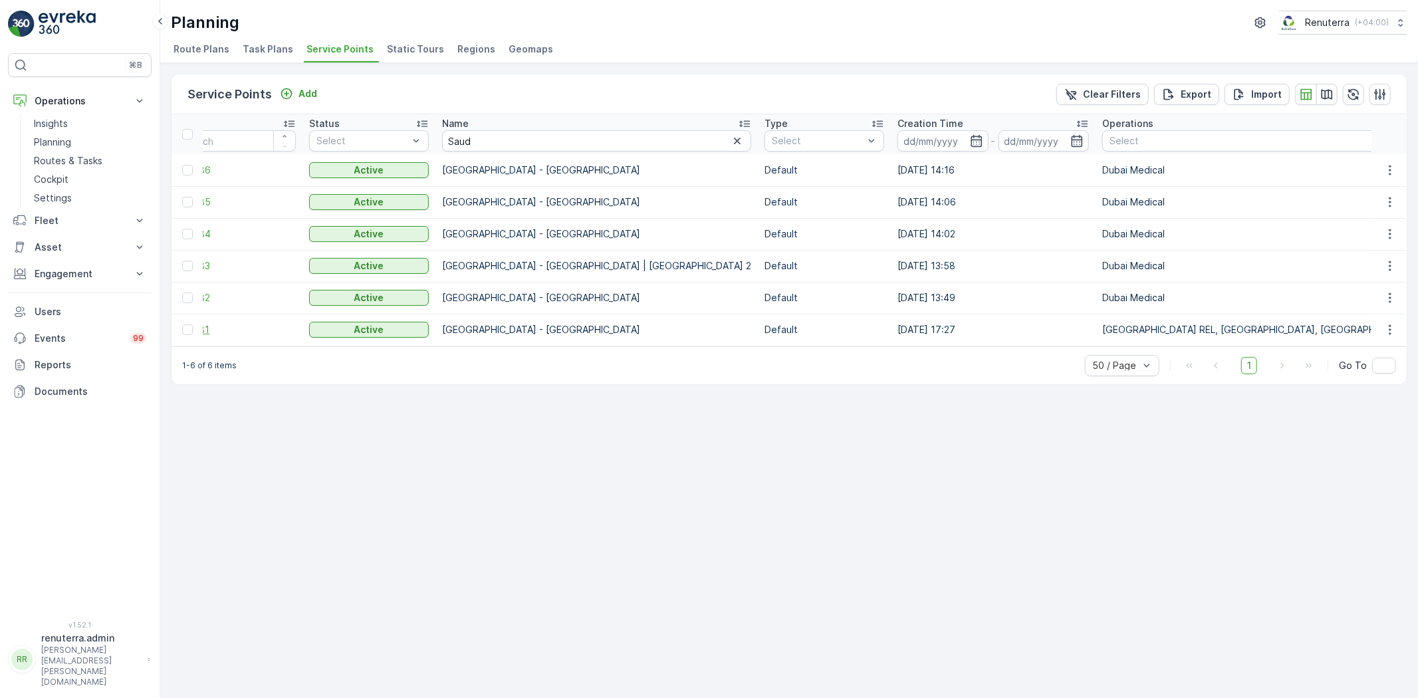
click at [221, 334] on span "252881" at bounding box center [236, 329] width 120 height 13
